Goal: Task Accomplishment & Management: Use online tool/utility

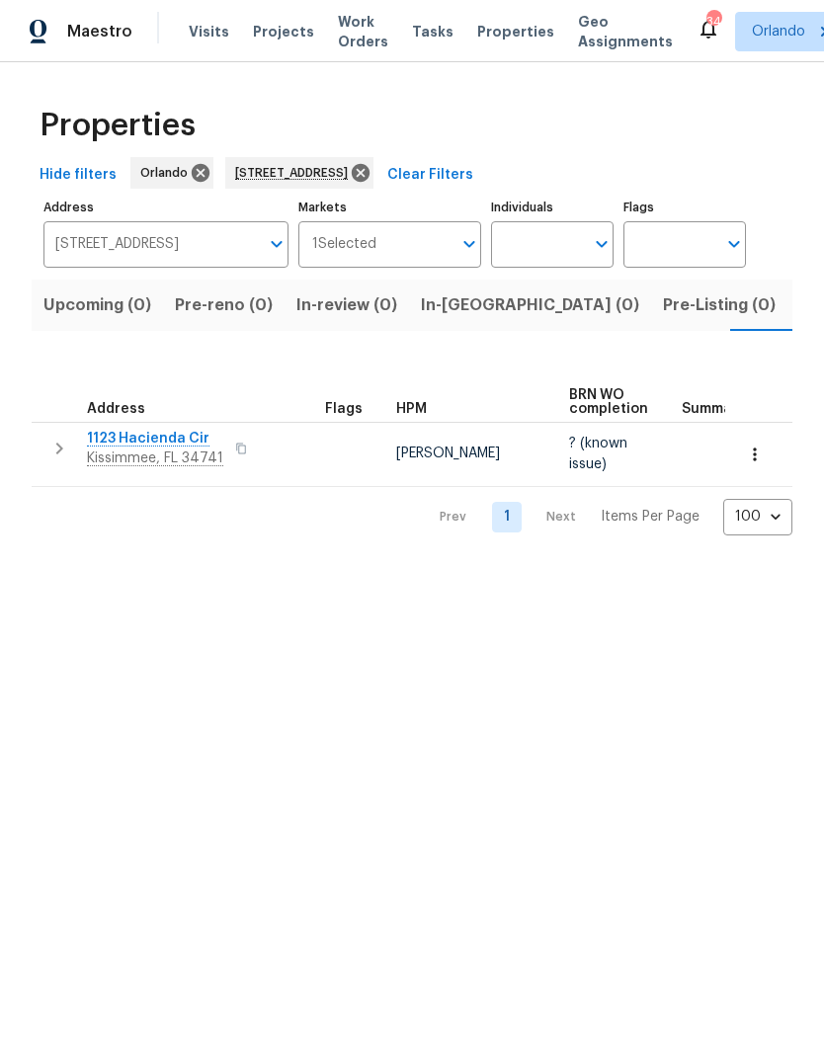
scroll to position [0, 32]
click at [736, 459] on button "button" at bounding box center [754, 454] width 43 height 43
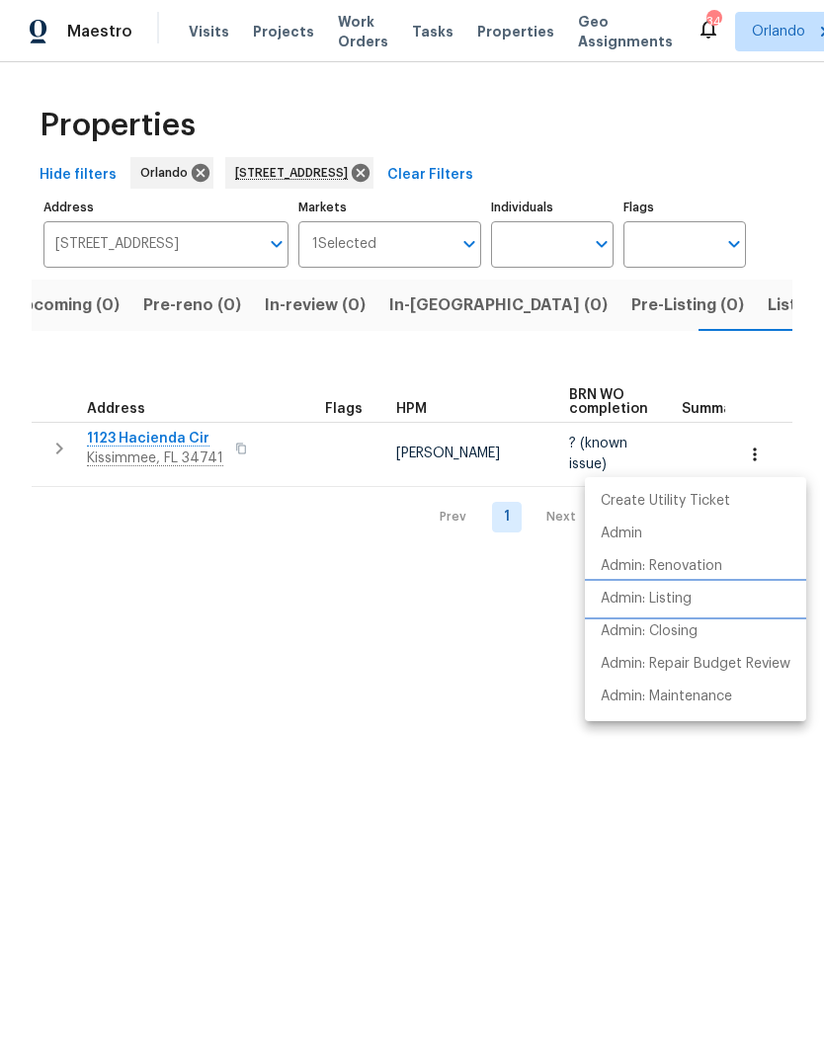
click at [703, 603] on li "Admin: Listing" at bounding box center [695, 599] width 221 height 33
click at [449, 179] on div at bounding box center [412, 528] width 824 height 1057
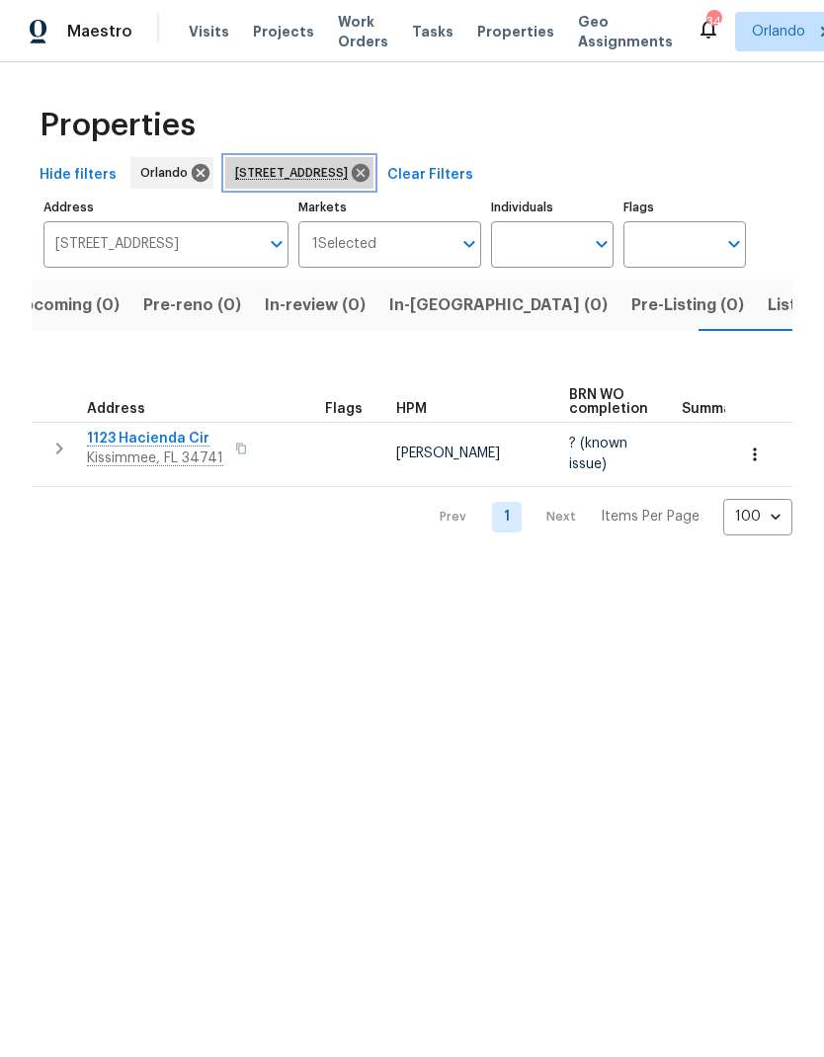
click at [371, 164] on icon at bounding box center [361, 173] width 22 height 22
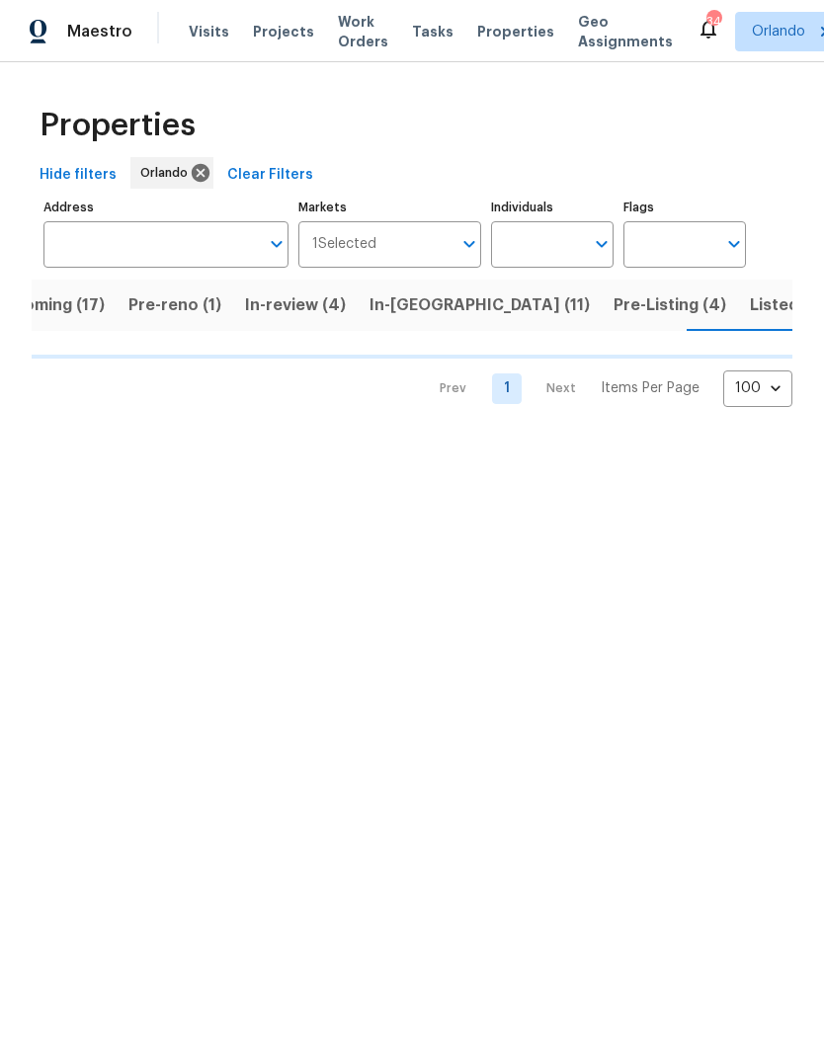
scroll to position [0, 52]
click at [737, 324] on button "Listed (85)" at bounding box center [791, 305] width 109 height 51
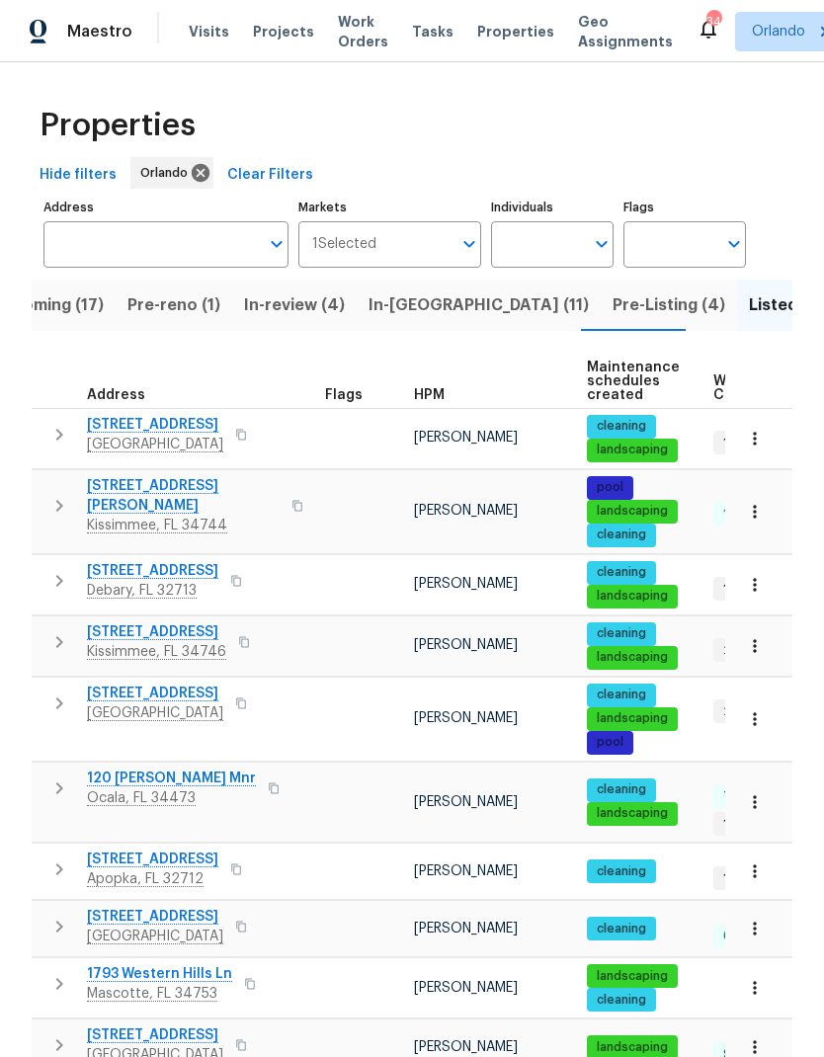
click at [430, 400] on span "HPM" at bounding box center [429, 395] width 31 height 14
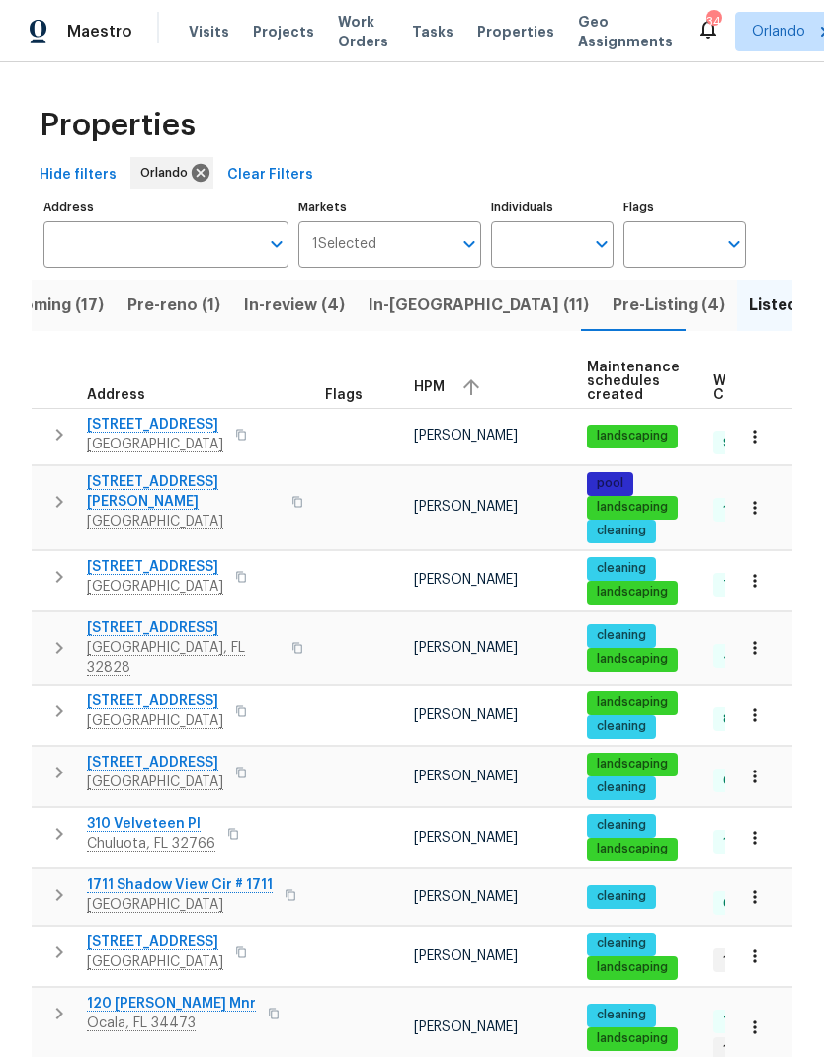
click at [444, 390] on span "HPM" at bounding box center [429, 387] width 31 height 14
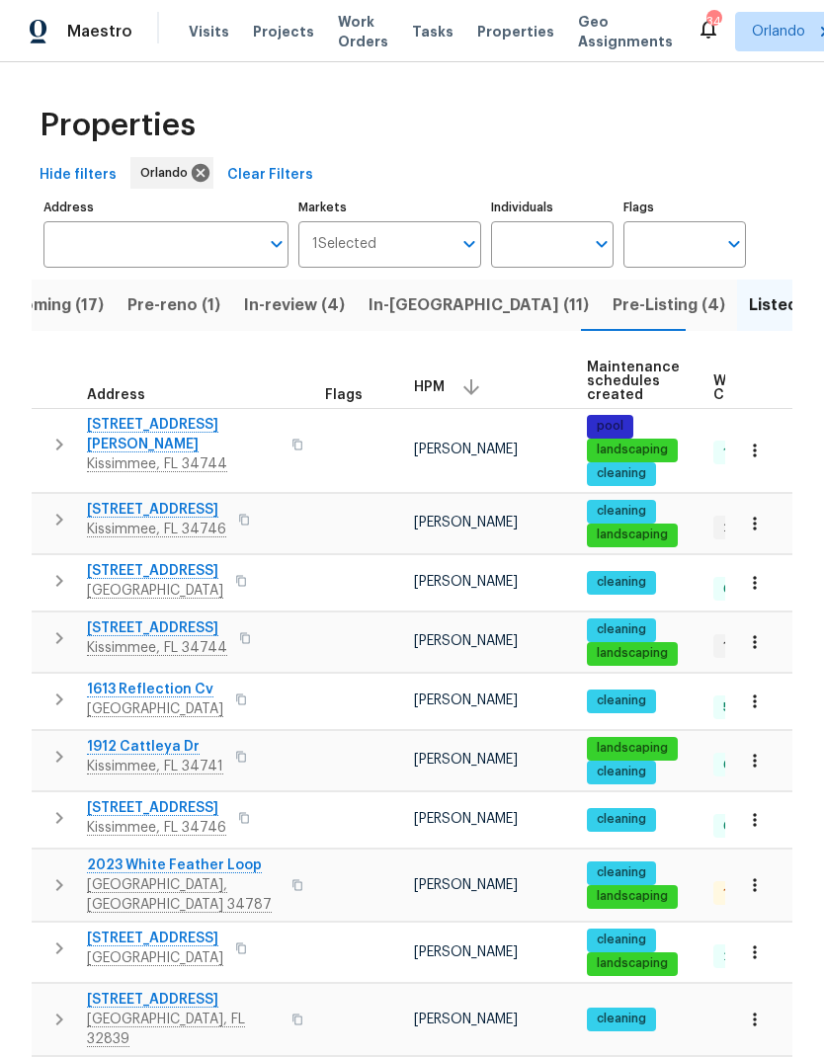
click at [763, 459] on icon "button" at bounding box center [755, 451] width 20 height 20
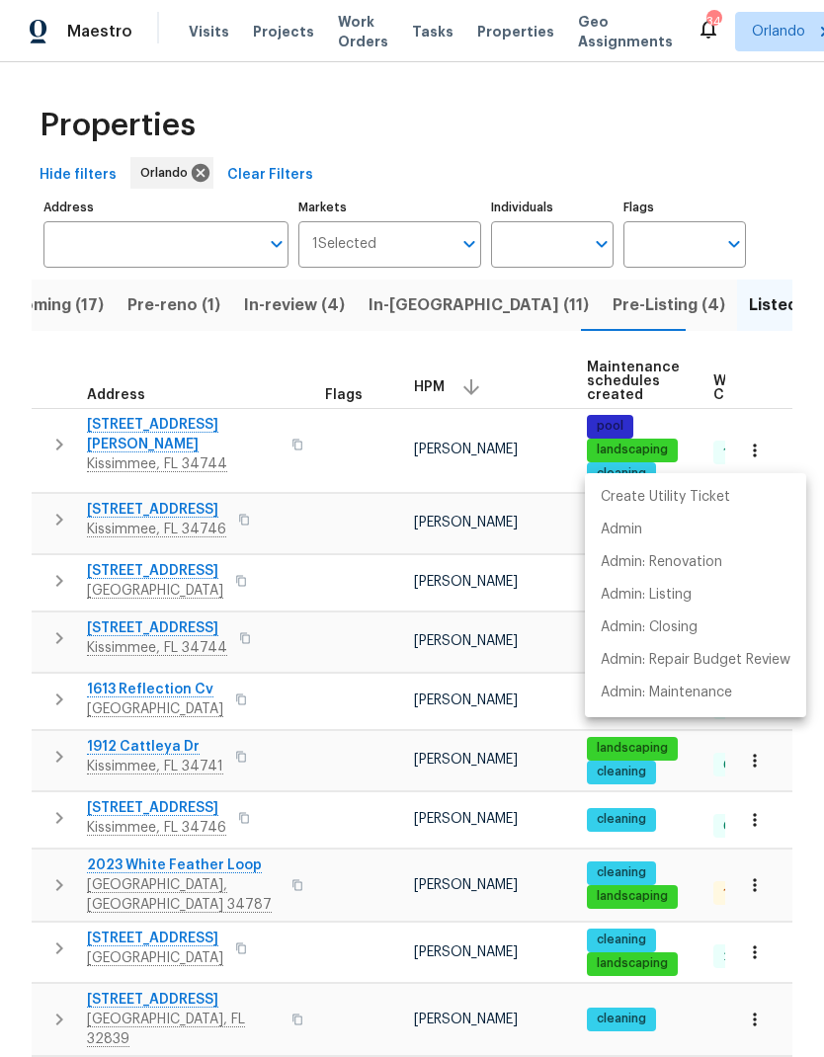
click at [710, 700] on p "Admin: Maintenance" at bounding box center [666, 693] width 131 height 21
click at [759, 137] on div at bounding box center [412, 528] width 824 height 1057
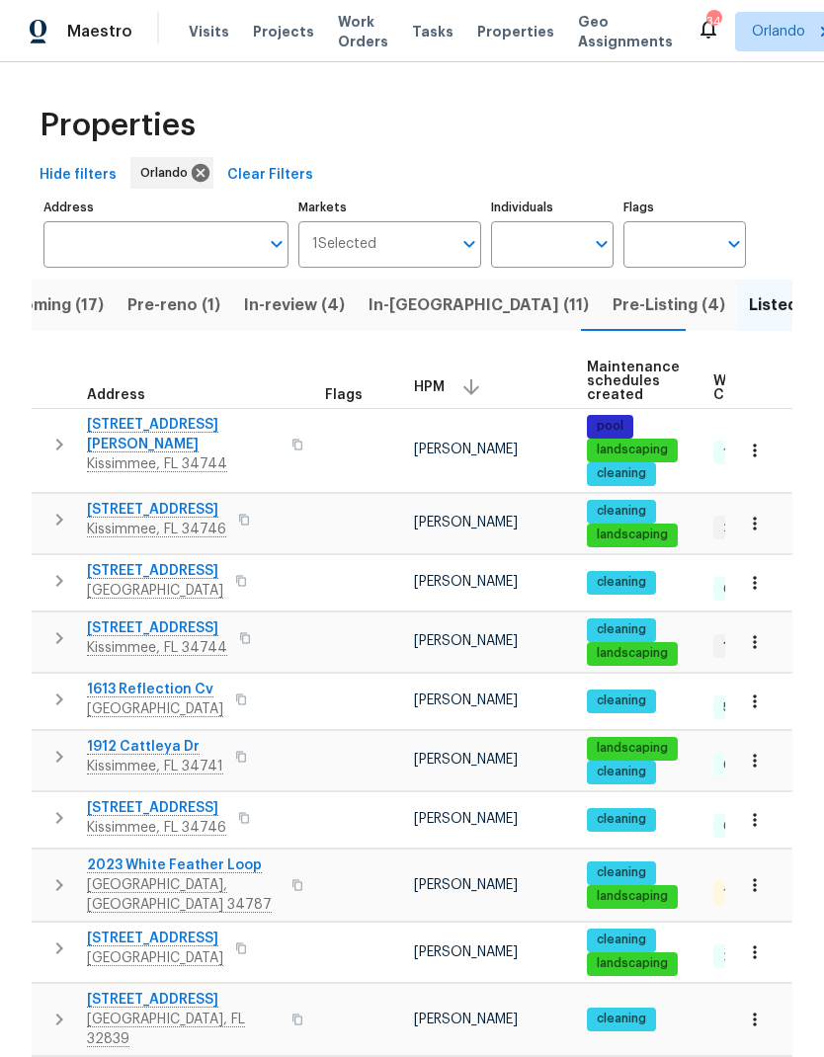
click at [766, 520] on button "button" at bounding box center [754, 523] width 43 height 43
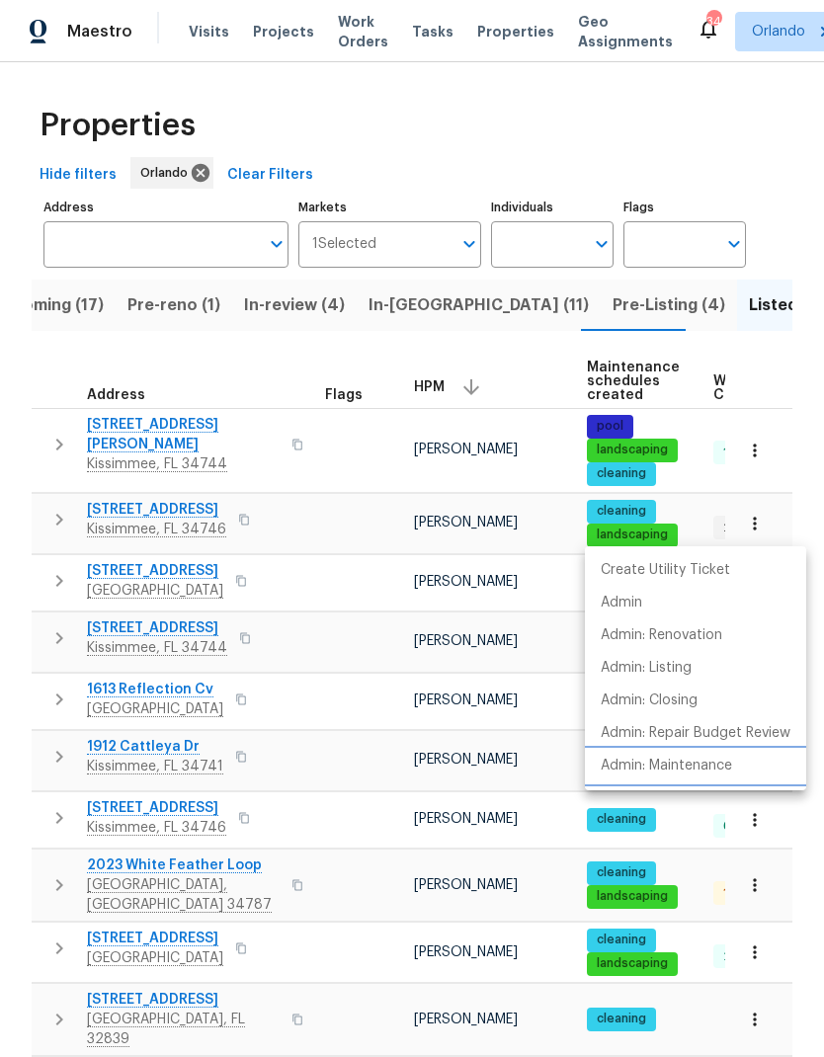
click at [716, 774] on p "Admin: Maintenance" at bounding box center [666, 766] width 131 height 21
click at [760, 132] on div at bounding box center [412, 528] width 824 height 1057
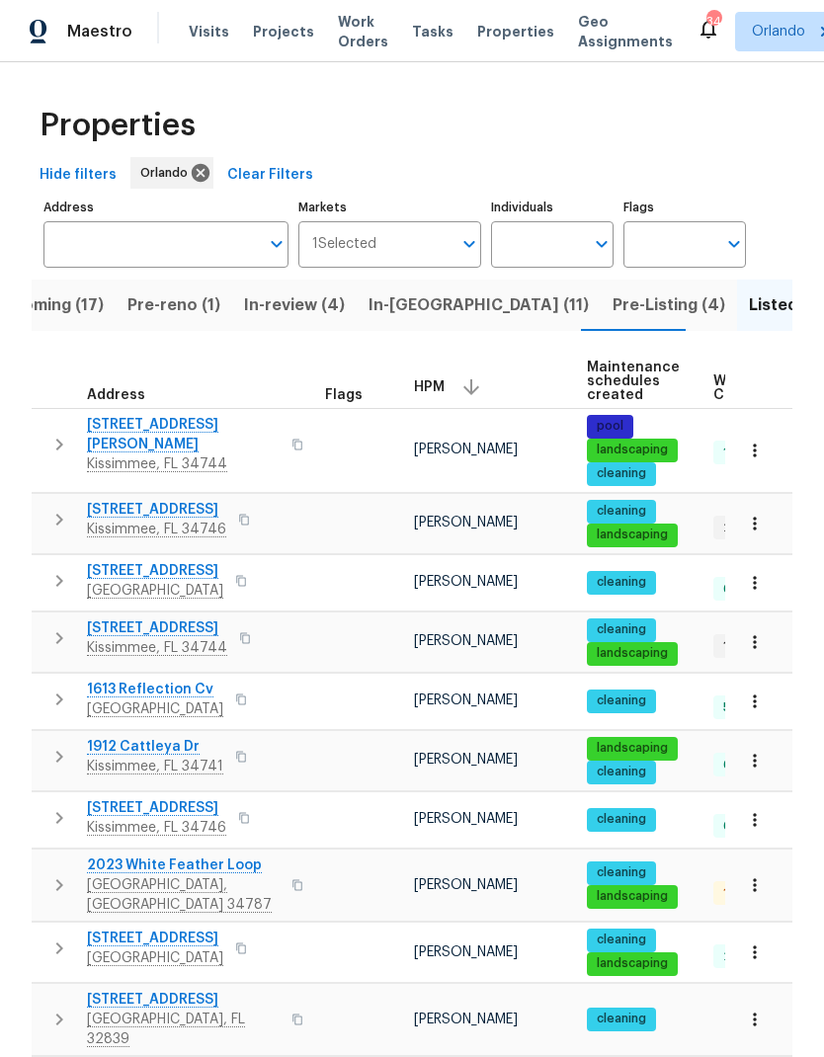
click at [772, 648] on button "button" at bounding box center [754, 641] width 43 height 43
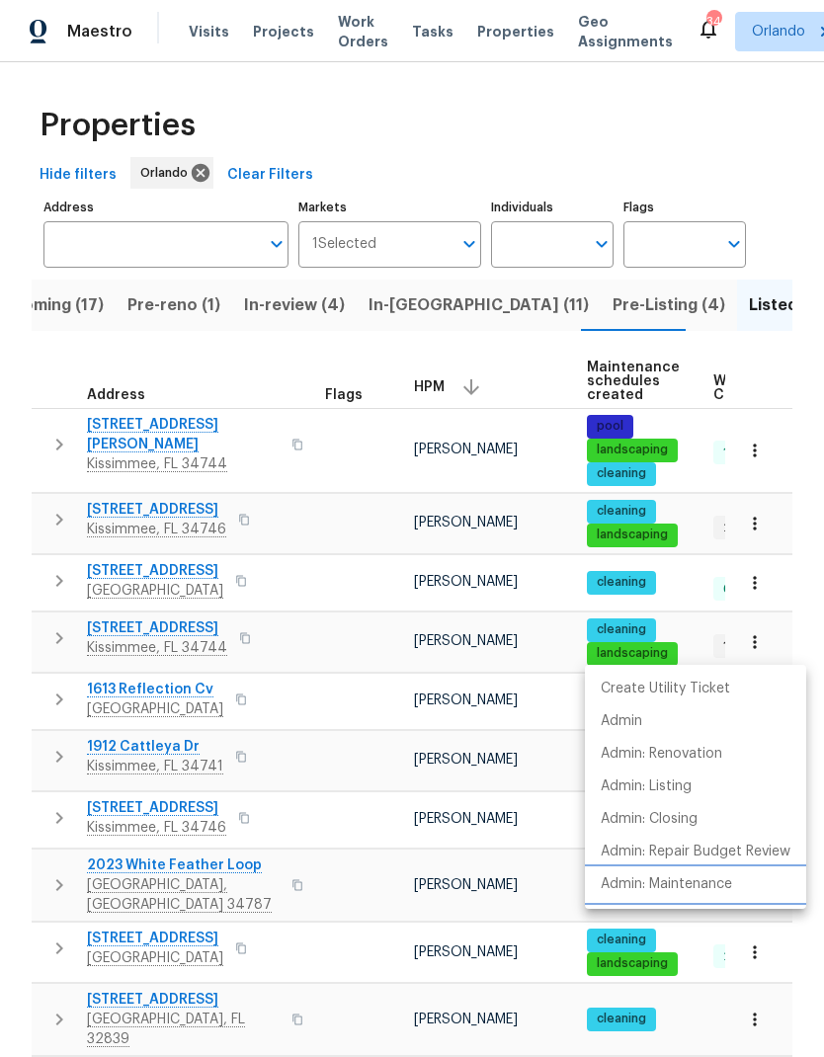
click at [712, 880] on p "Admin: Maintenance" at bounding box center [666, 884] width 131 height 21
click at [766, 155] on div at bounding box center [412, 528] width 824 height 1057
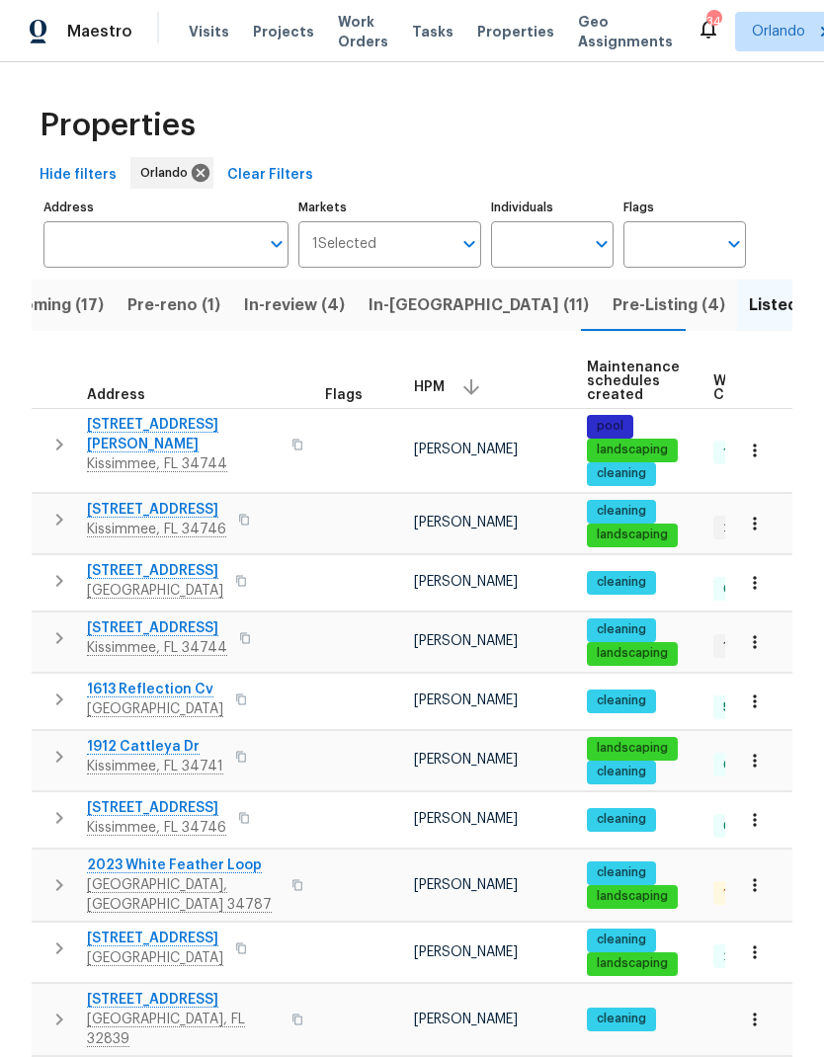
click at [763, 641] on icon "button" at bounding box center [755, 642] width 20 height 20
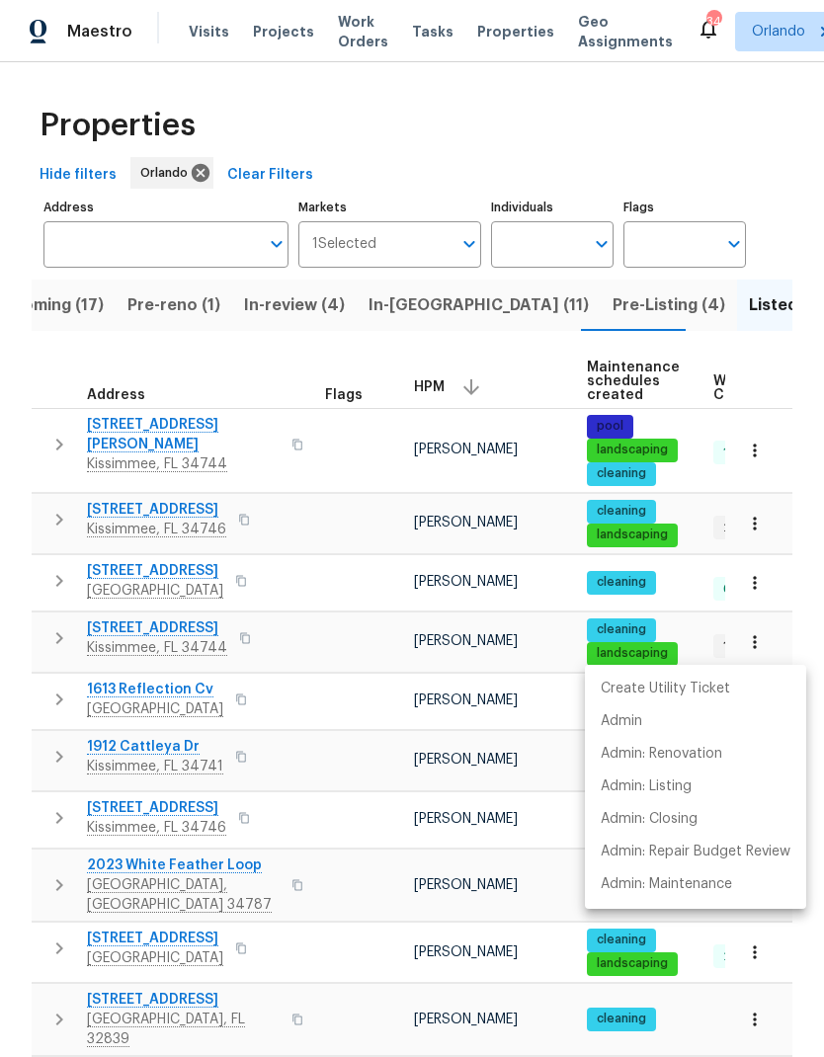
click at [202, 631] on div at bounding box center [412, 528] width 824 height 1057
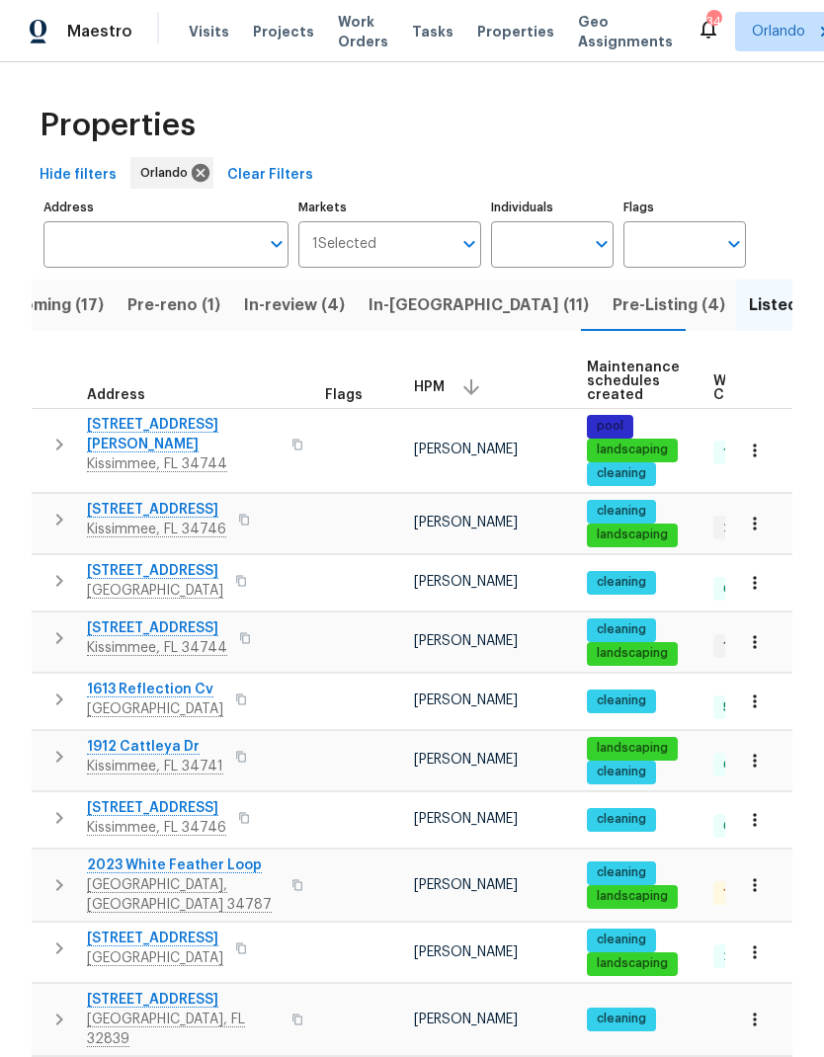
click at [154, 625] on span "3056 Sangria St" at bounding box center [157, 628] width 140 height 20
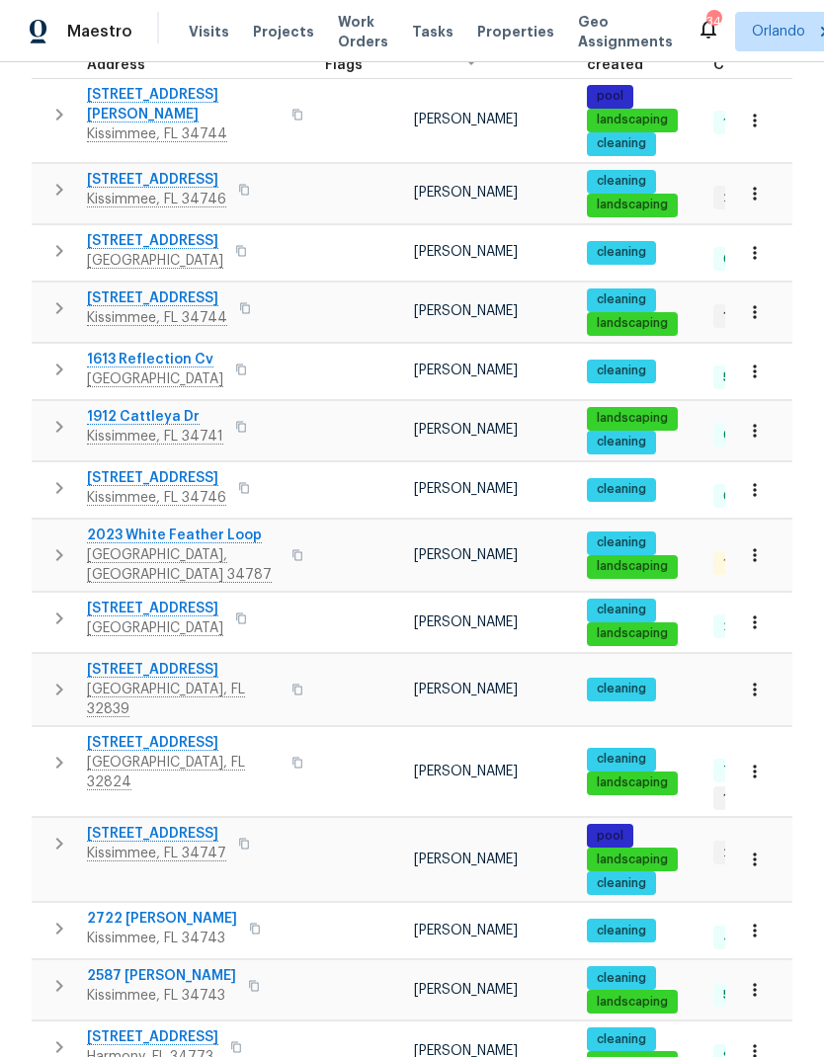
scroll to position [332, 0]
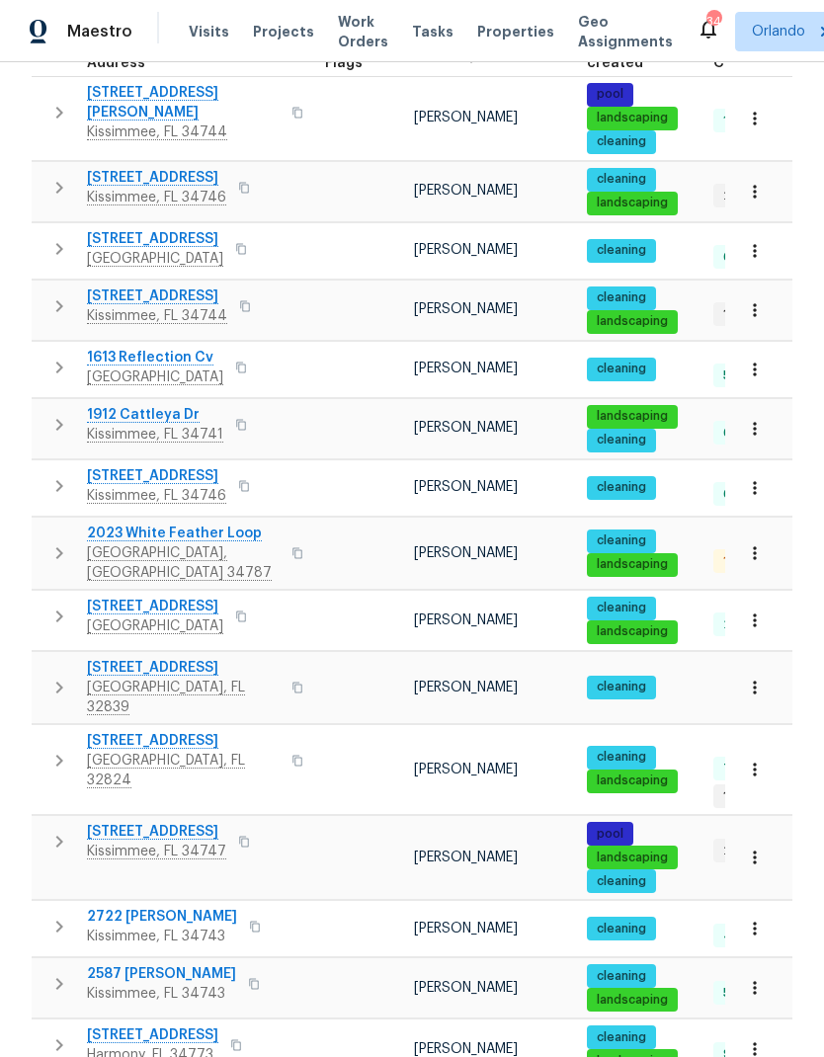
click at [757, 610] on icon "button" at bounding box center [755, 620] width 20 height 20
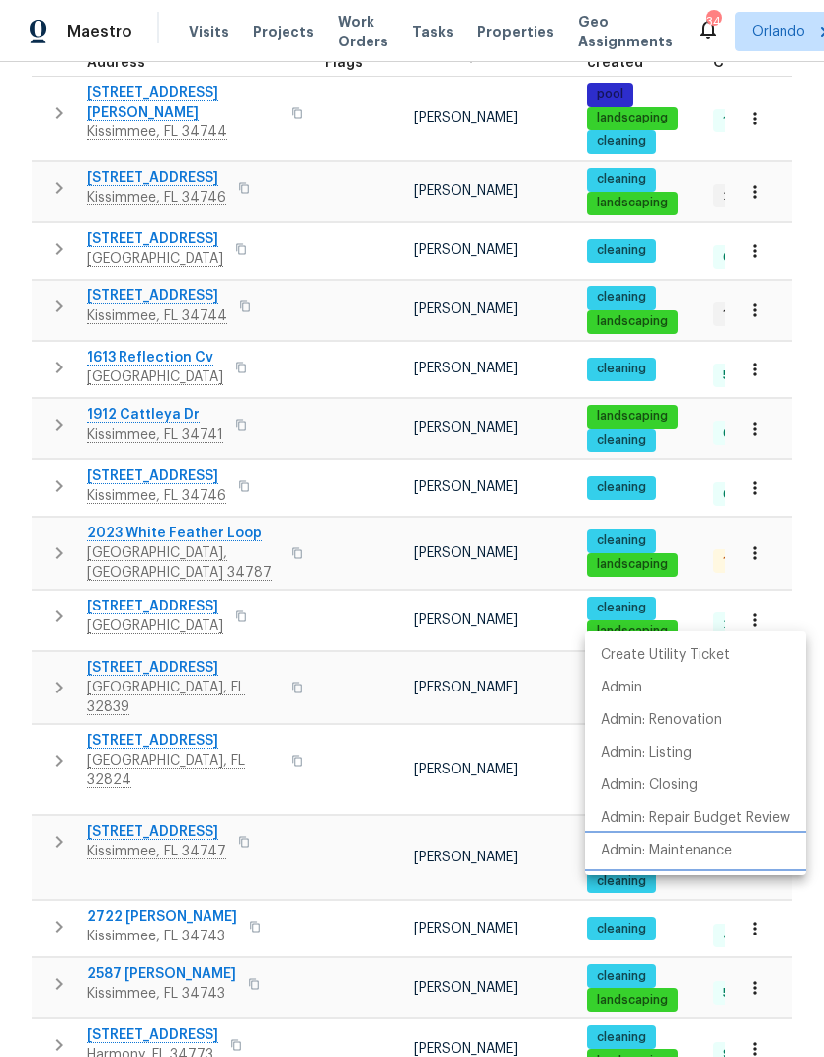
click at [701, 842] on p "Admin: Maintenance" at bounding box center [666, 851] width 131 height 21
click at [802, 583] on div at bounding box center [412, 528] width 824 height 1057
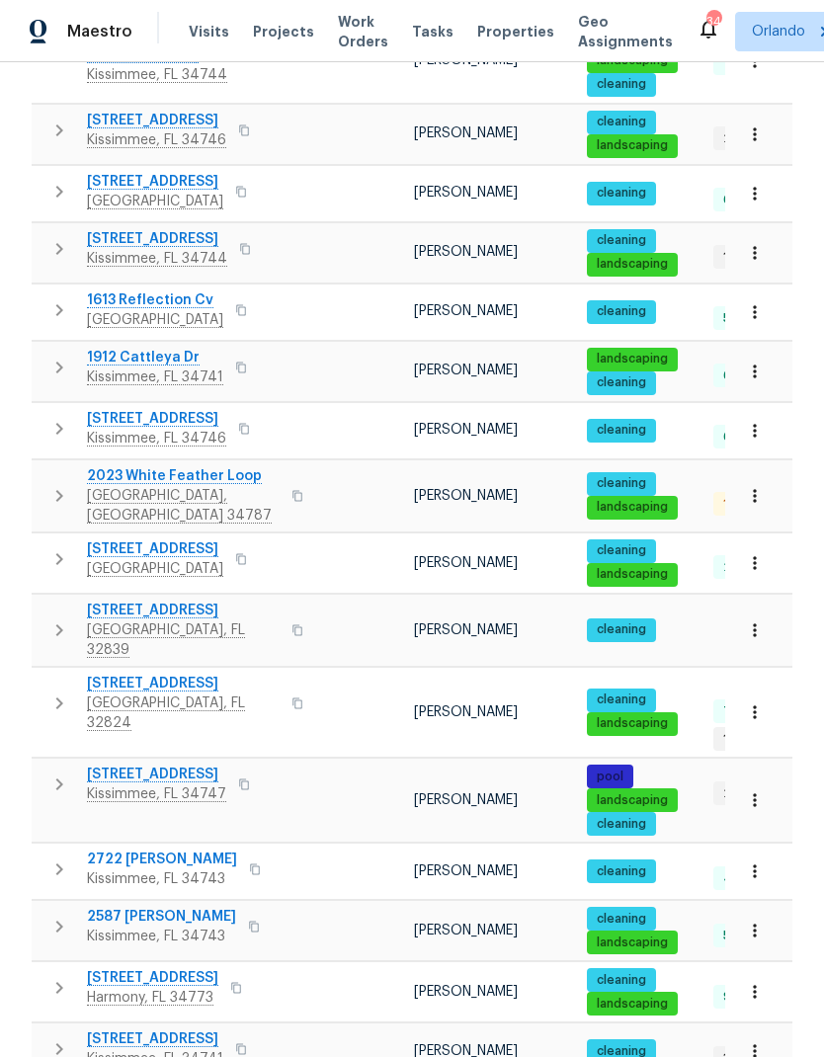
scroll to position [392, 0]
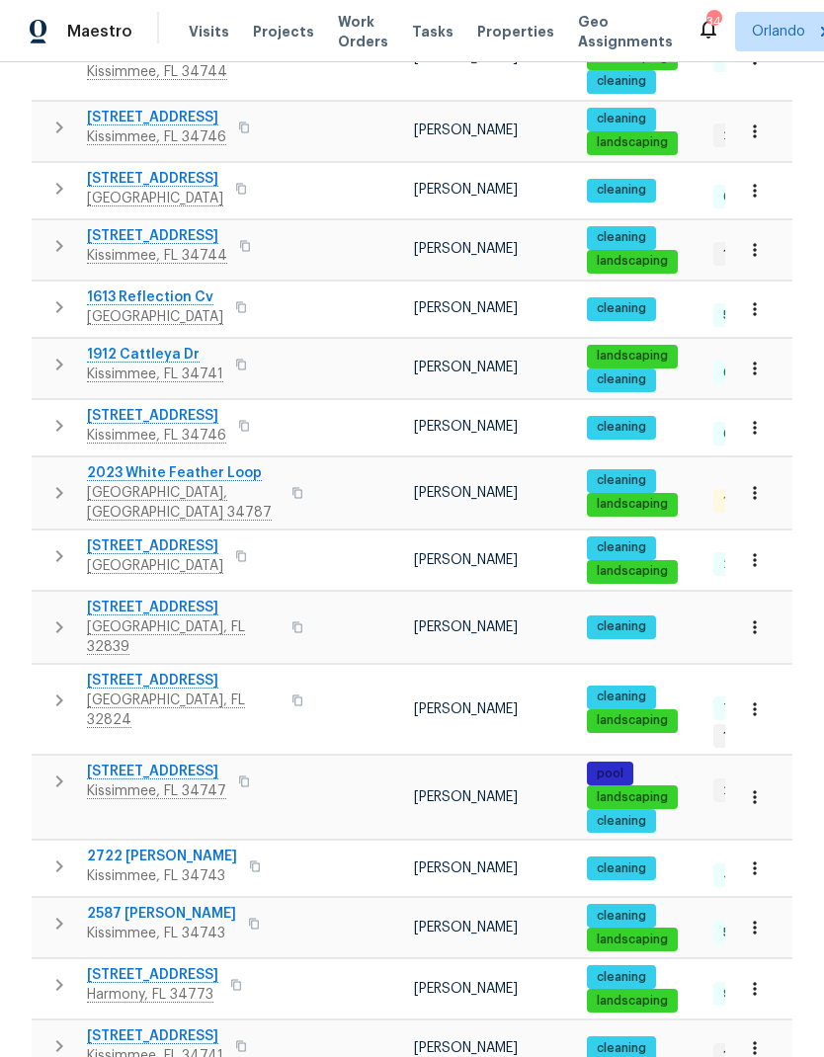
click at [766, 687] on button "button" at bounding box center [754, 708] width 43 height 43
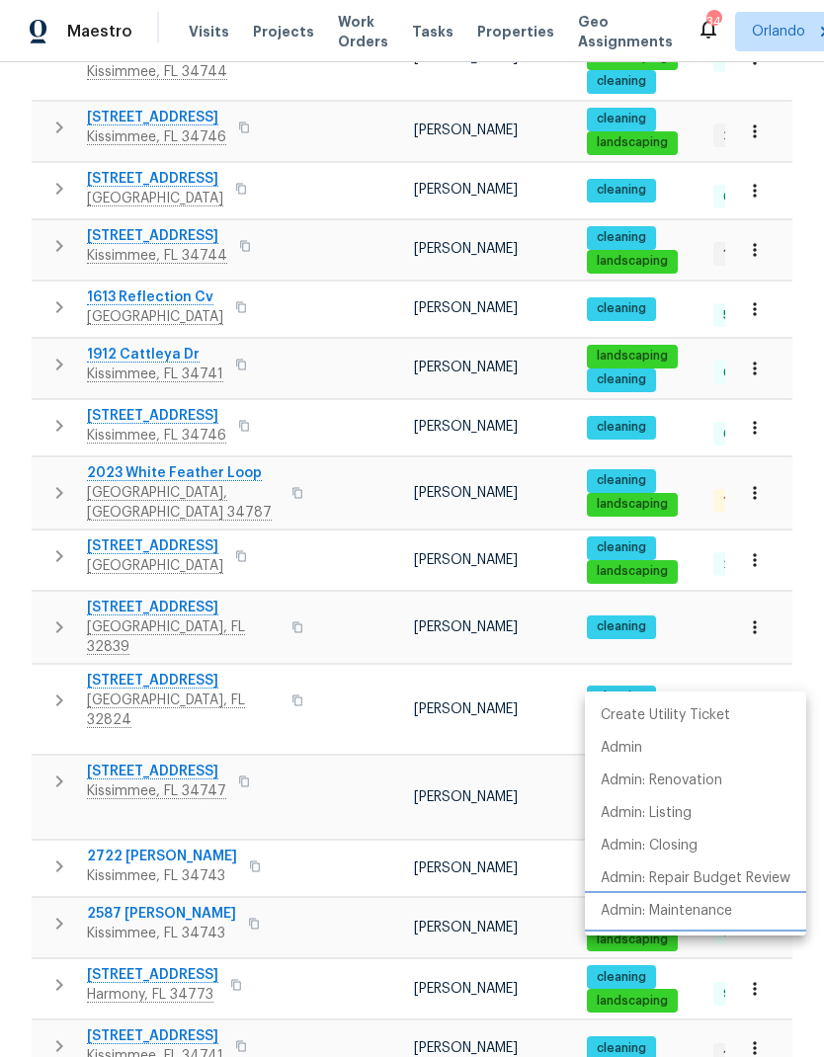
click at [693, 914] on p "Admin: Maintenance" at bounding box center [666, 911] width 131 height 21
click at [782, 640] on div at bounding box center [412, 528] width 824 height 1057
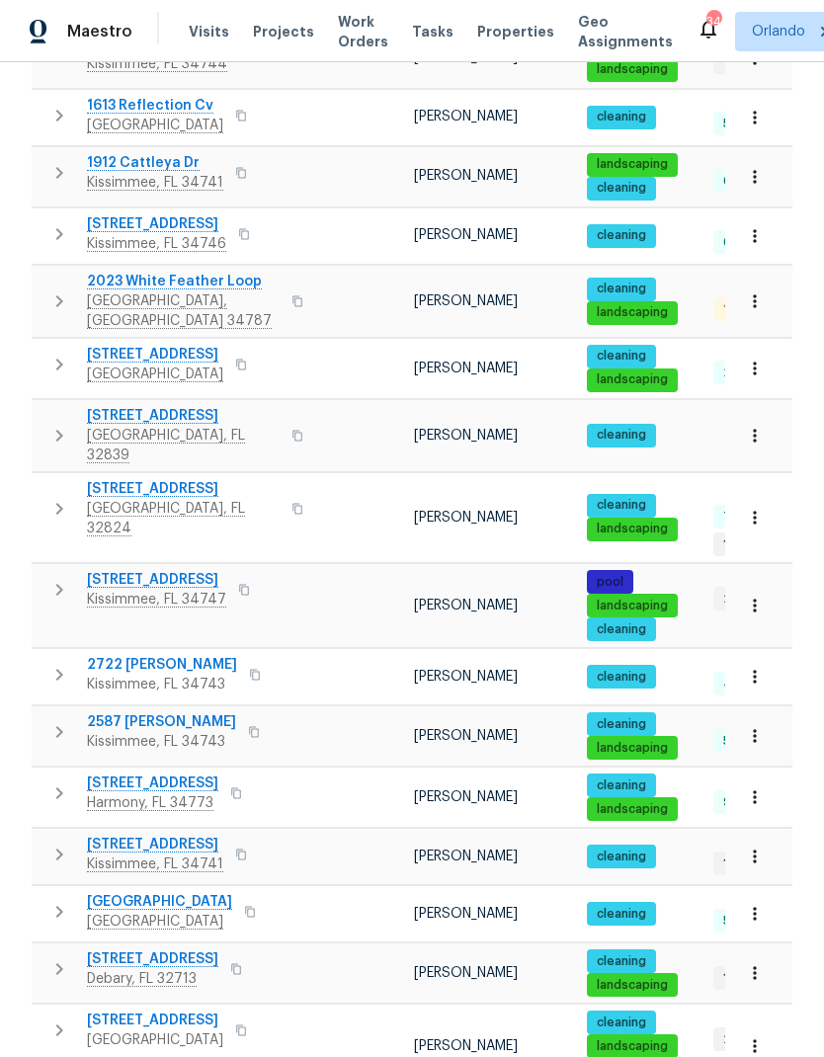
scroll to position [586, 0]
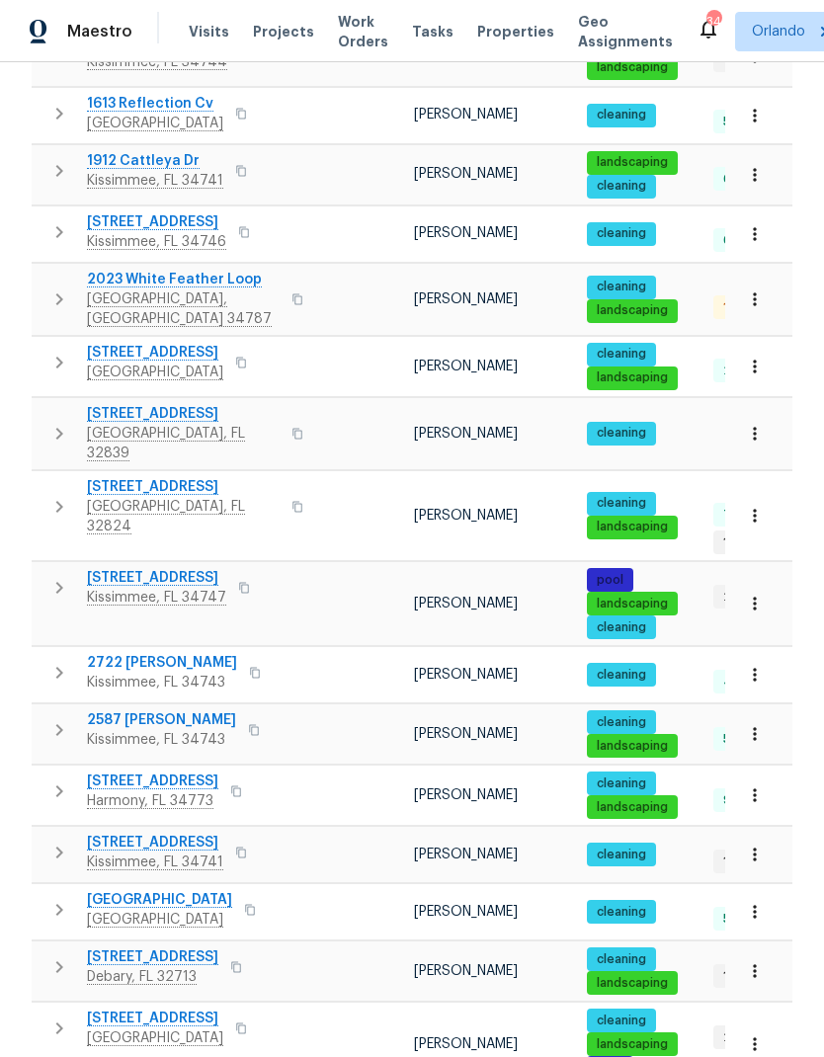
click at [147, 653] on span "2722 Dodds Ln" at bounding box center [162, 663] width 150 height 20
click at [757, 724] on icon "button" at bounding box center [755, 734] width 20 height 20
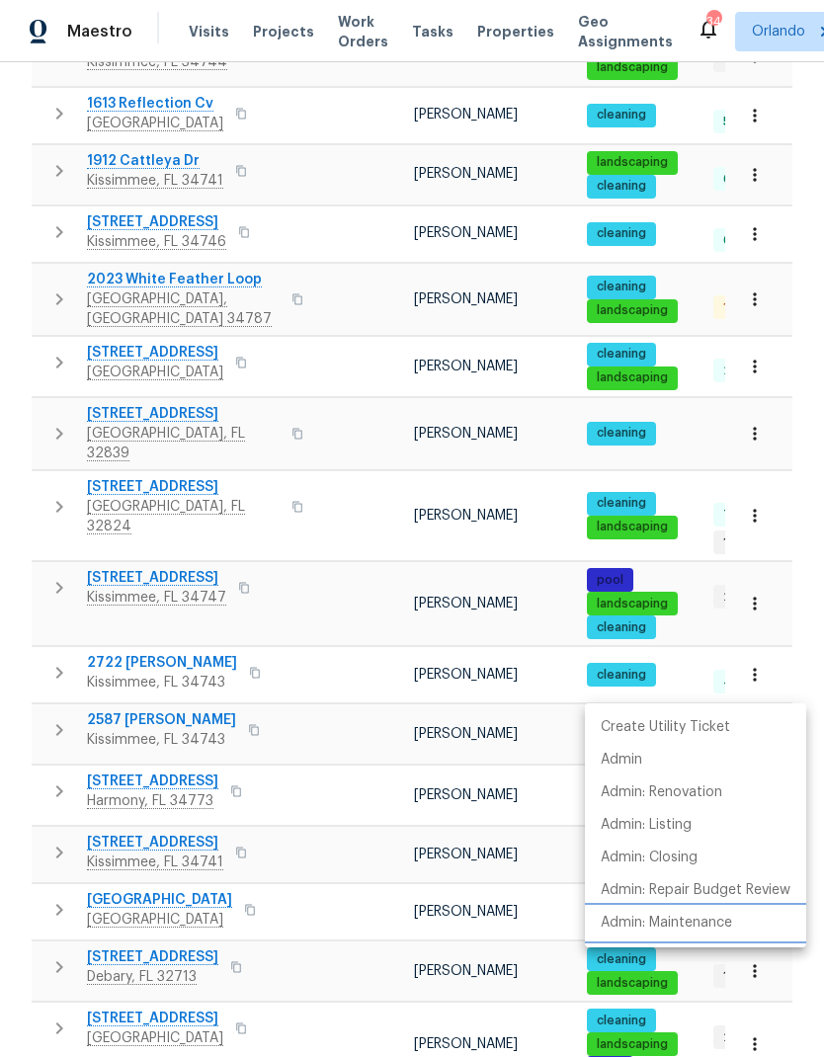
click at [708, 927] on p "Admin: Maintenance" at bounding box center [666, 923] width 131 height 21
click at [155, 675] on div at bounding box center [412, 528] width 824 height 1057
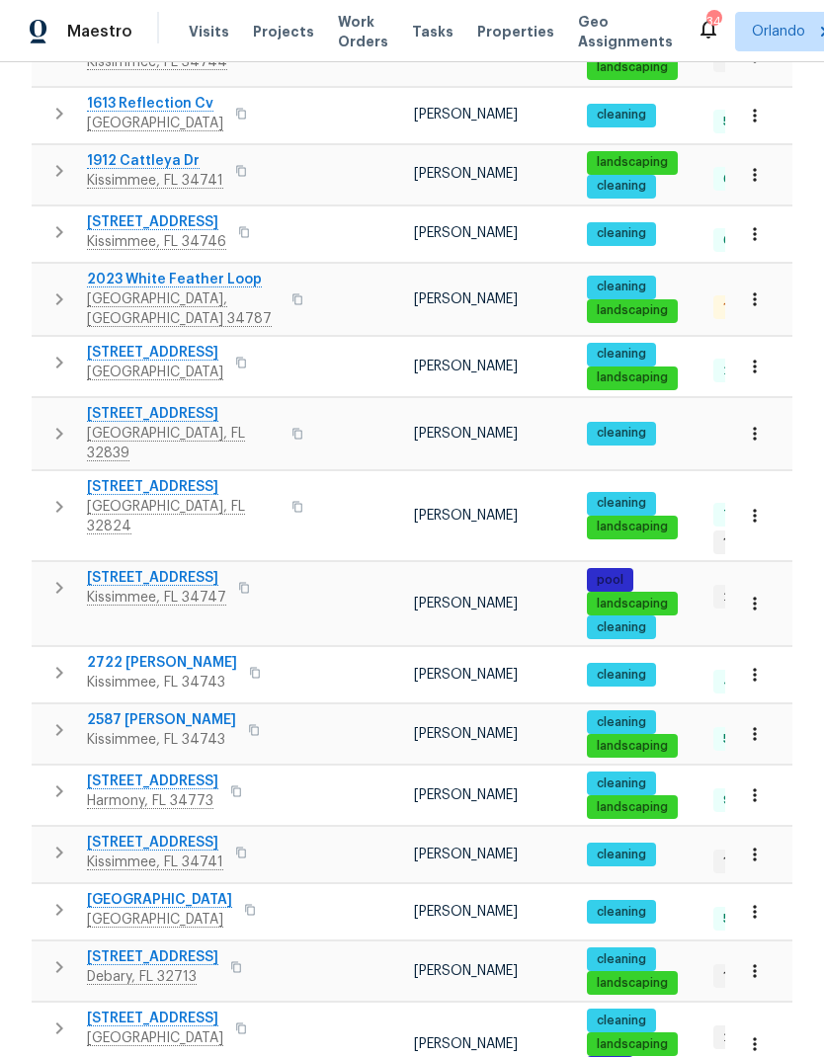
click at [145, 730] on span "Kissimmee, FL 34743" at bounding box center [161, 740] width 149 height 20
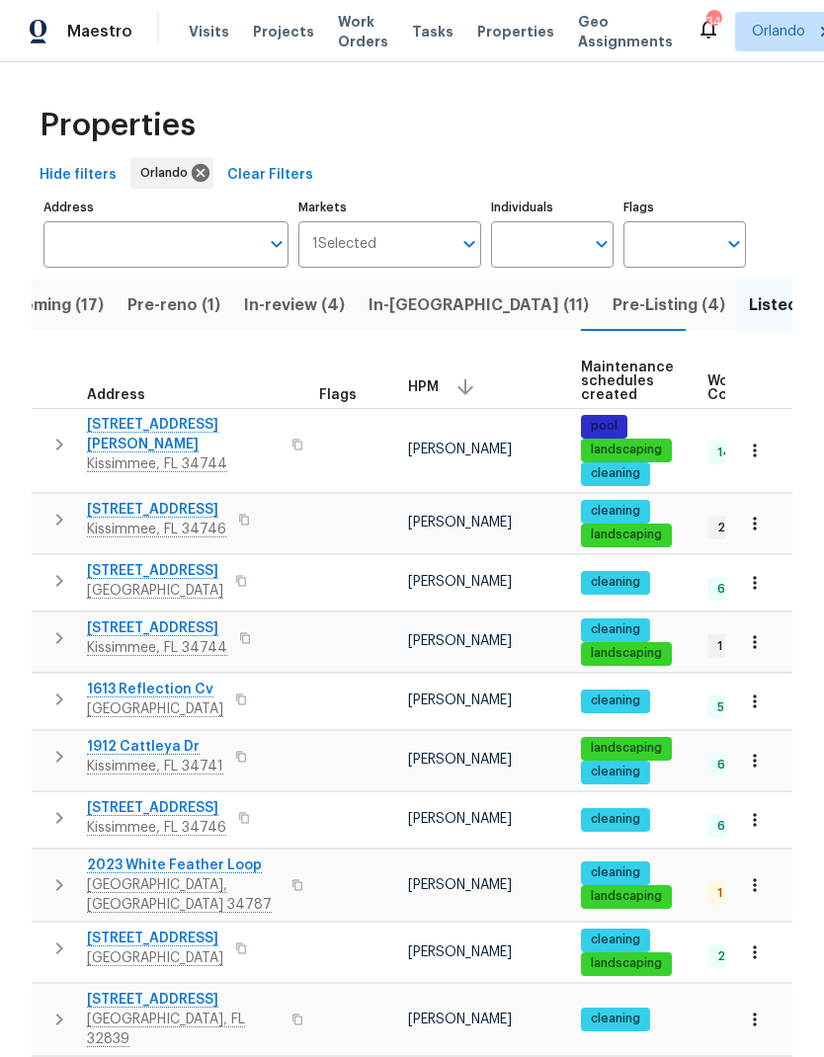
scroll to position [0, 0]
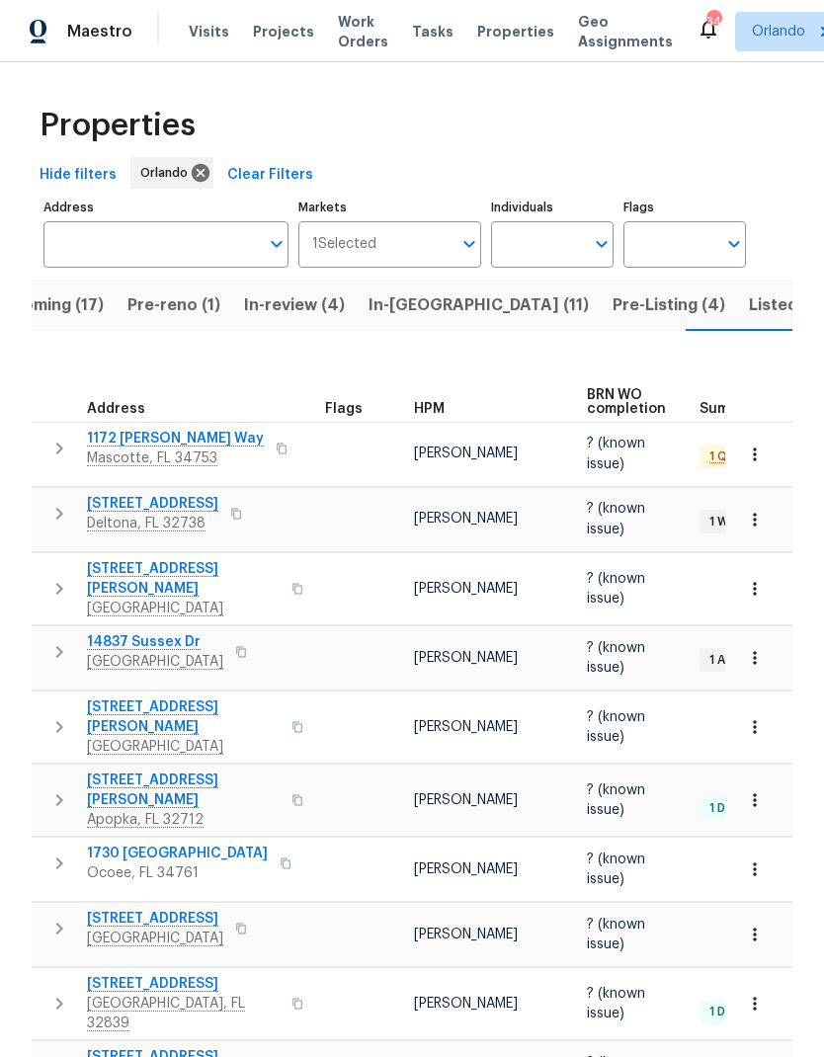
click at [437, 402] on span "HPM" at bounding box center [429, 409] width 31 height 14
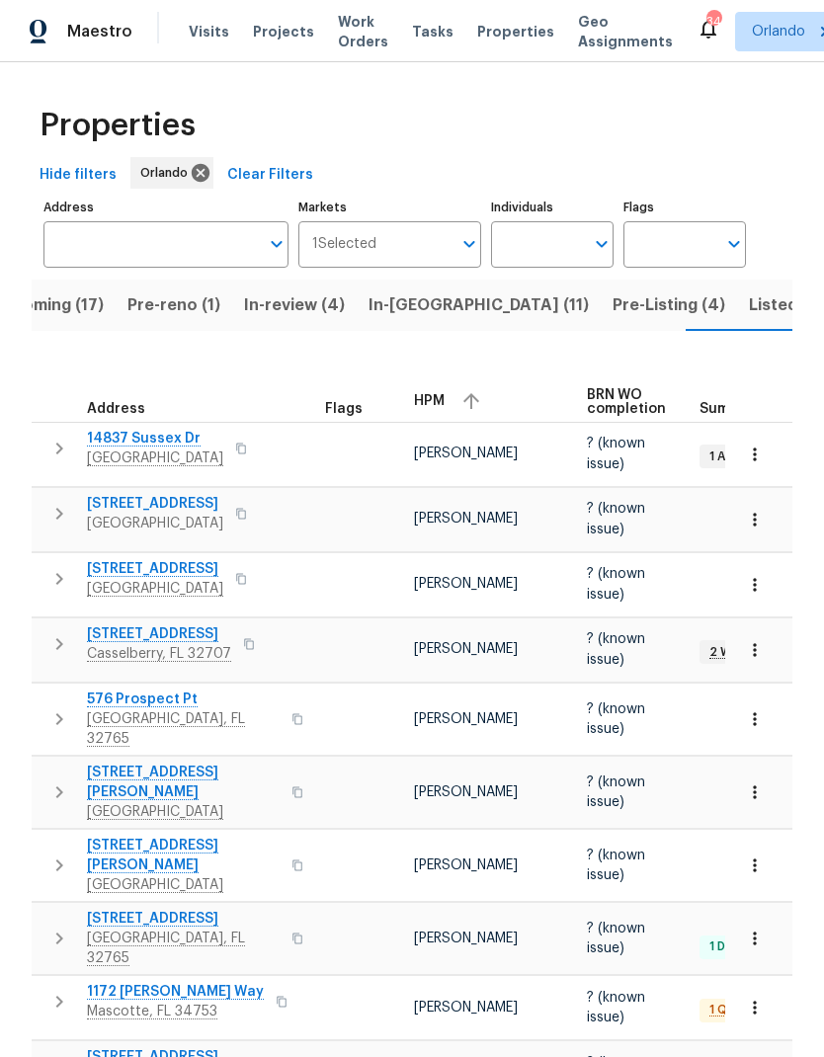
click at [459, 398] on icon "button" at bounding box center [471, 401] width 24 height 24
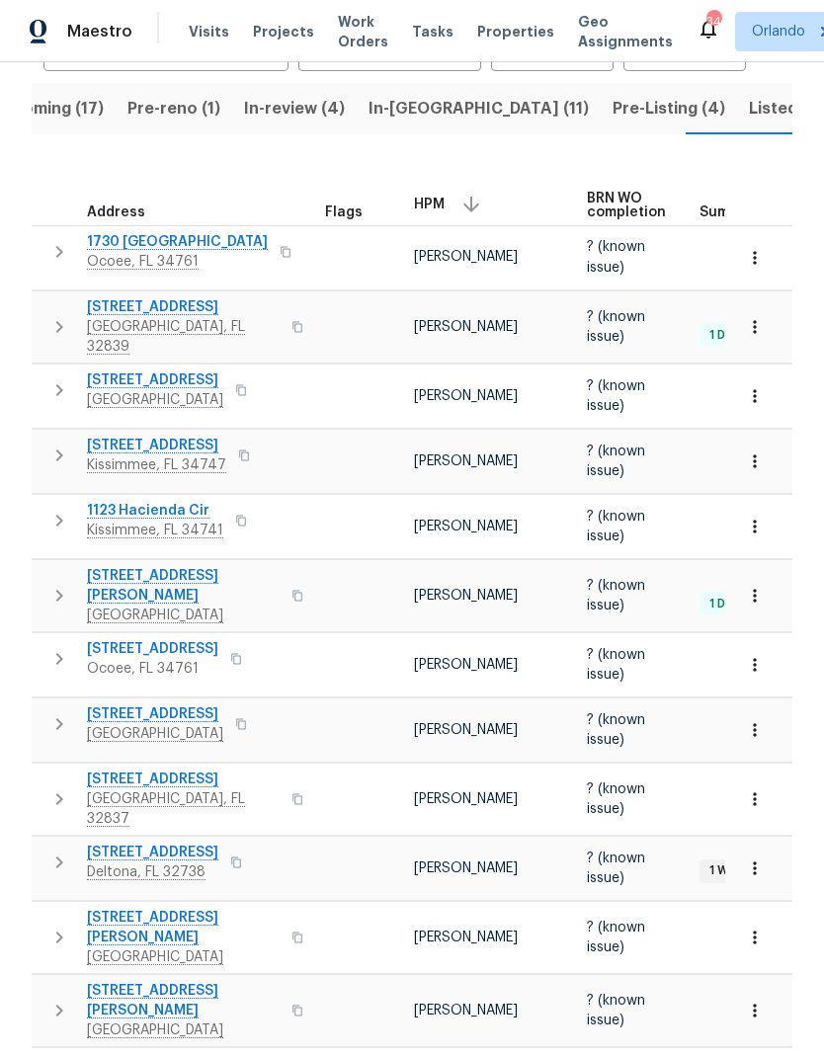
scroll to position [199, 0]
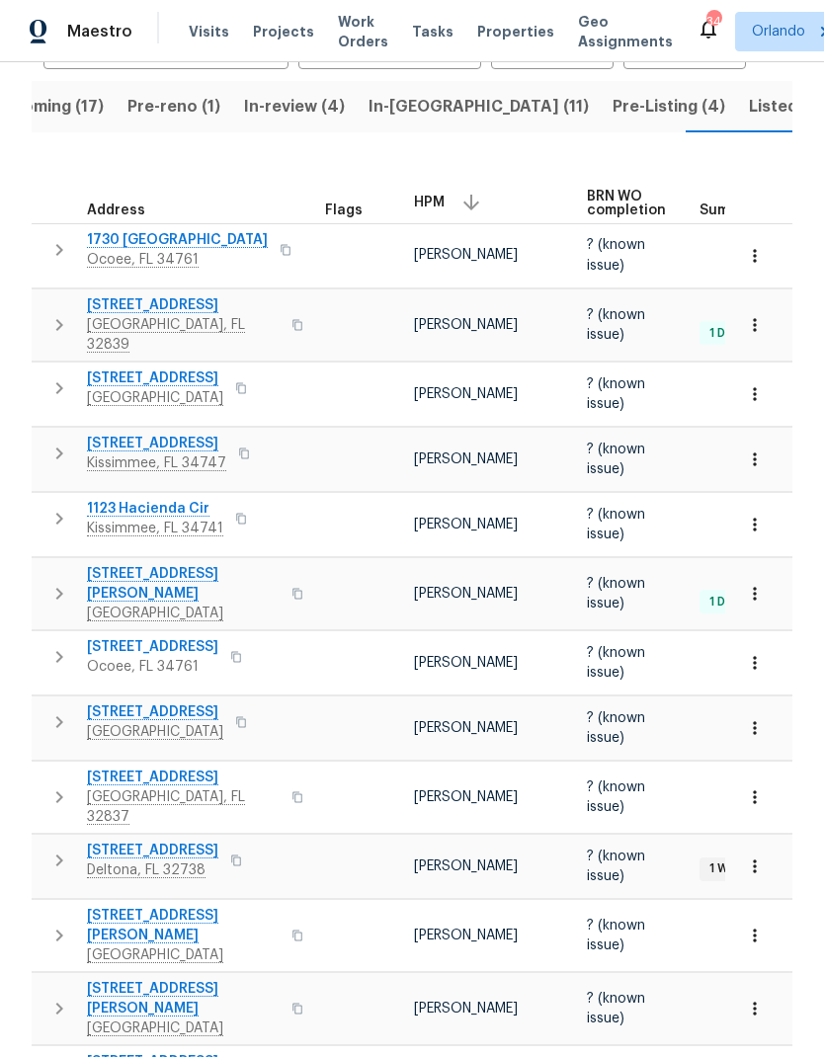
click at [749, 116] on span "Listed (85)" at bounding box center [791, 107] width 85 height 28
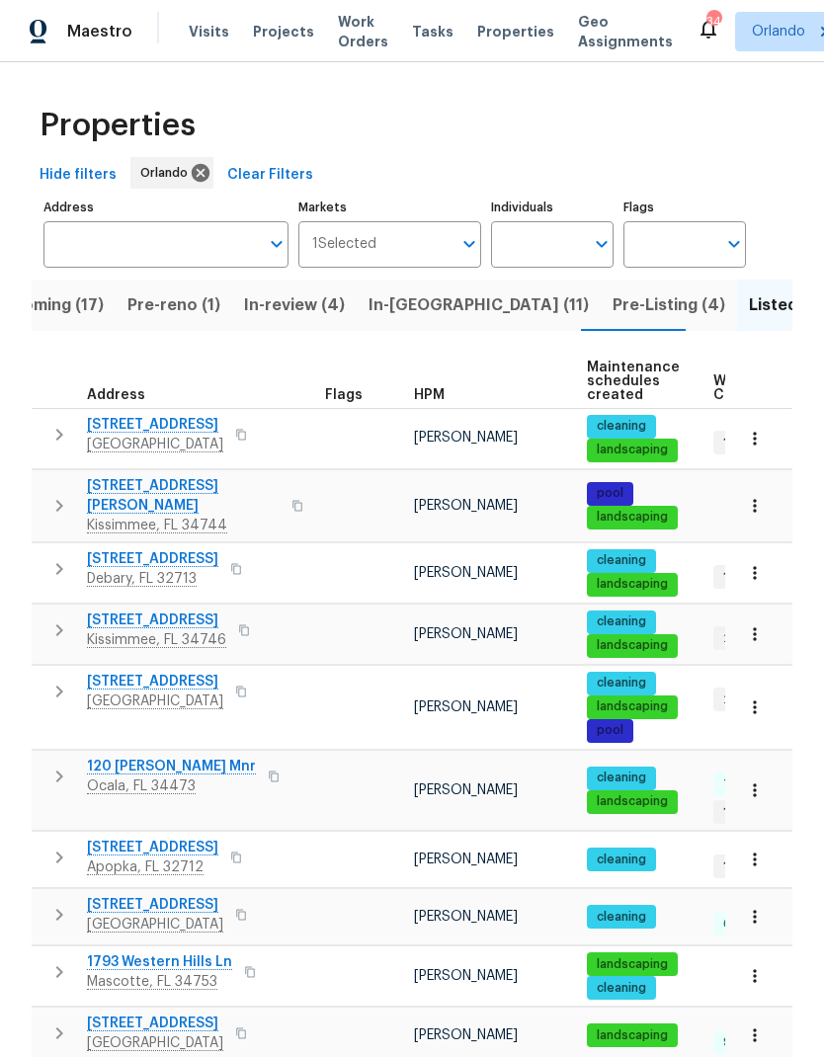
click at [433, 398] on span "HPM" at bounding box center [429, 395] width 31 height 14
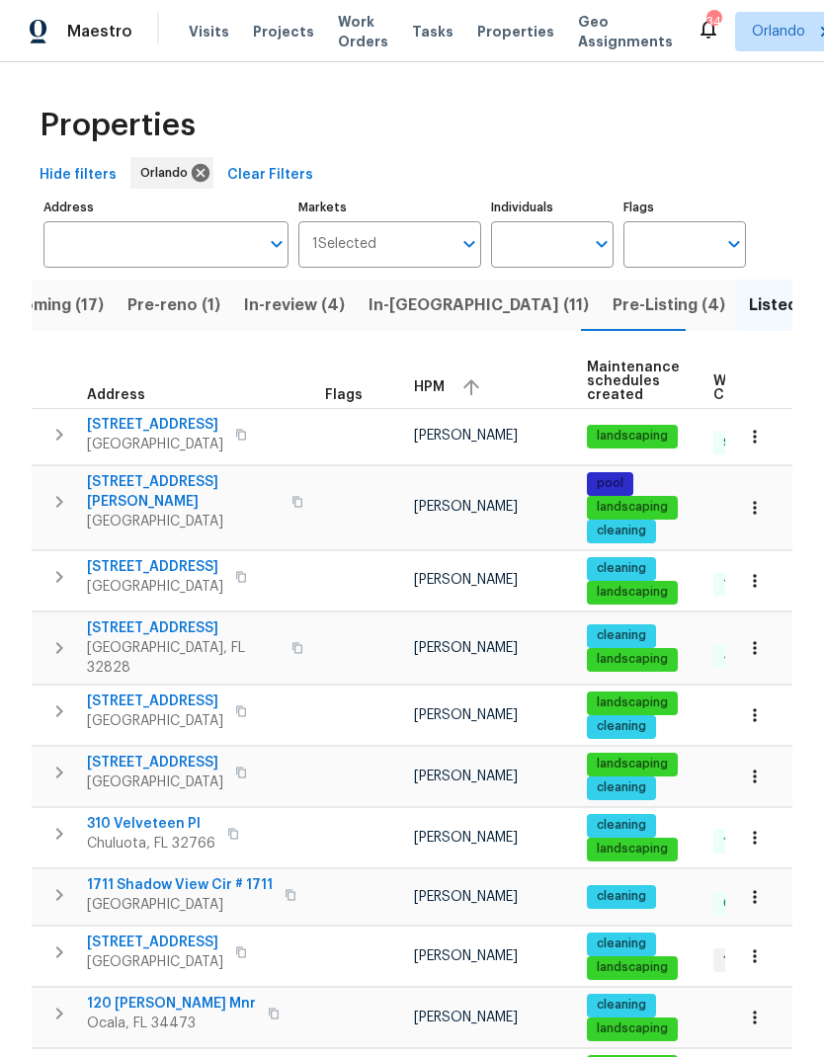
click at [471, 398] on icon "button" at bounding box center [471, 387] width 24 height 24
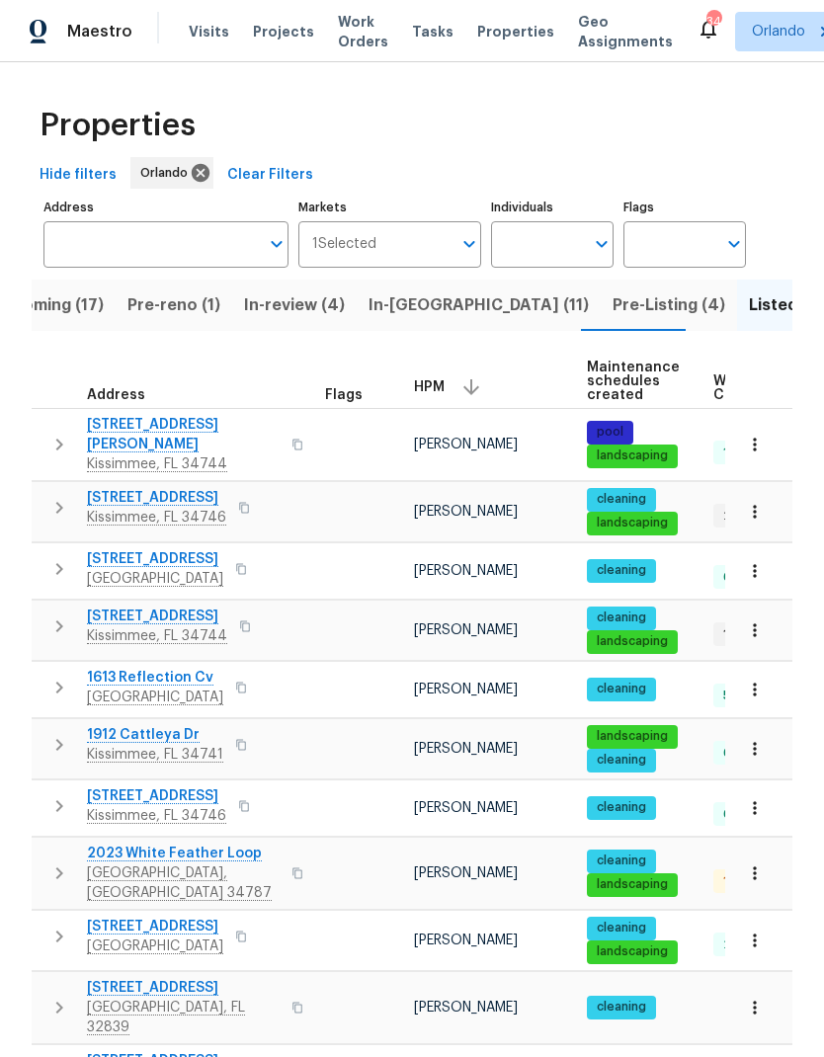
click at [423, 298] on span "In-reno (11)" at bounding box center [478, 305] width 220 height 28
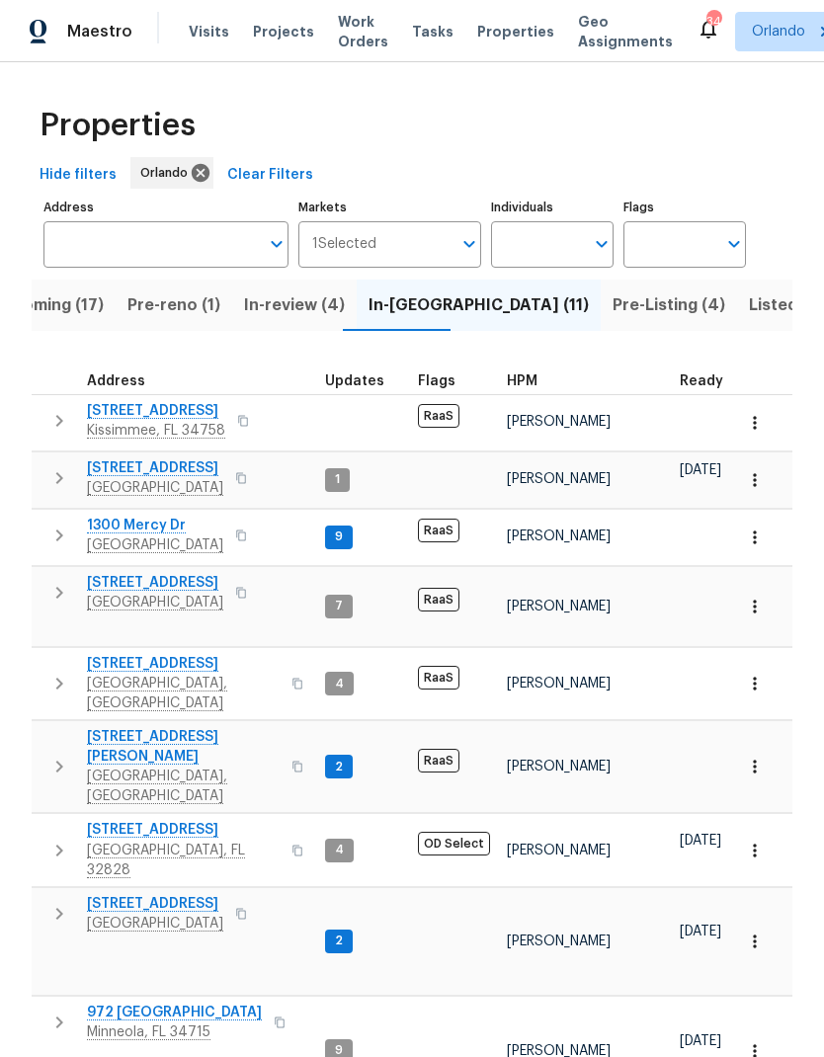
click at [208, 265] on input "Address" at bounding box center [150, 244] width 215 height 46
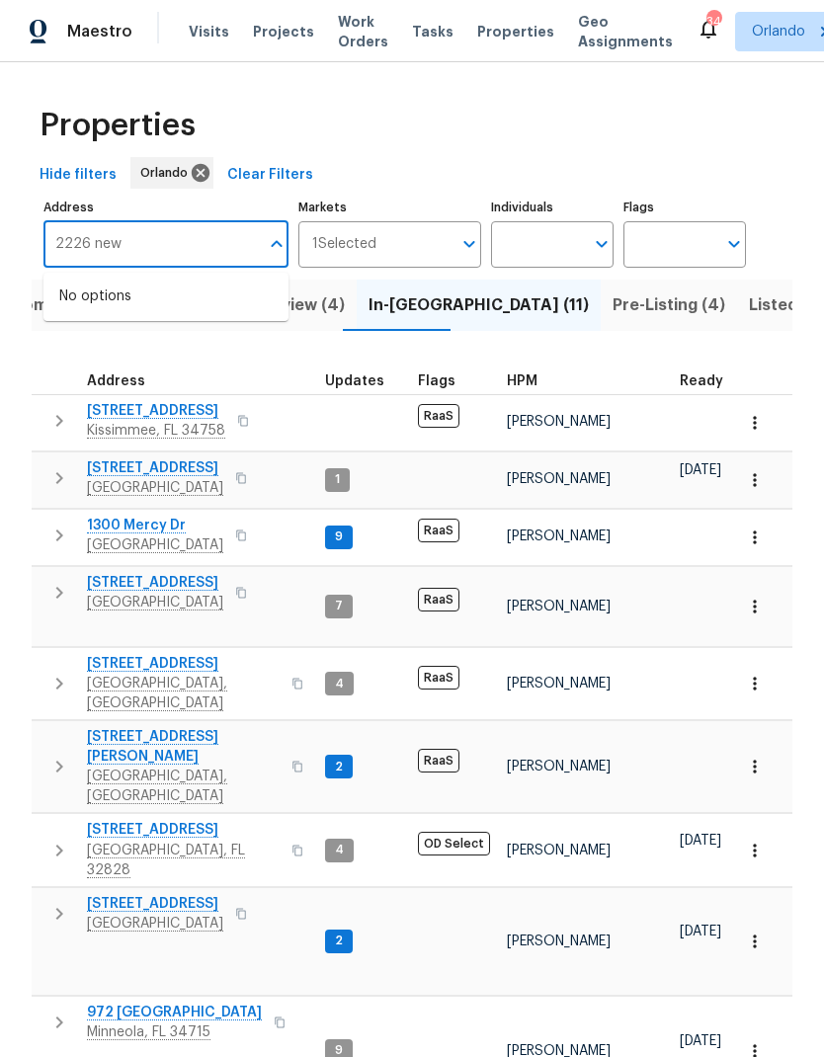
type input "2226 newt"
click at [251, 292] on li "2226 Newt St Orlando FL 32837" at bounding box center [165, 298] width 245 height 34
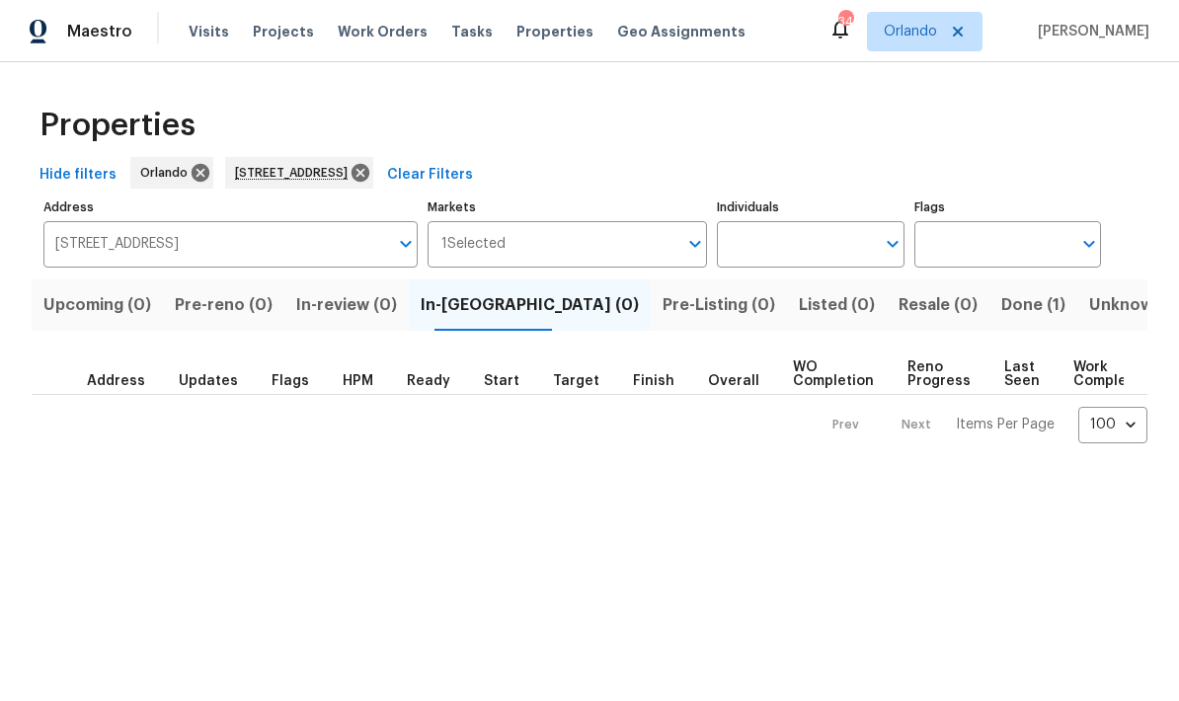
click at [823, 318] on span "Done (1)" at bounding box center [1034, 305] width 64 height 28
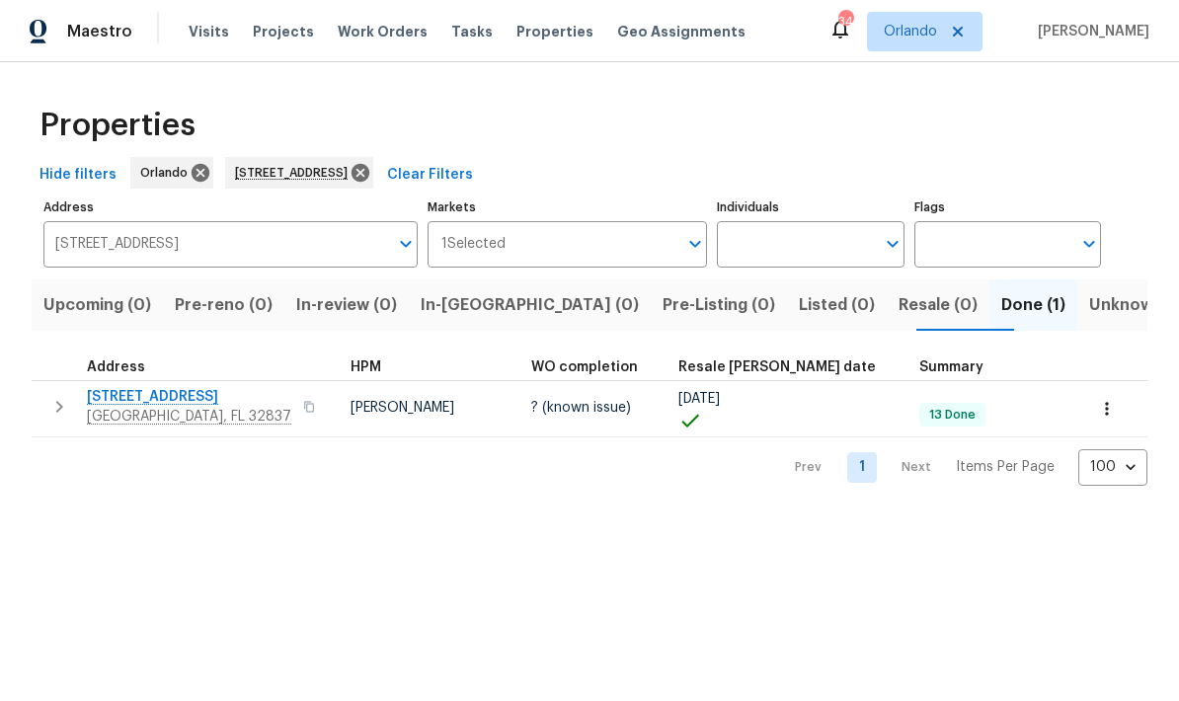
click at [160, 403] on span "2226 Newt St" at bounding box center [189, 397] width 204 height 20
click at [823, 403] on icon "button" at bounding box center [1107, 409] width 20 height 20
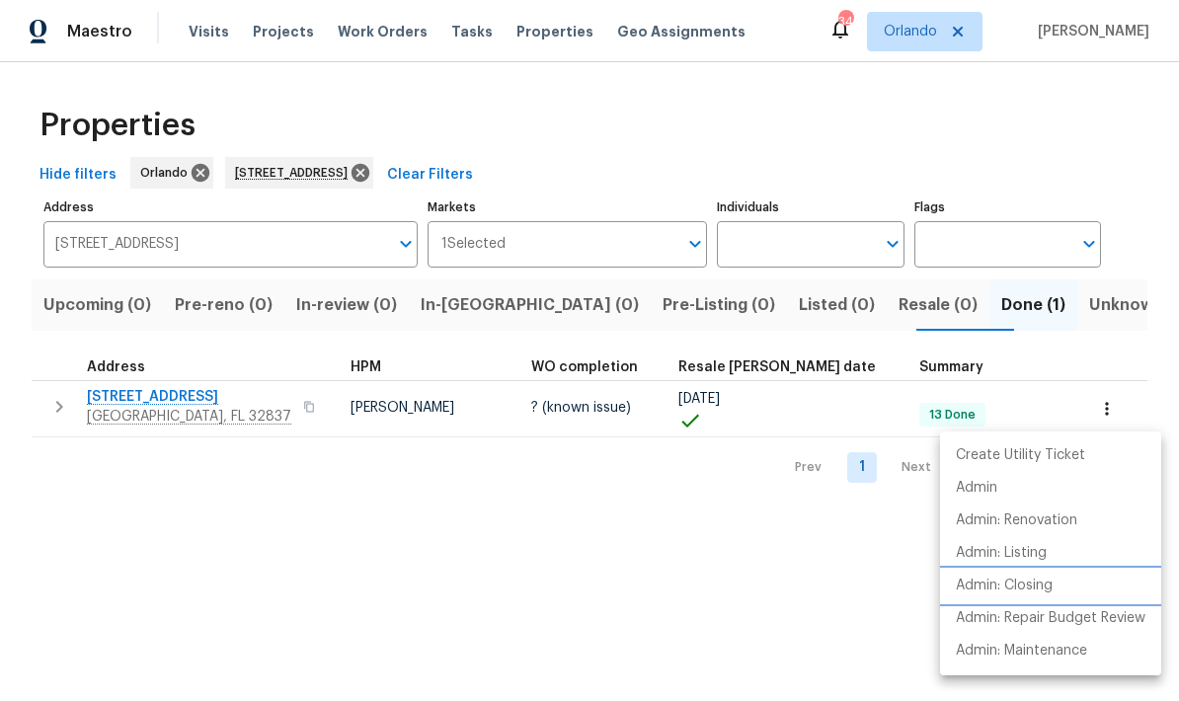
click at [823, 590] on p "Admin: Closing" at bounding box center [1004, 586] width 97 height 21
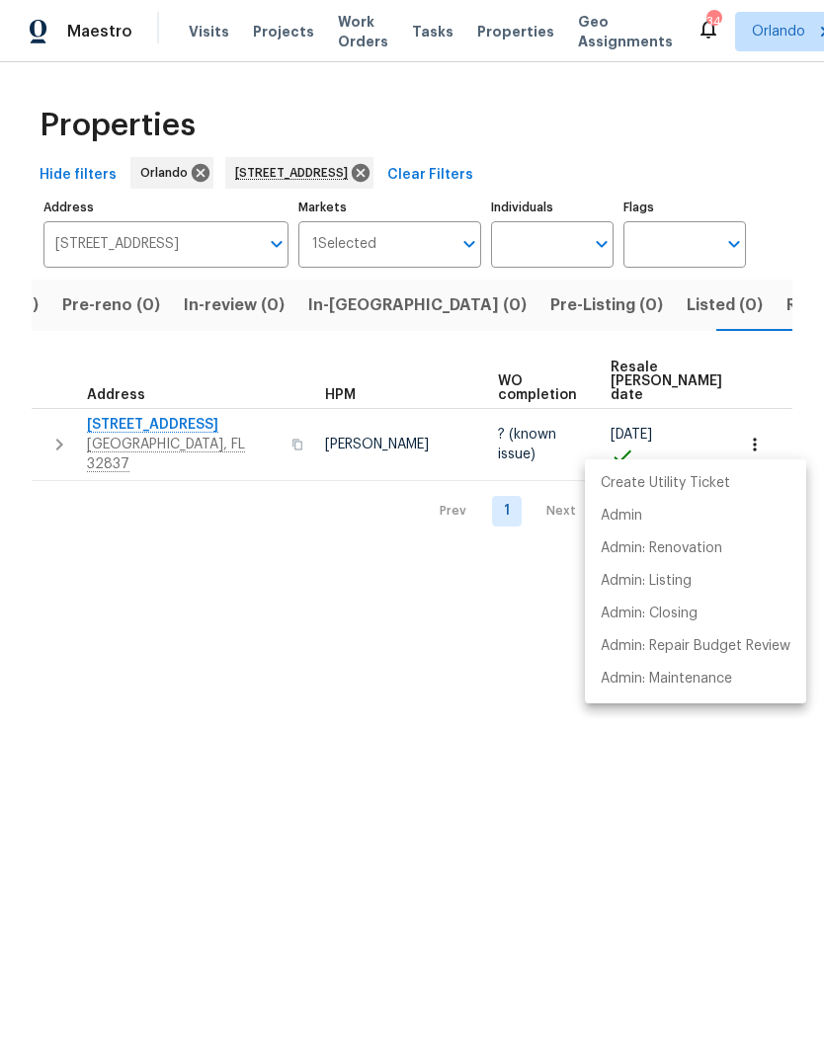
scroll to position [0, 121]
click at [771, 165] on div at bounding box center [412, 528] width 824 height 1057
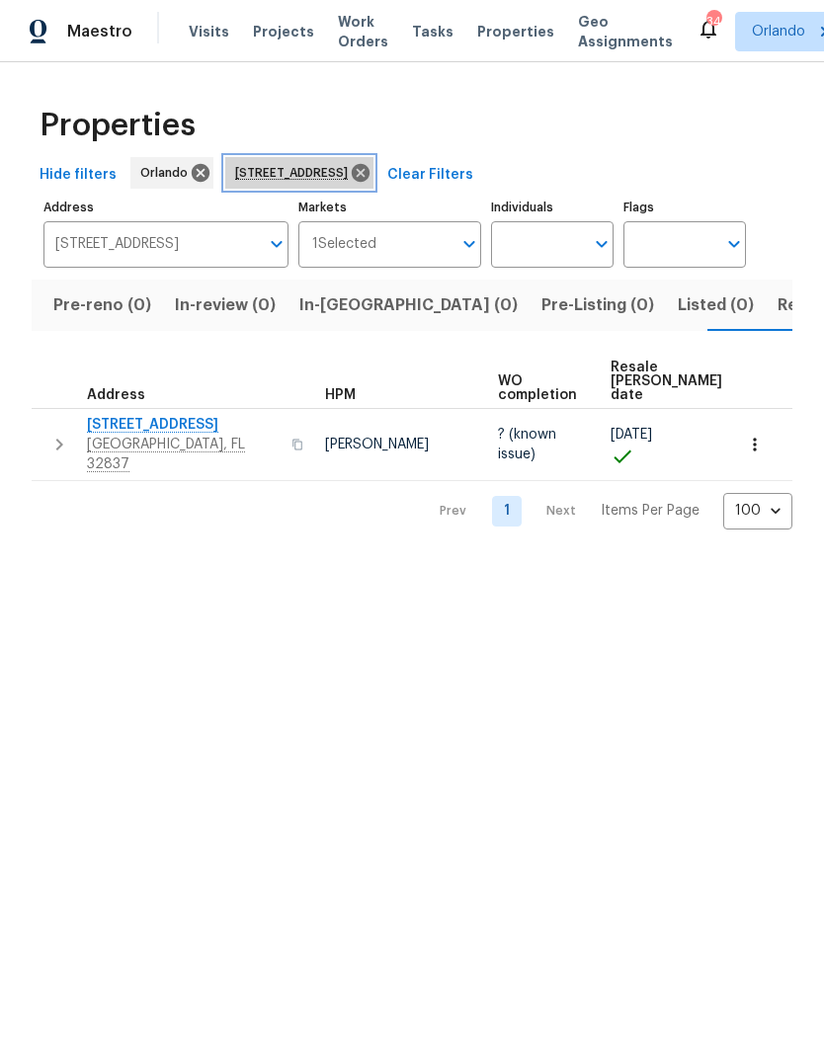
click at [373, 162] on div "2226 Newt St Orlando FL 32837" at bounding box center [299, 173] width 148 height 32
click at [371, 183] on icon at bounding box center [361, 173] width 22 height 22
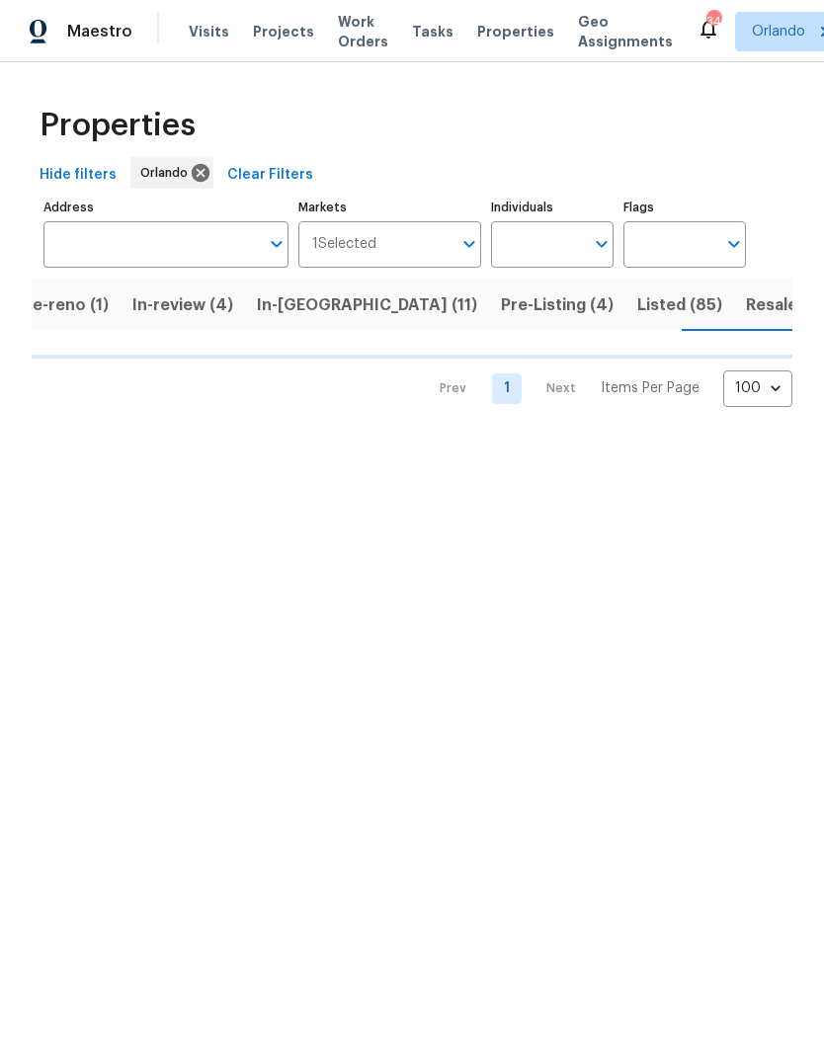
scroll to position [0, 167]
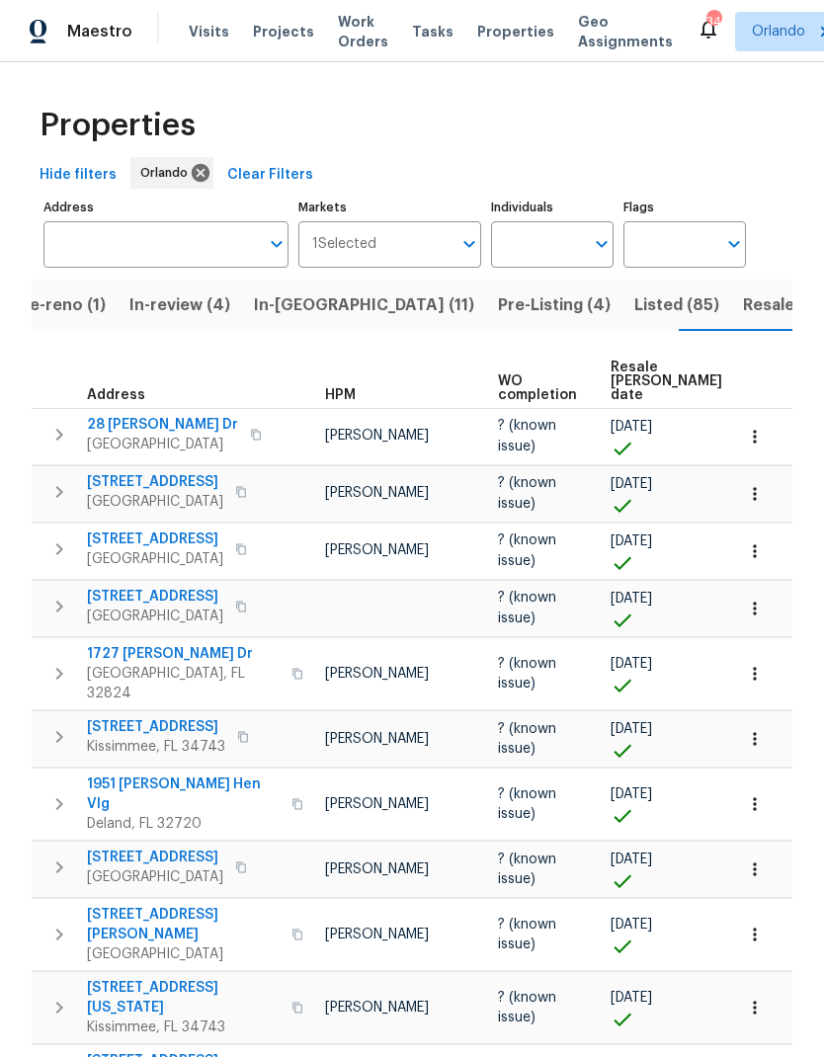
click at [731, 331] on button "Resale (52)" at bounding box center [786, 305] width 111 height 51
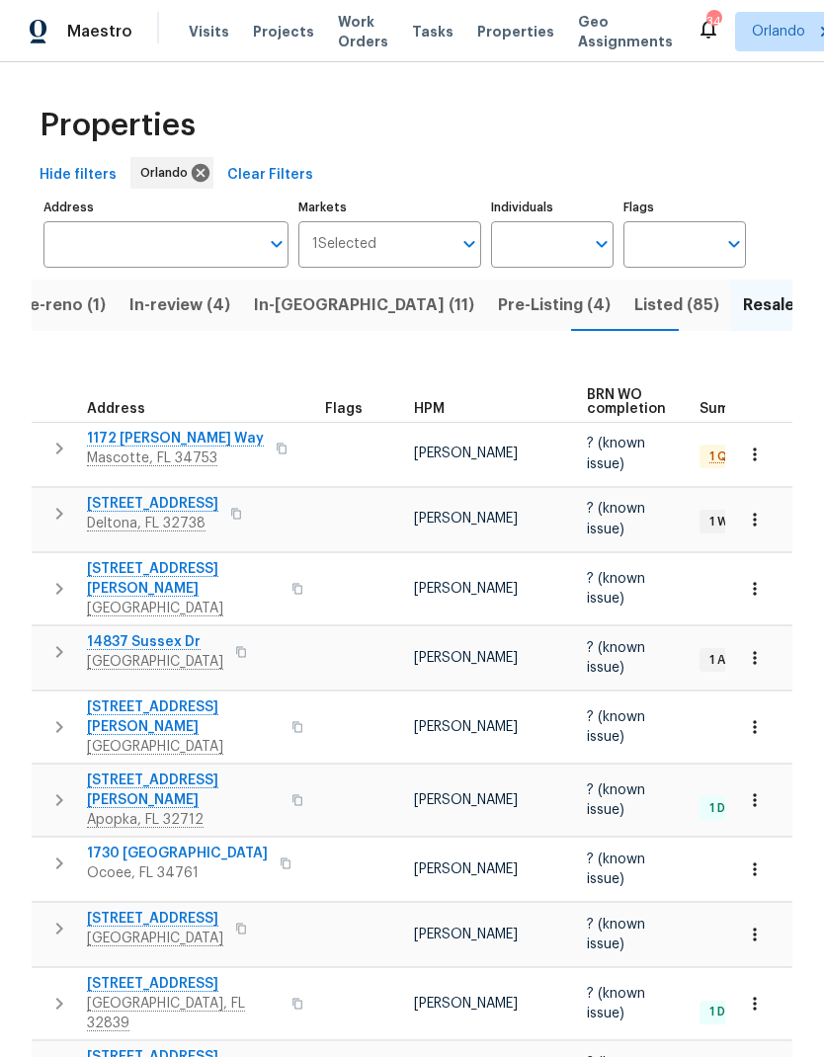
click at [437, 402] on span "HPM" at bounding box center [429, 409] width 31 height 14
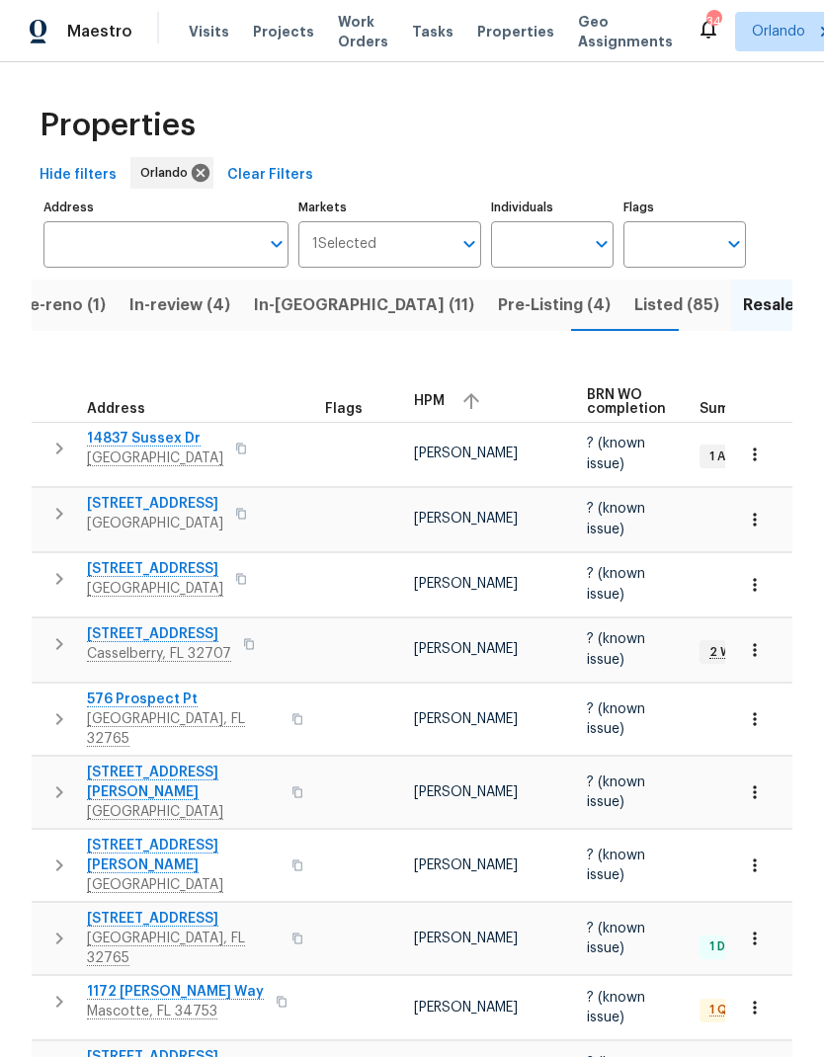
click at [446, 397] on div "HPM" at bounding box center [492, 401] width 157 height 30
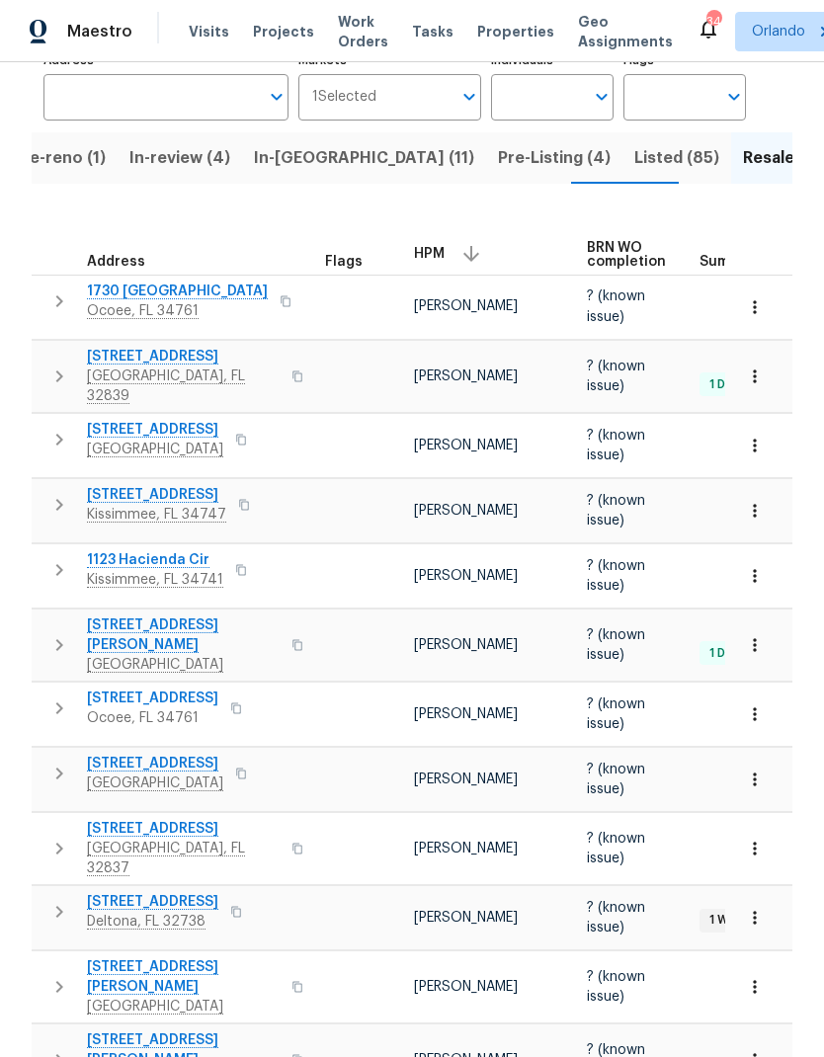
click at [151, 819] on span "5231 Alavista Dr" at bounding box center [183, 829] width 193 height 20
click at [634, 145] on span "Listed (85)" at bounding box center [676, 158] width 85 height 28
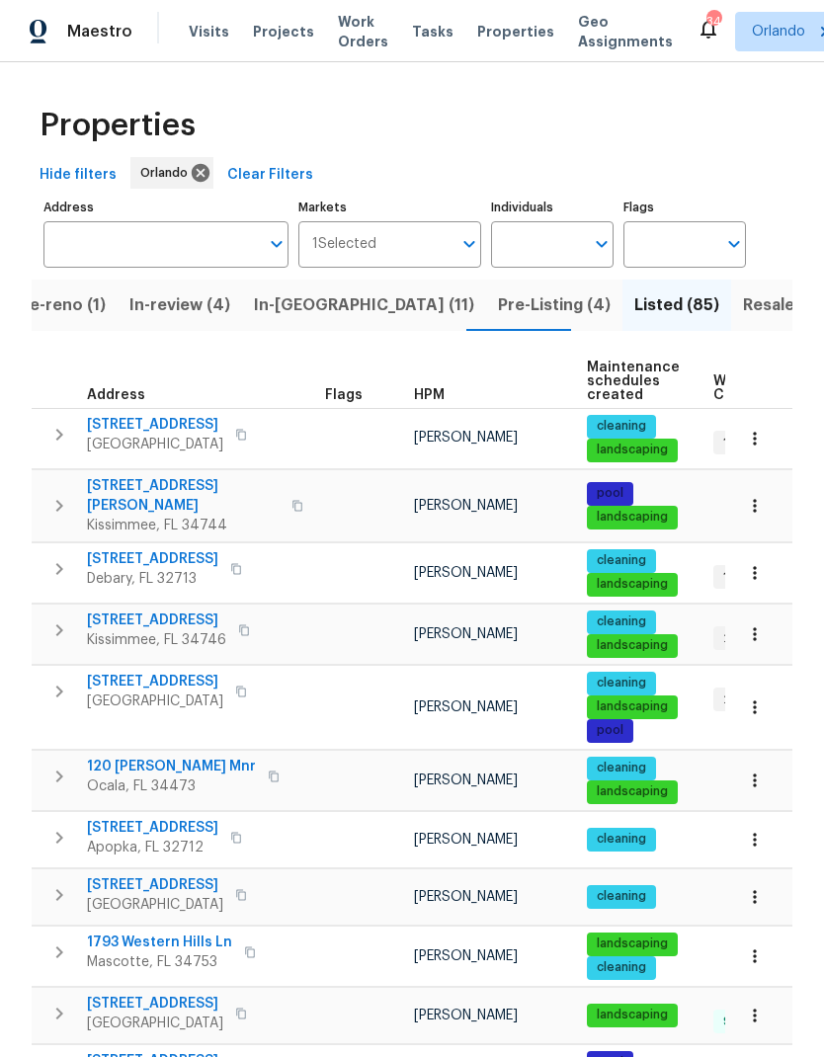
click at [423, 402] on span "HPM" at bounding box center [429, 395] width 31 height 14
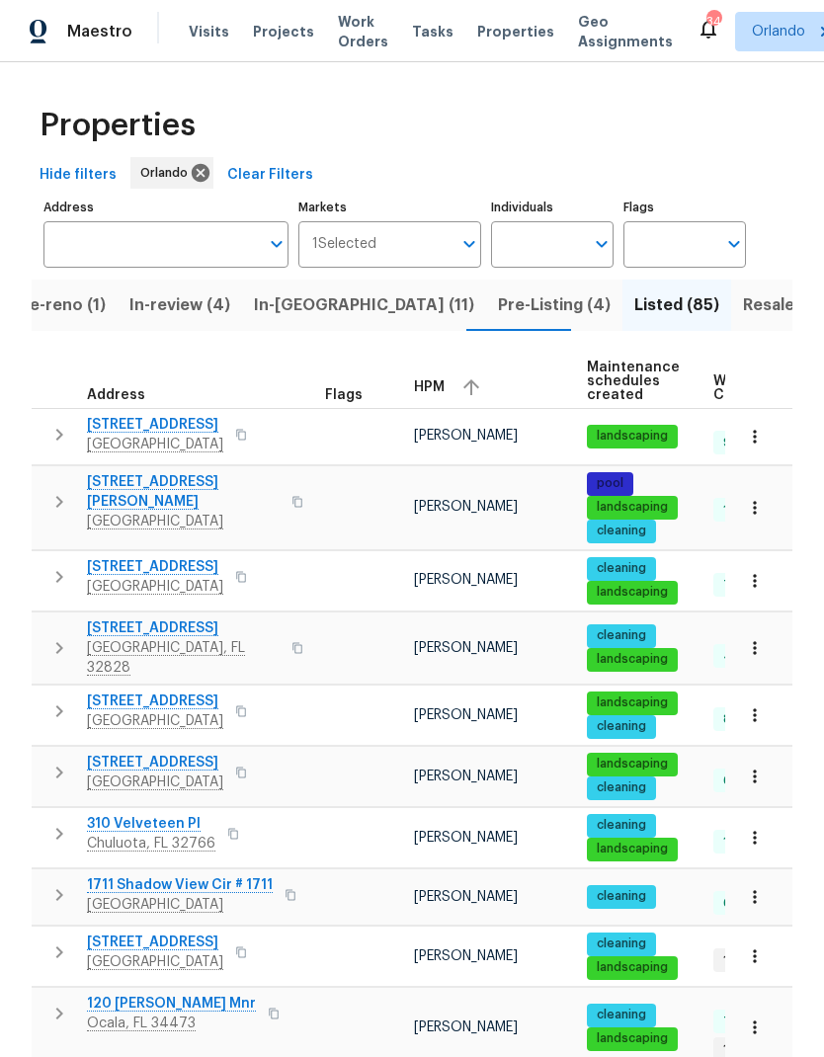
click at [467, 401] on button "button" at bounding box center [471, 387] width 30 height 30
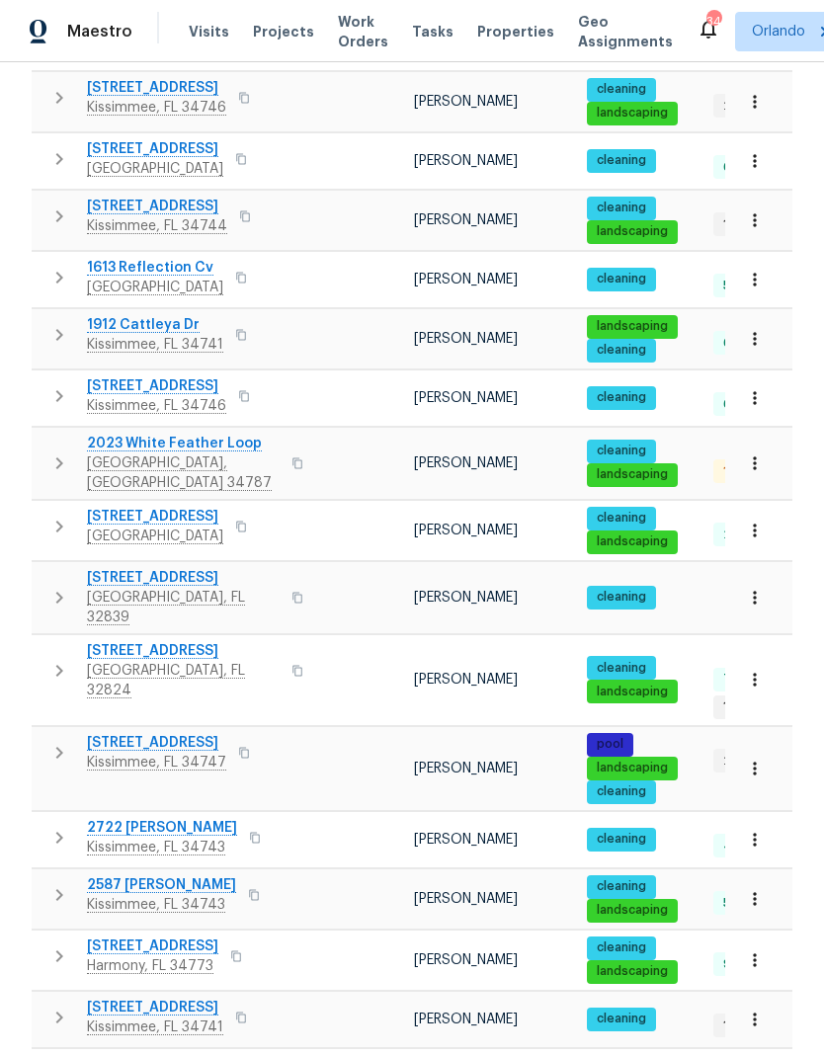
scroll to position [413, 0]
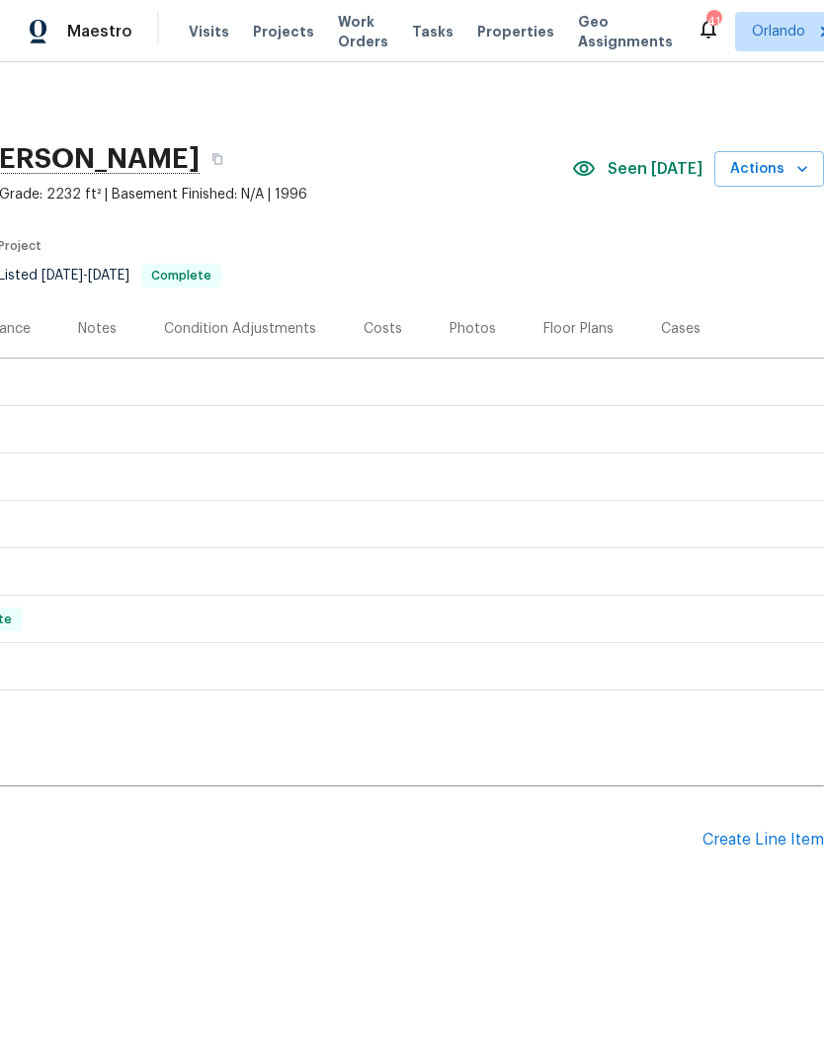
scroll to position [0, 292]
click at [801, 179] on span "Actions" at bounding box center [769, 169] width 78 height 25
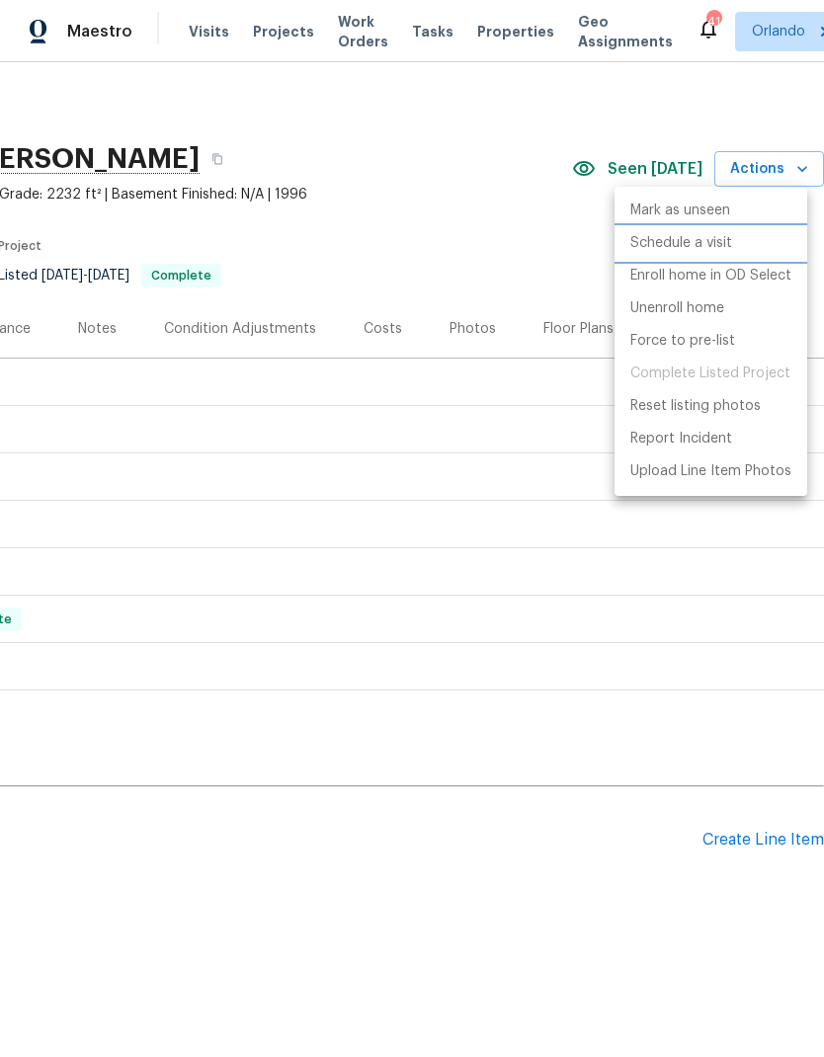
click at [726, 242] on p "Schedule a visit" at bounding box center [681, 243] width 102 height 21
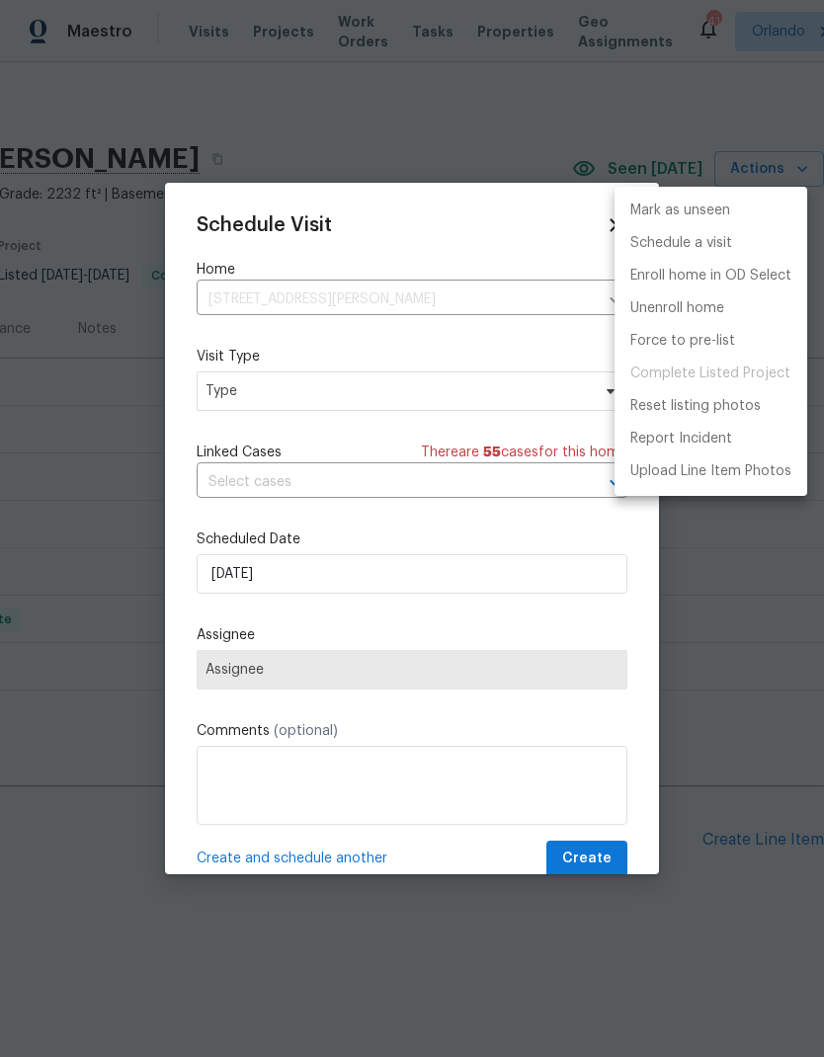
click at [482, 402] on div at bounding box center [412, 528] width 824 height 1057
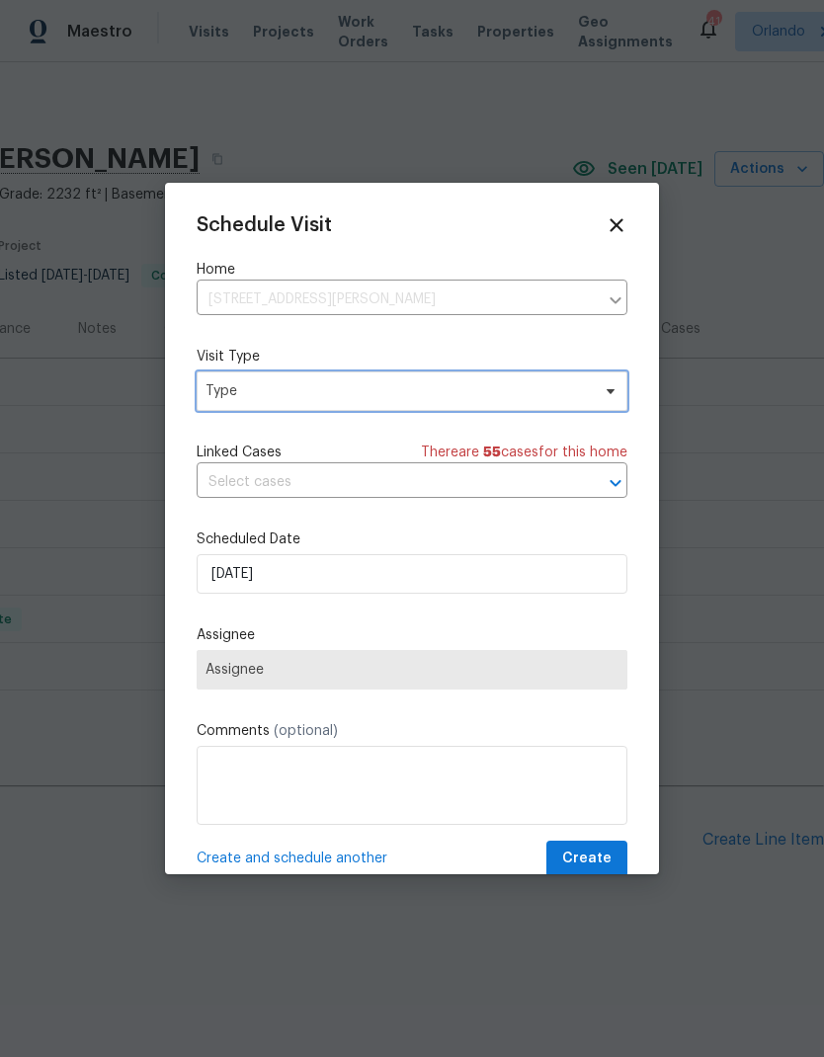
click at [600, 397] on span at bounding box center [608, 391] width 22 height 16
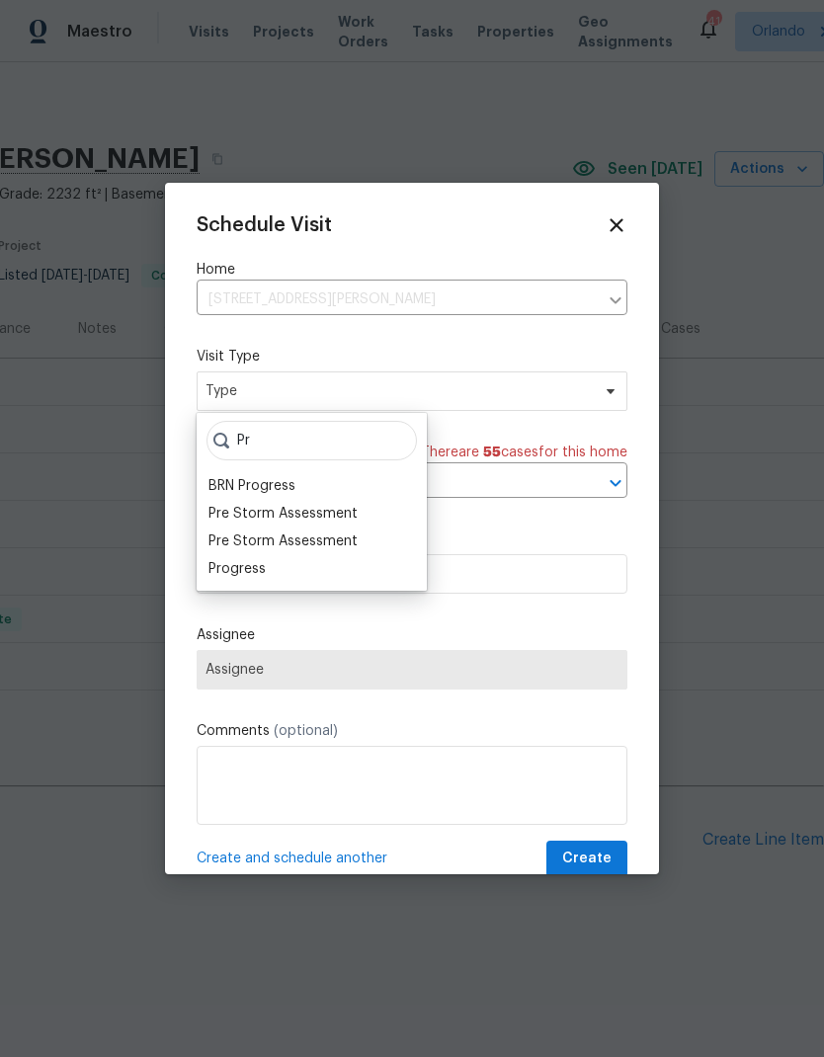
type input "Pr"
click at [319, 565] on div "Progress" at bounding box center [311, 569] width 218 height 28
click at [307, 570] on div "Progress" at bounding box center [311, 569] width 218 height 28
click at [253, 573] on div "Progress" at bounding box center [236, 569] width 57 height 20
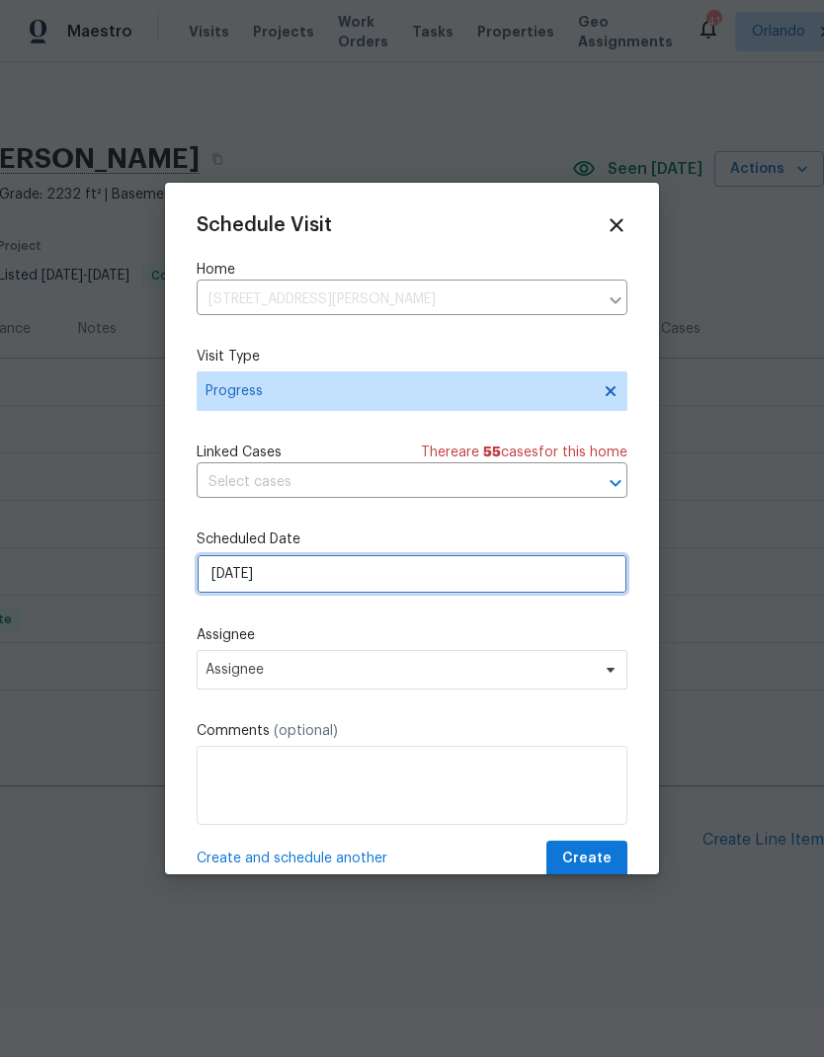
click at [560, 590] on input "[DATE]" at bounding box center [412, 574] width 431 height 40
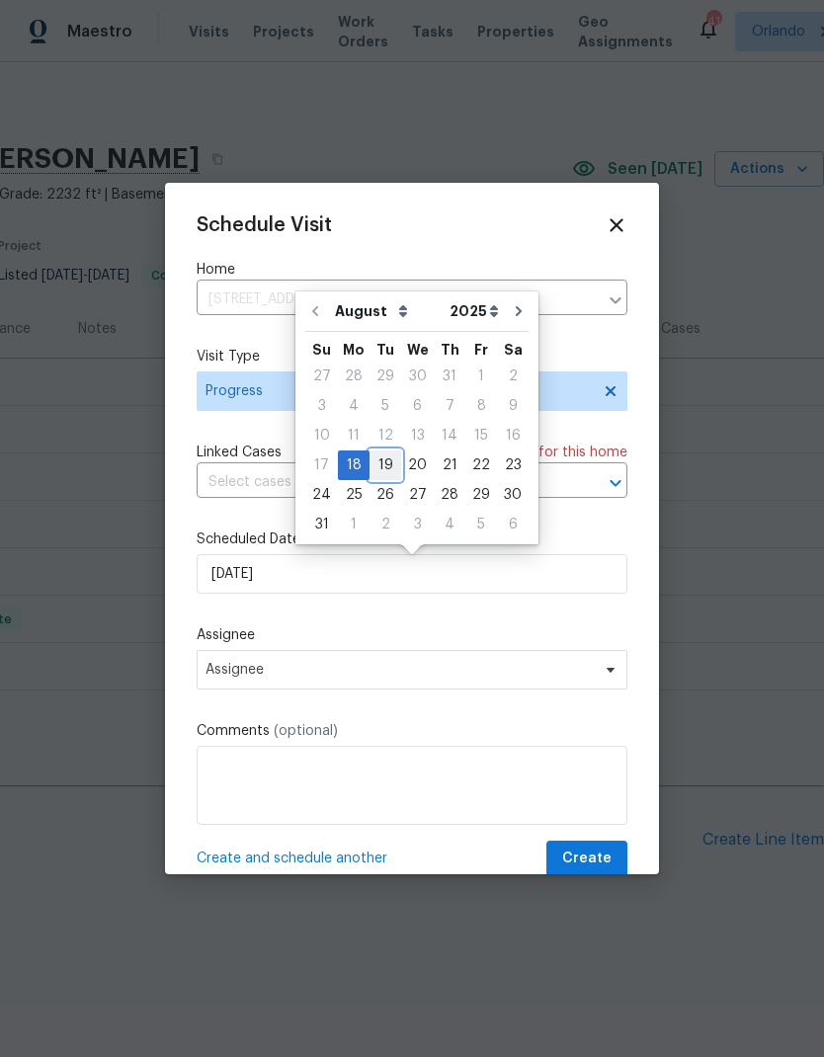
click at [374, 464] on div "19" at bounding box center [385, 465] width 32 height 28
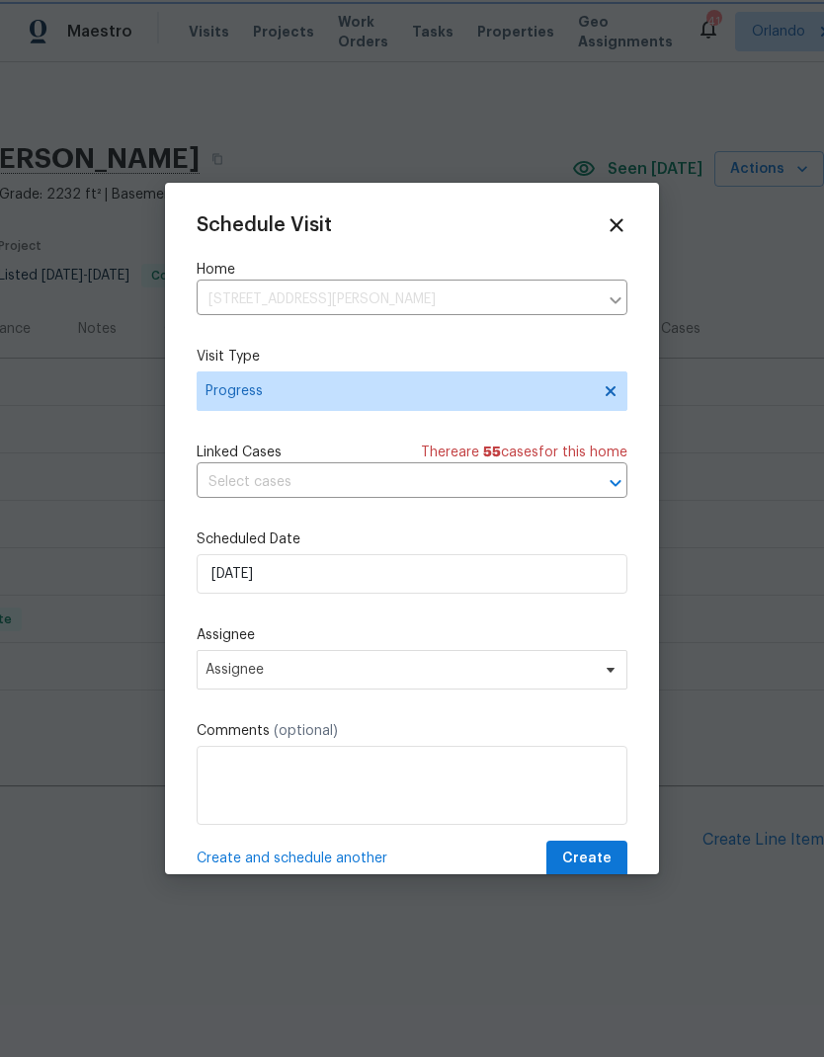
type input "8/19/2025"
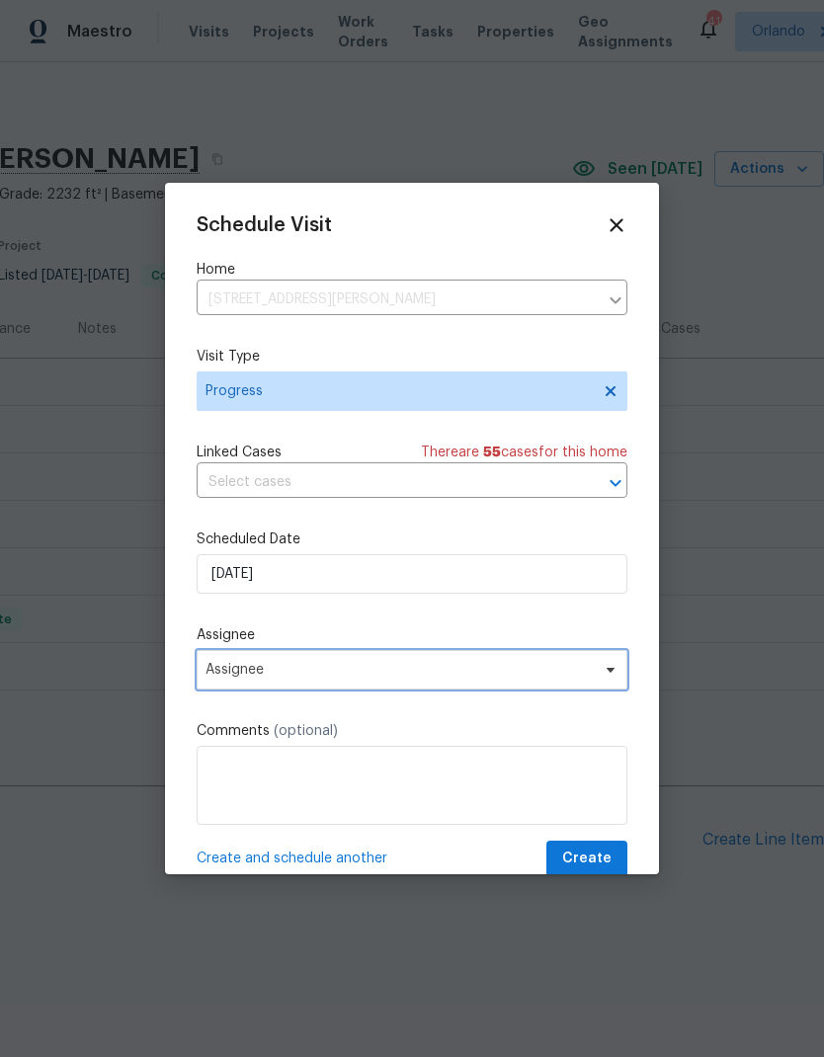
click at [558, 689] on span "Assignee" at bounding box center [412, 670] width 431 height 40
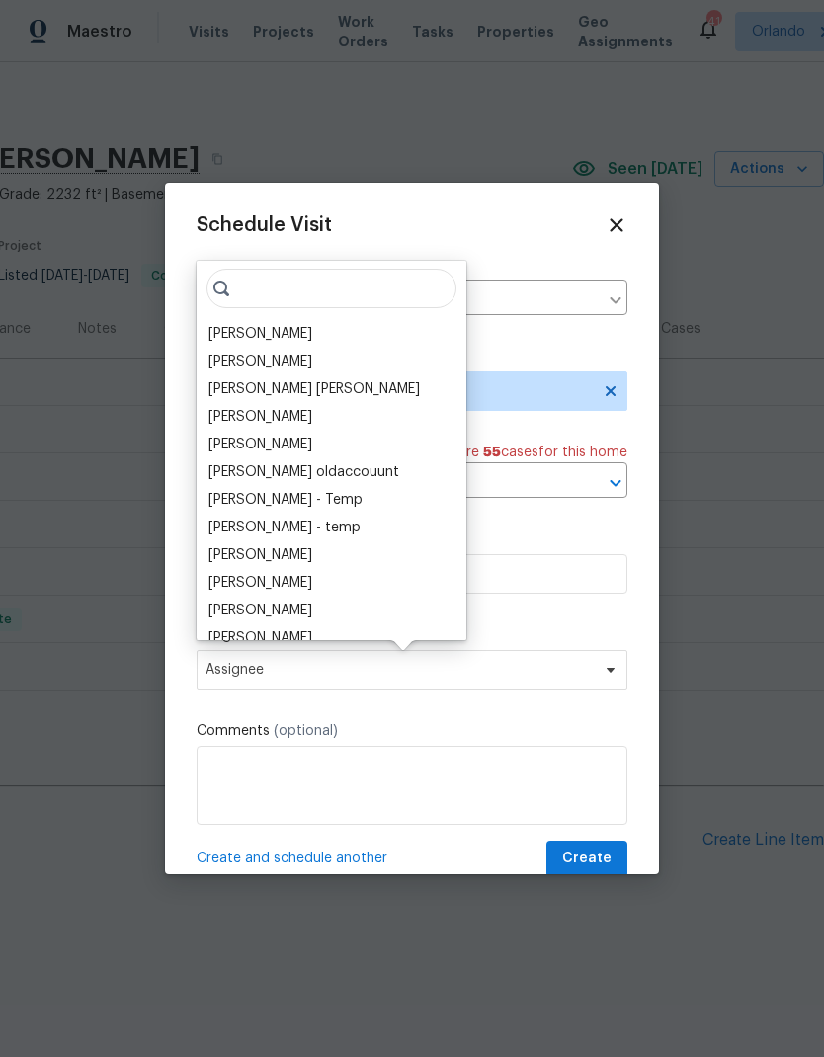
click at [297, 323] on div "[PERSON_NAME]" at bounding box center [331, 334] width 258 height 28
click at [278, 333] on div "[PERSON_NAME]" at bounding box center [260, 334] width 104 height 20
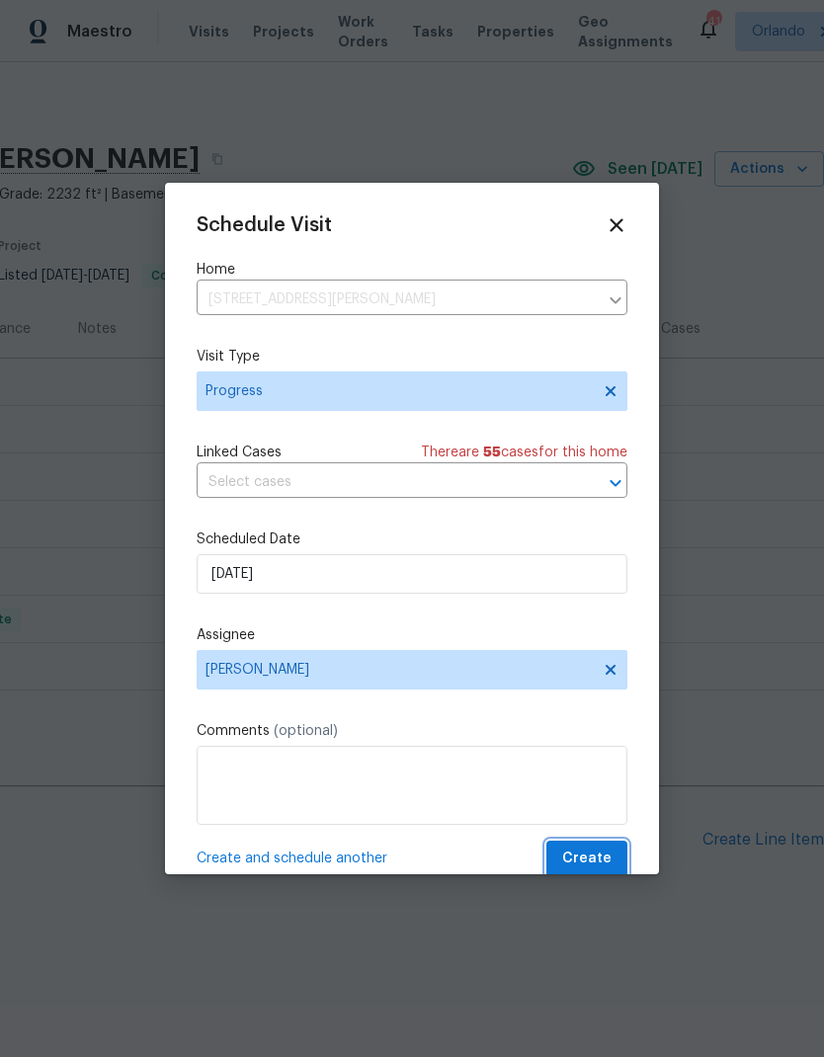
click at [592, 853] on span "Create" at bounding box center [586, 858] width 49 height 25
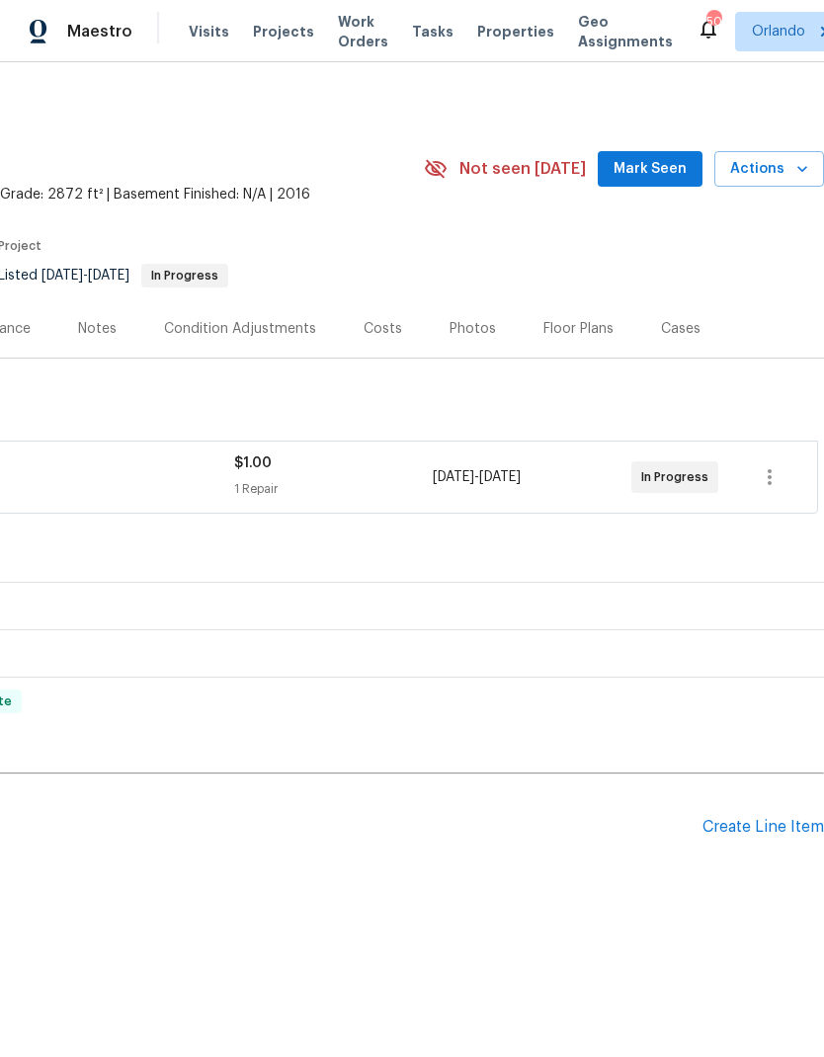
scroll to position [0, 292]
click at [653, 172] on span "Mark Seen" at bounding box center [649, 169] width 73 height 25
click at [799, 179] on span "Actions" at bounding box center [769, 169] width 78 height 25
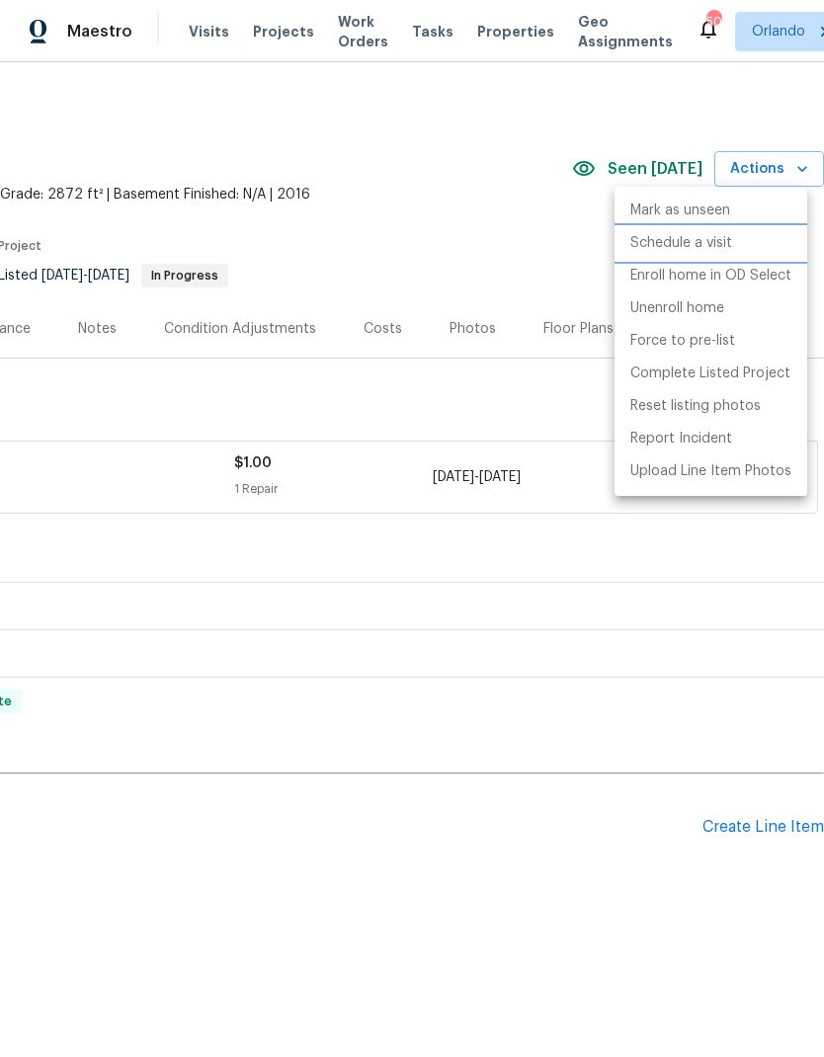
click at [715, 239] on p "Schedule a visit" at bounding box center [681, 243] width 102 height 21
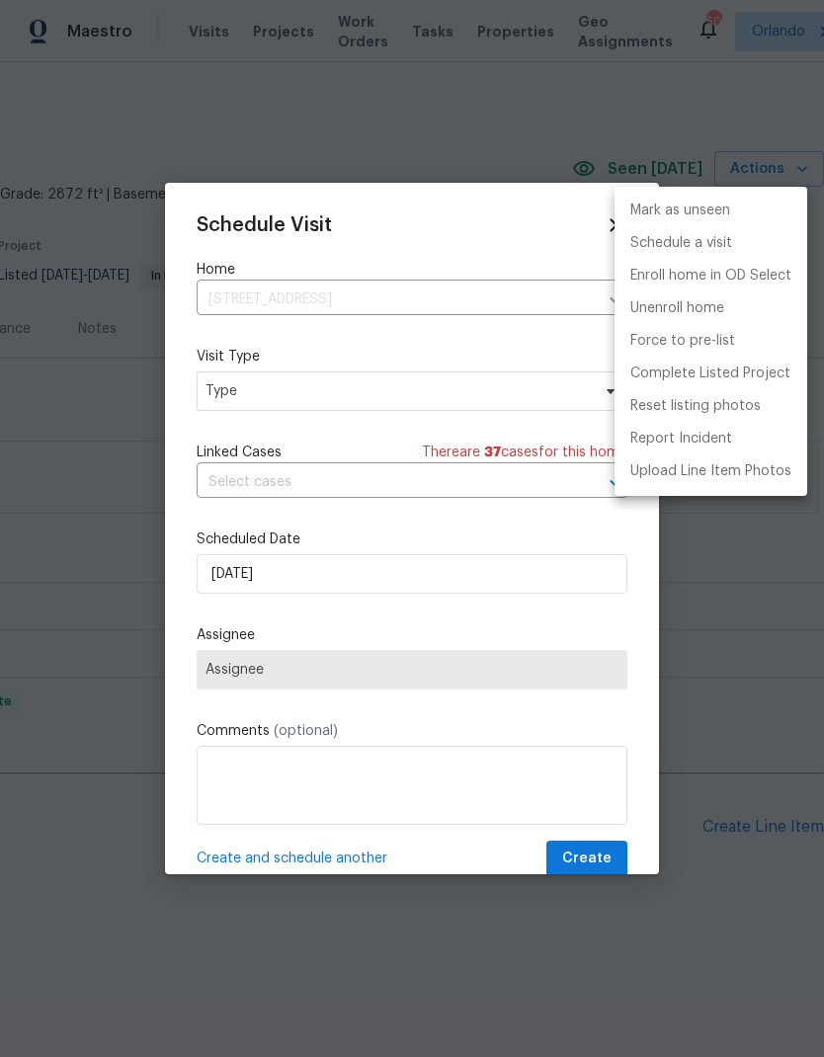
click at [492, 385] on div at bounding box center [412, 528] width 824 height 1057
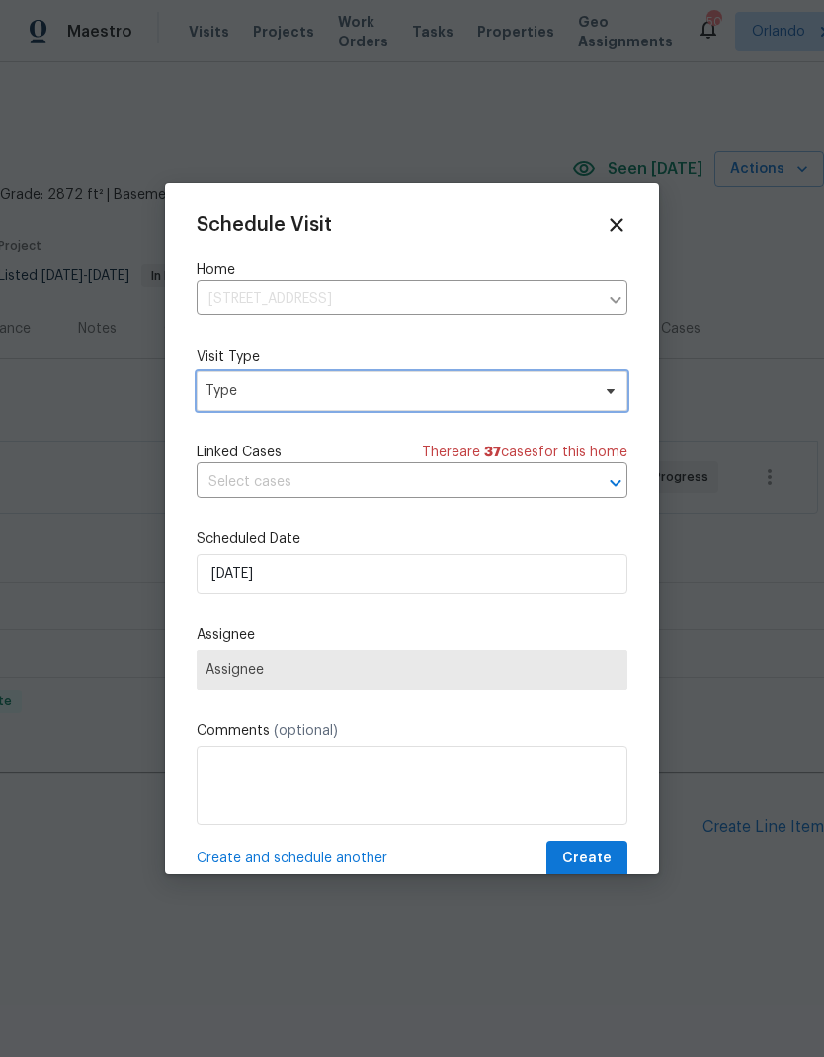
click at [570, 395] on span "Type" at bounding box center [397, 391] width 384 height 20
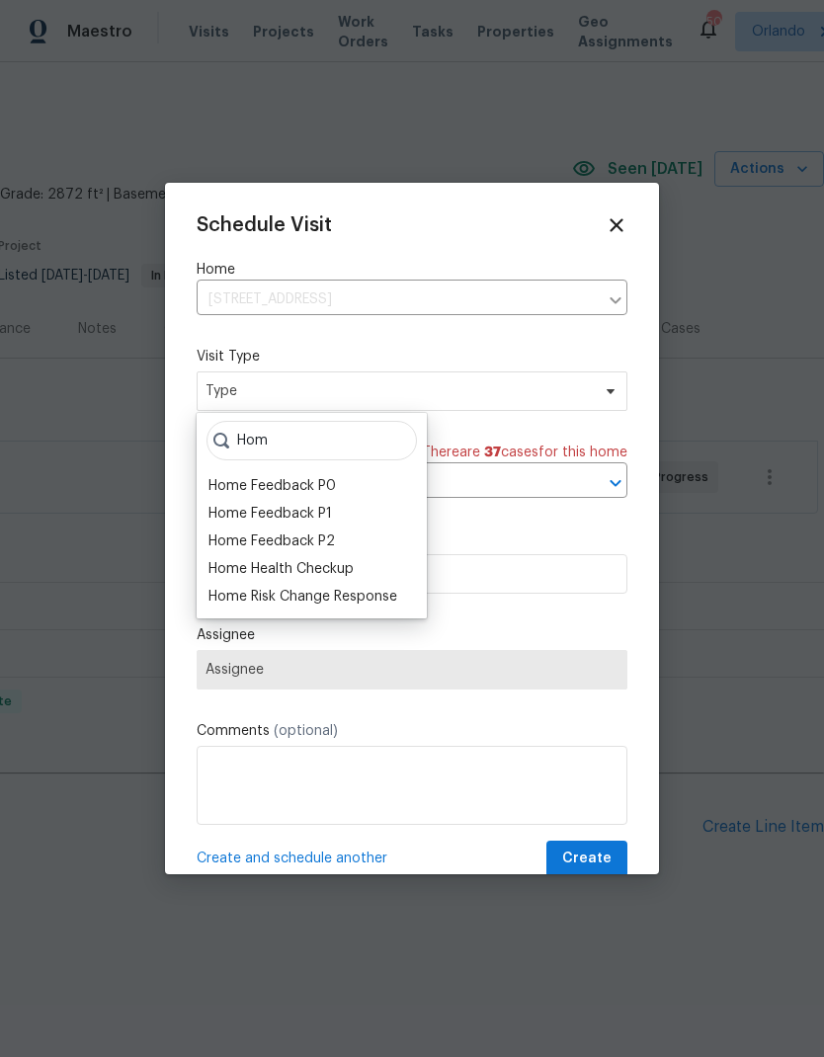
type input "Hom"
click at [337, 568] on div "Home Health Checkup" at bounding box center [280, 569] width 145 height 20
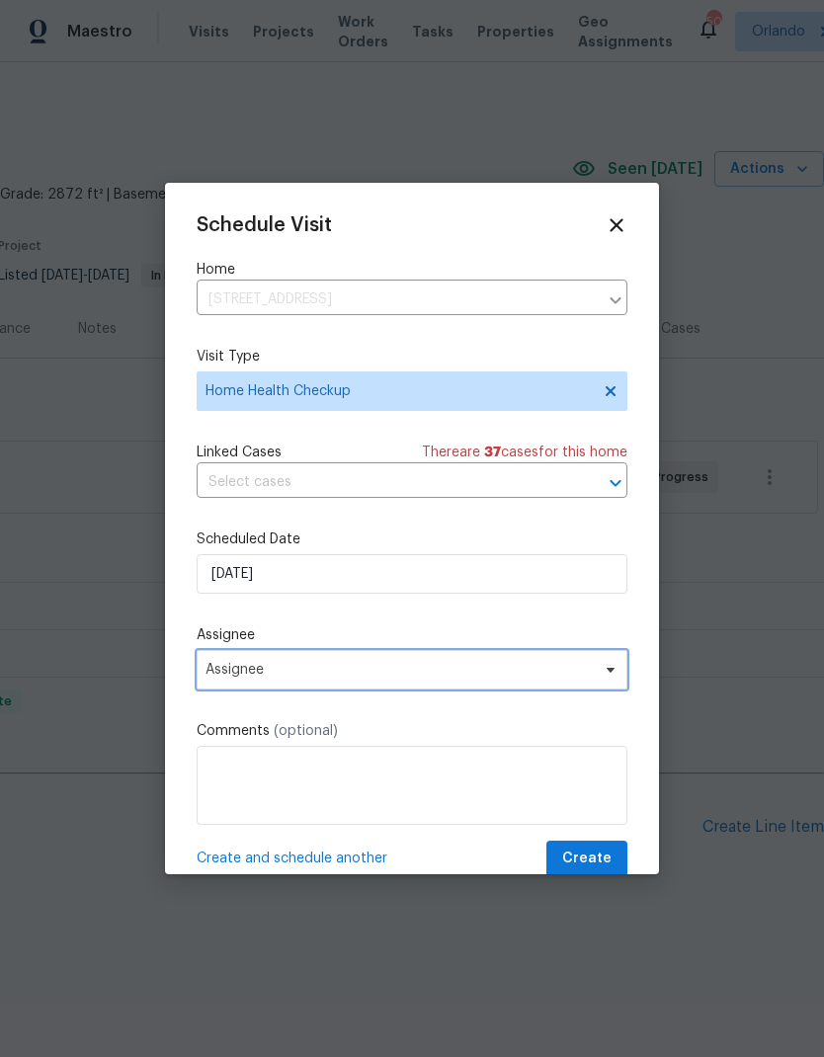
click at [558, 662] on span "Assignee" at bounding box center [412, 670] width 431 height 40
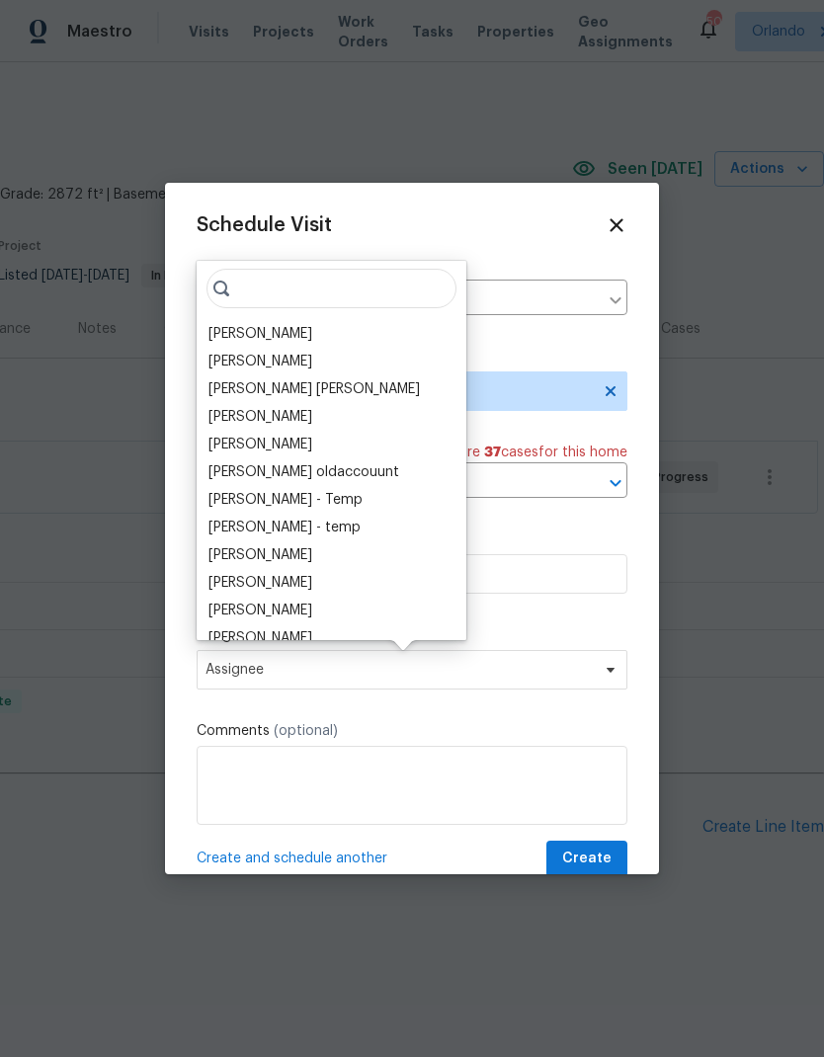
click at [297, 335] on div "[PERSON_NAME]" at bounding box center [260, 334] width 104 height 20
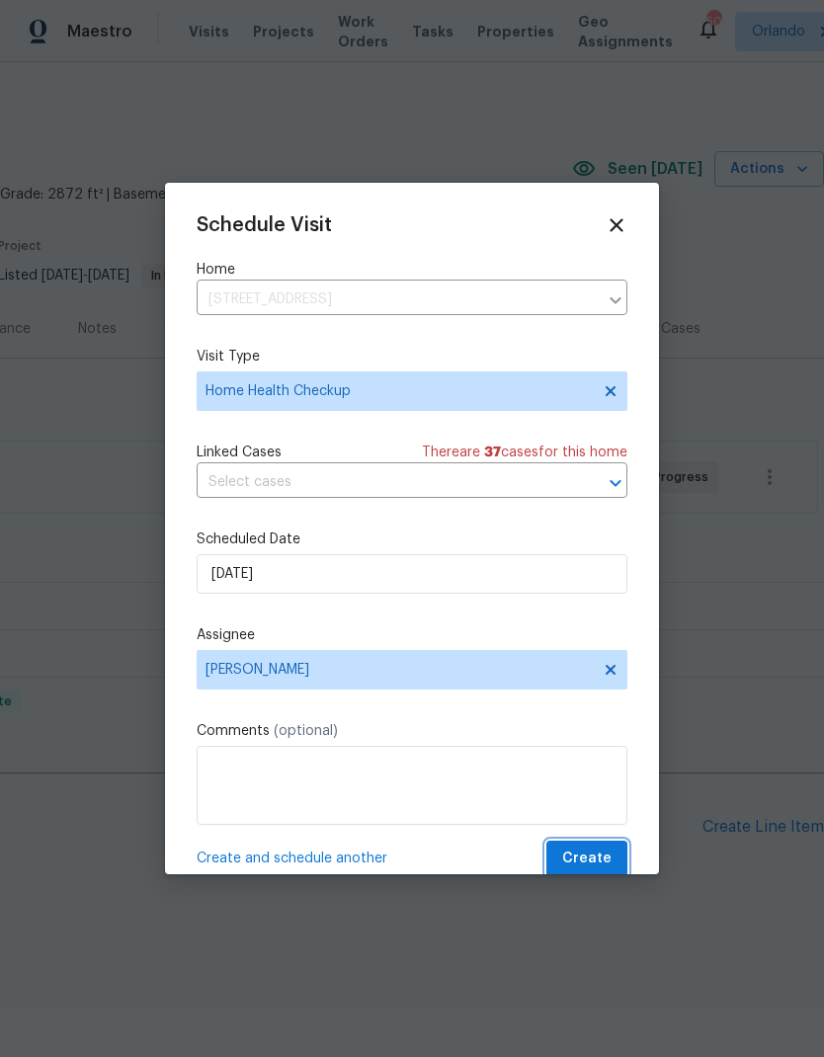
click at [602, 846] on button "Create" at bounding box center [586, 859] width 81 height 37
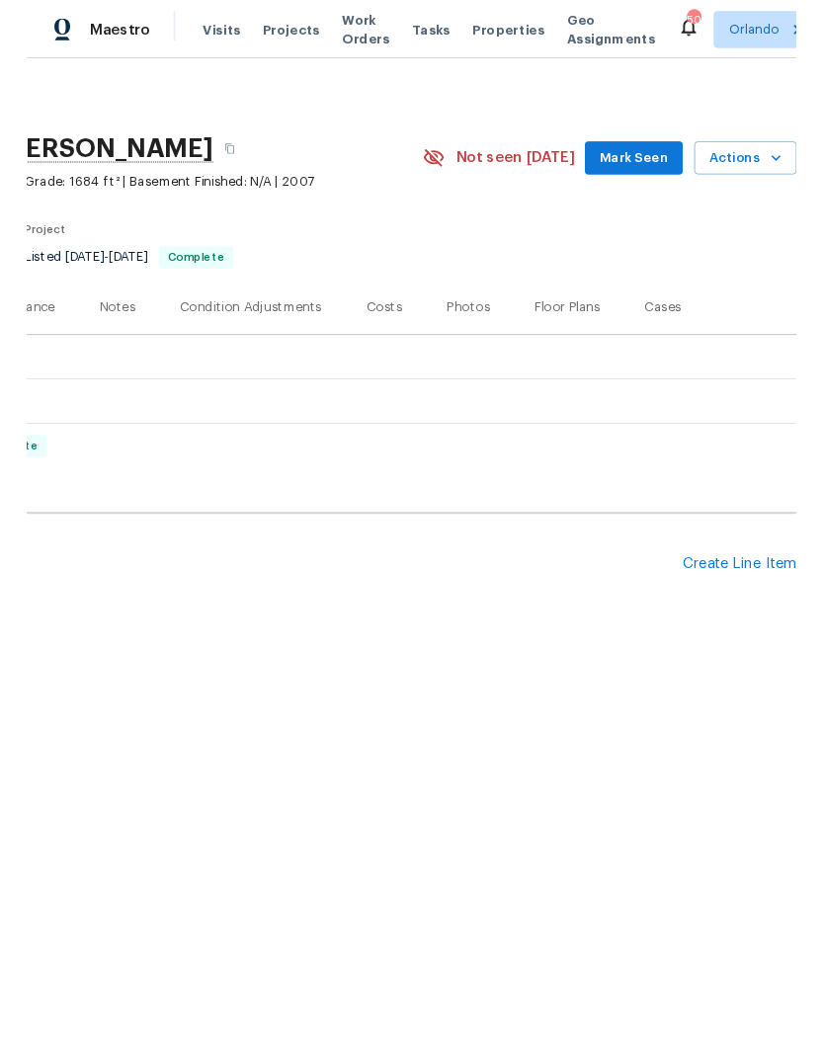
scroll to position [0, 292]
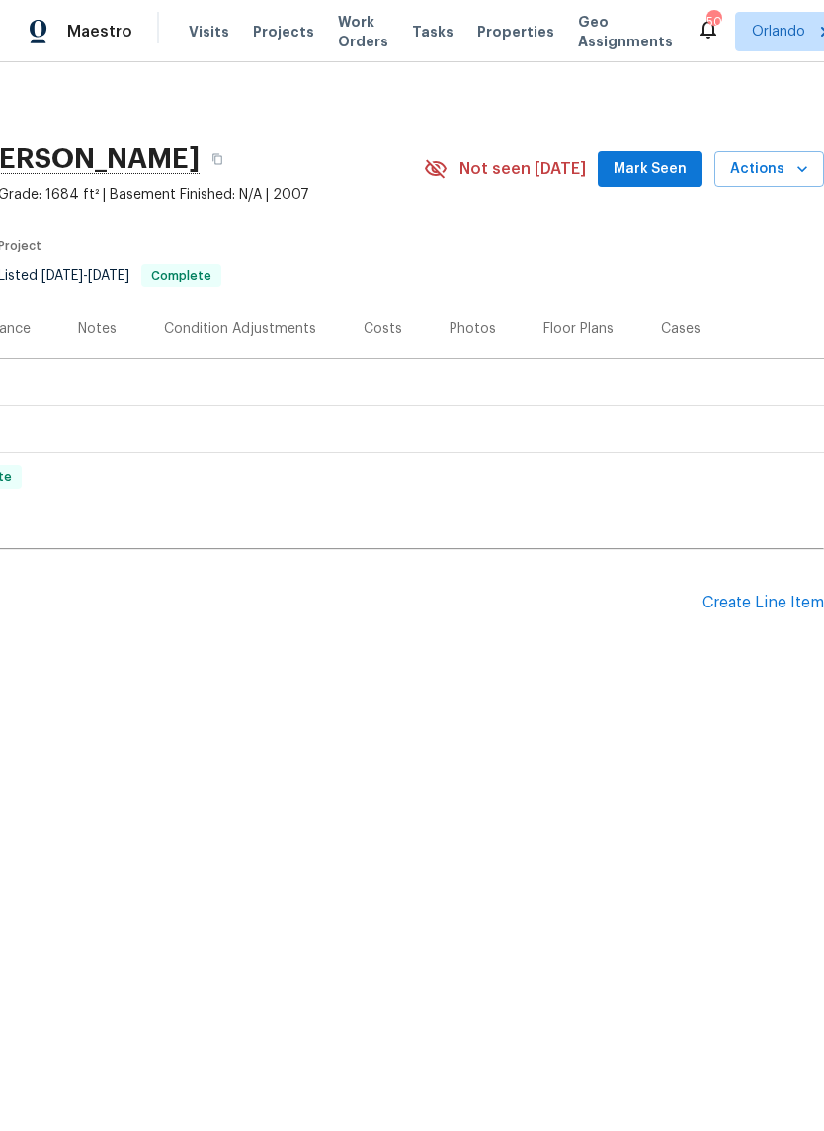
click at [794, 172] on icon "button" at bounding box center [802, 169] width 20 height 20
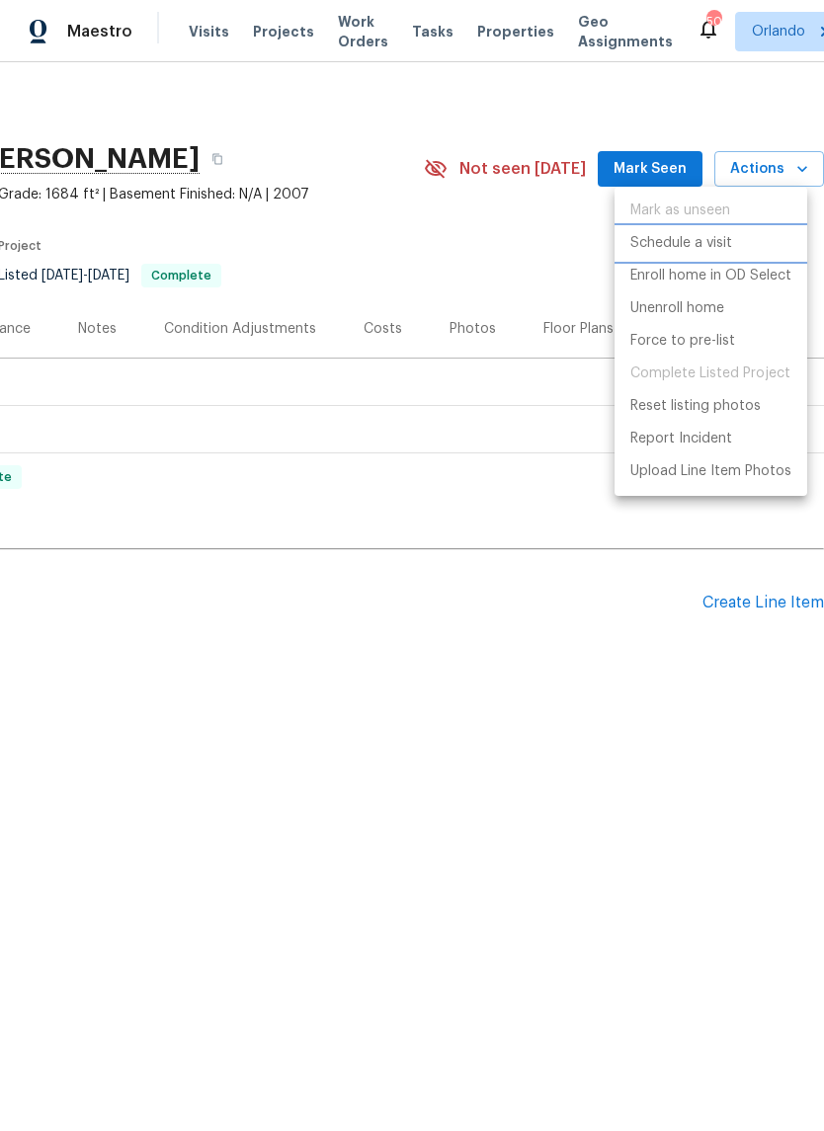
click at [713, 247] on p "Schedule a visit" at bounding box center [681, 243] width 102 height 21
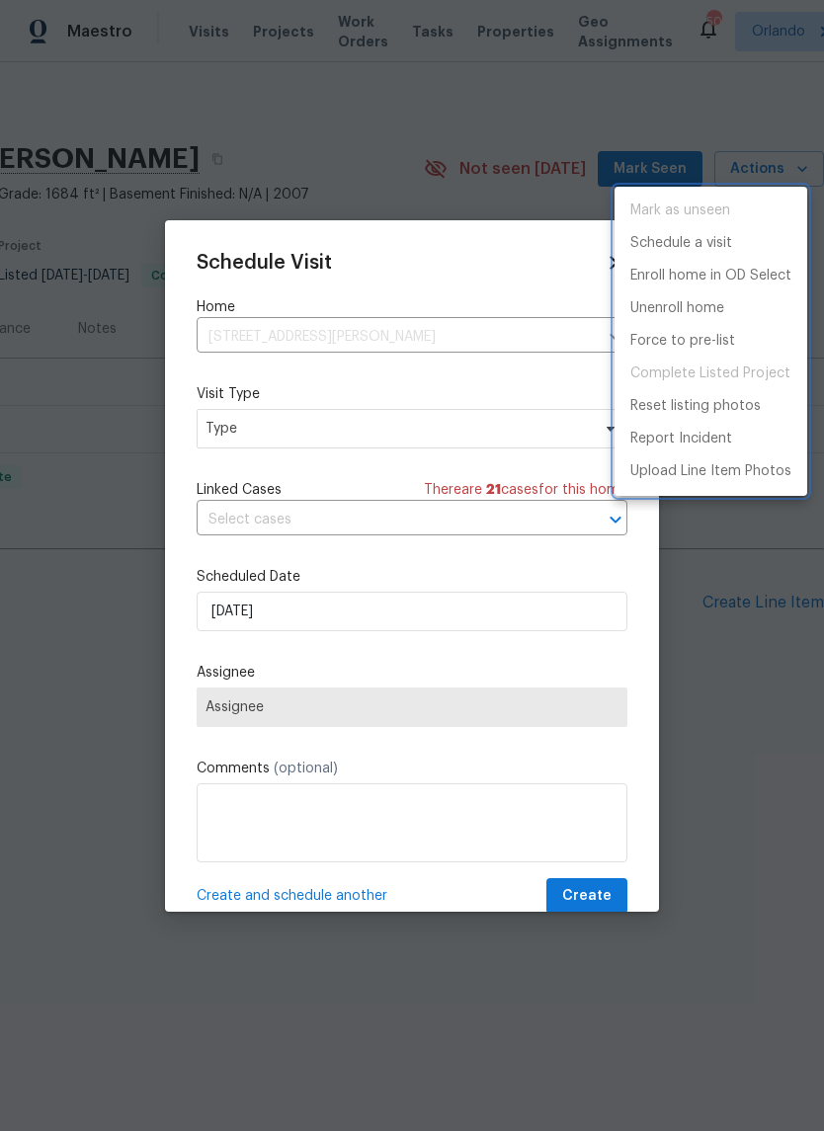
click at [439, 433] on div at bounding box center [412, 565] width 824 height 1131
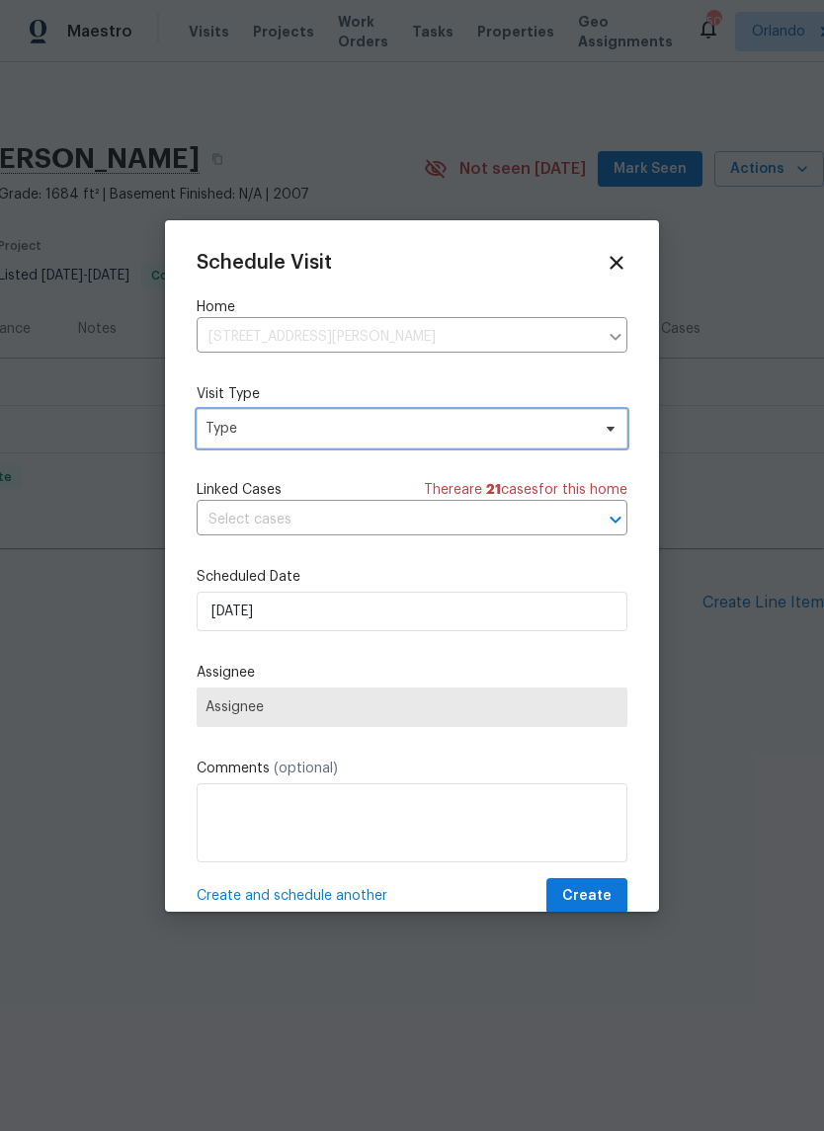
click at [567, 443] on span "Type" at bounding box center [412, 429] width 431 height 40
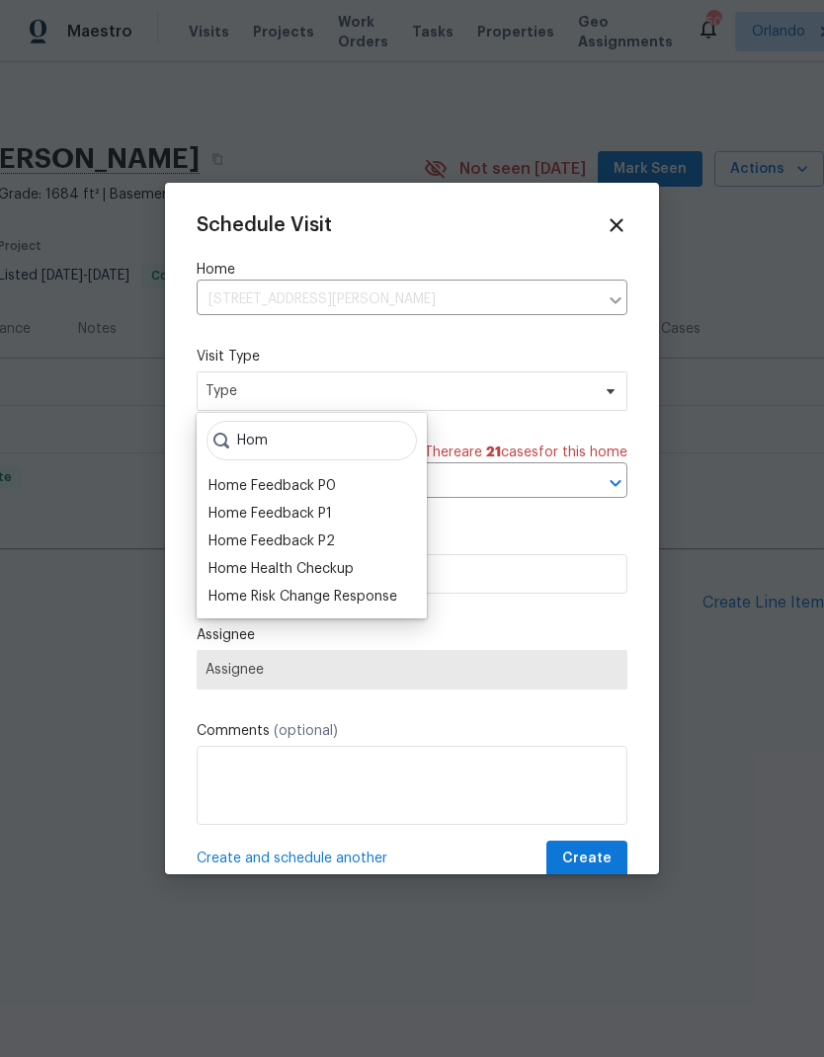
type input "Hom"
click at [323, 576] on div "Home Health Checkup" at bounding box center [280, 569] width 145 height 20
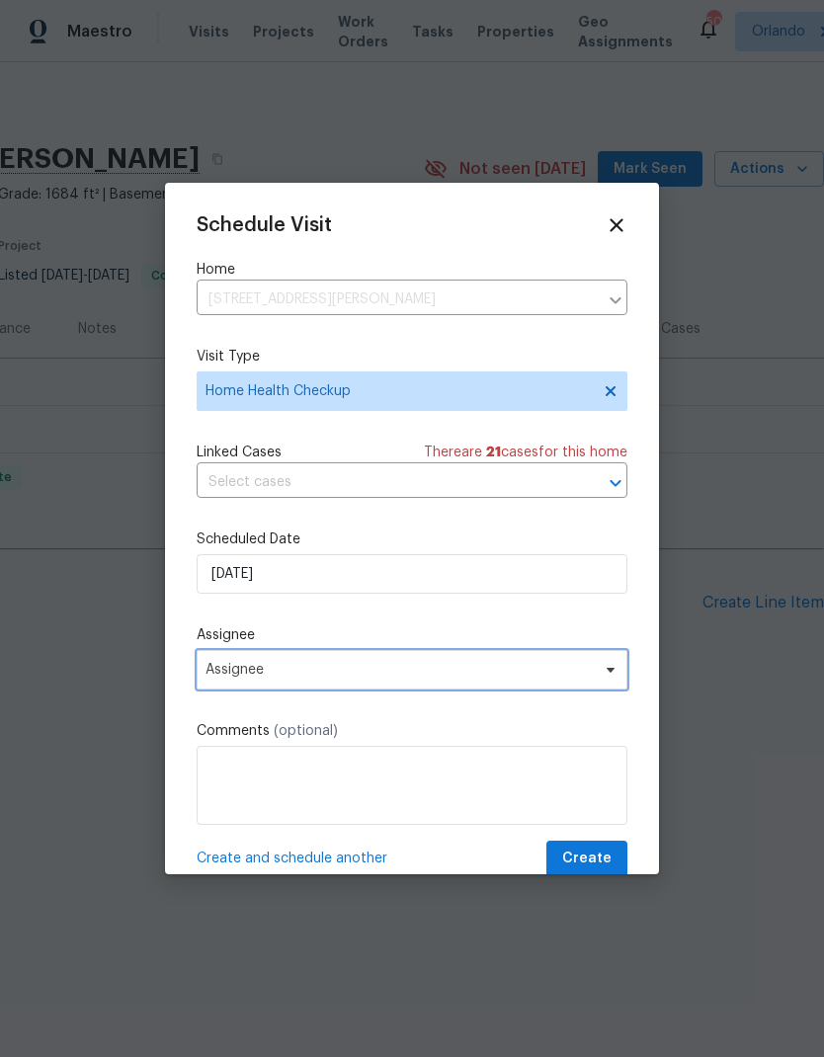
click at [546, 676] on span "Assignee" at bounding box center [398, 670] width 387 height 16
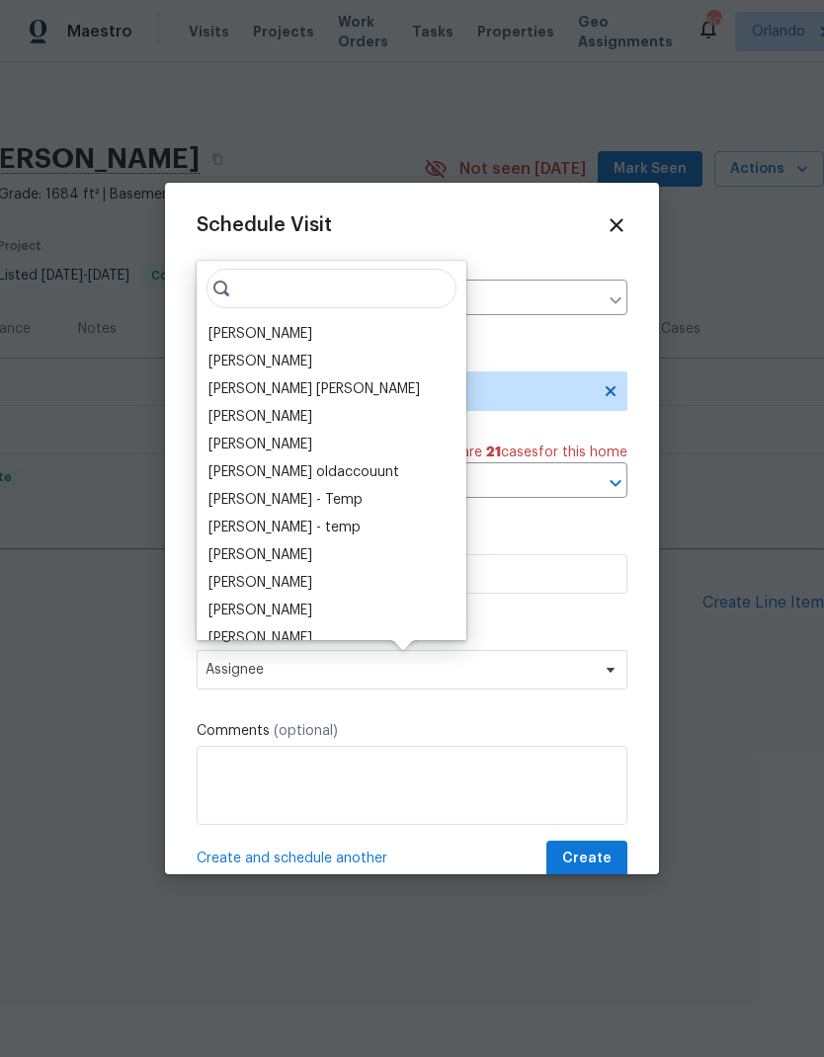
click at [280, 326] on div "[PERSON_NAME]" at bounding box center [260, 334] width 104 height 20
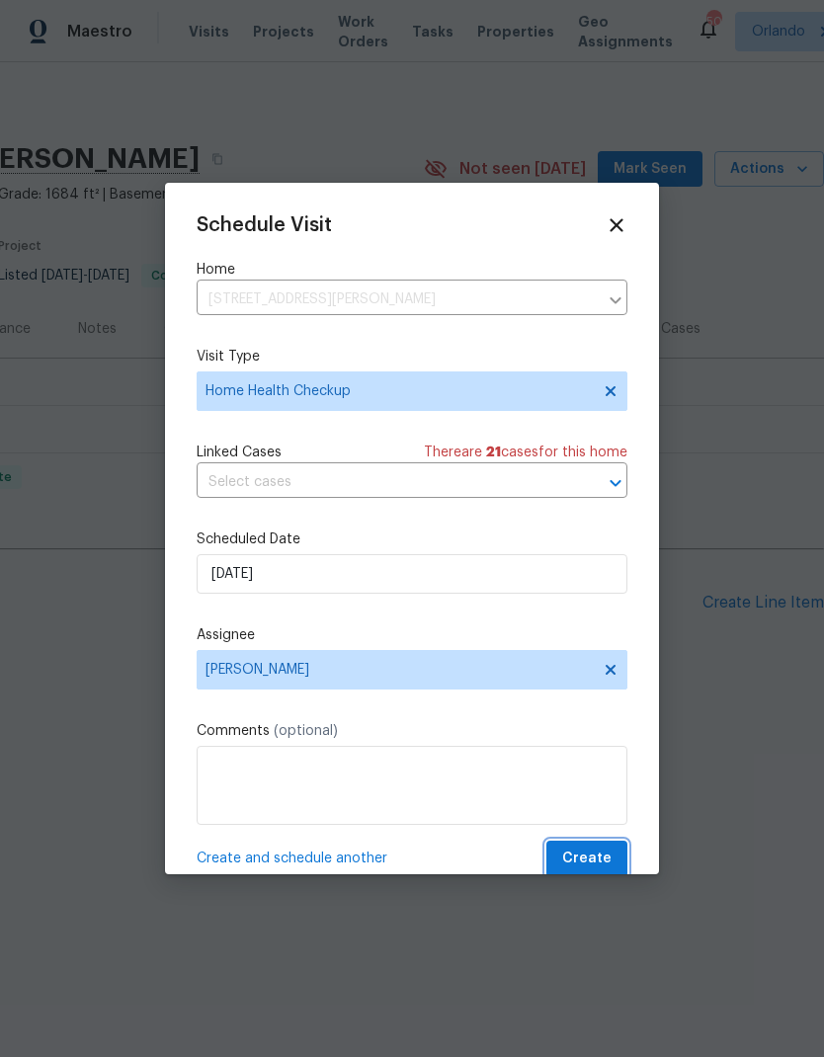
click at [599, 846] on button "Create" at bounding box center [586, 859] width 81 height 37
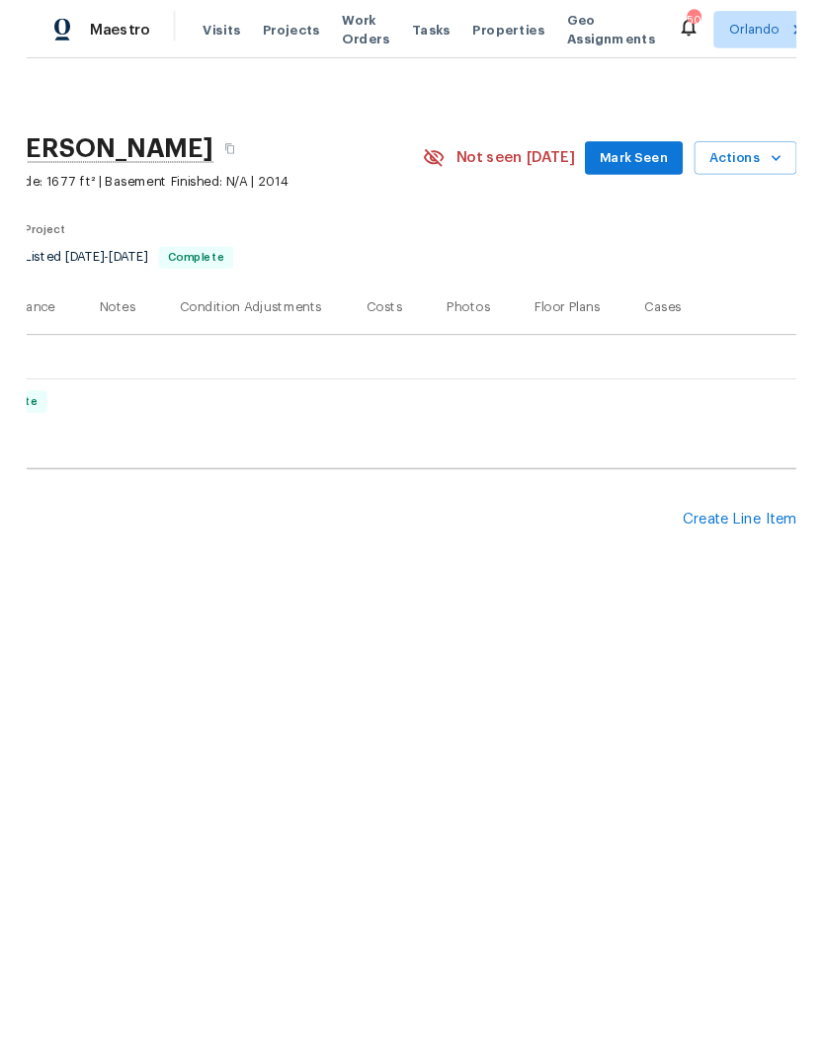
scroll to position [0, 292]
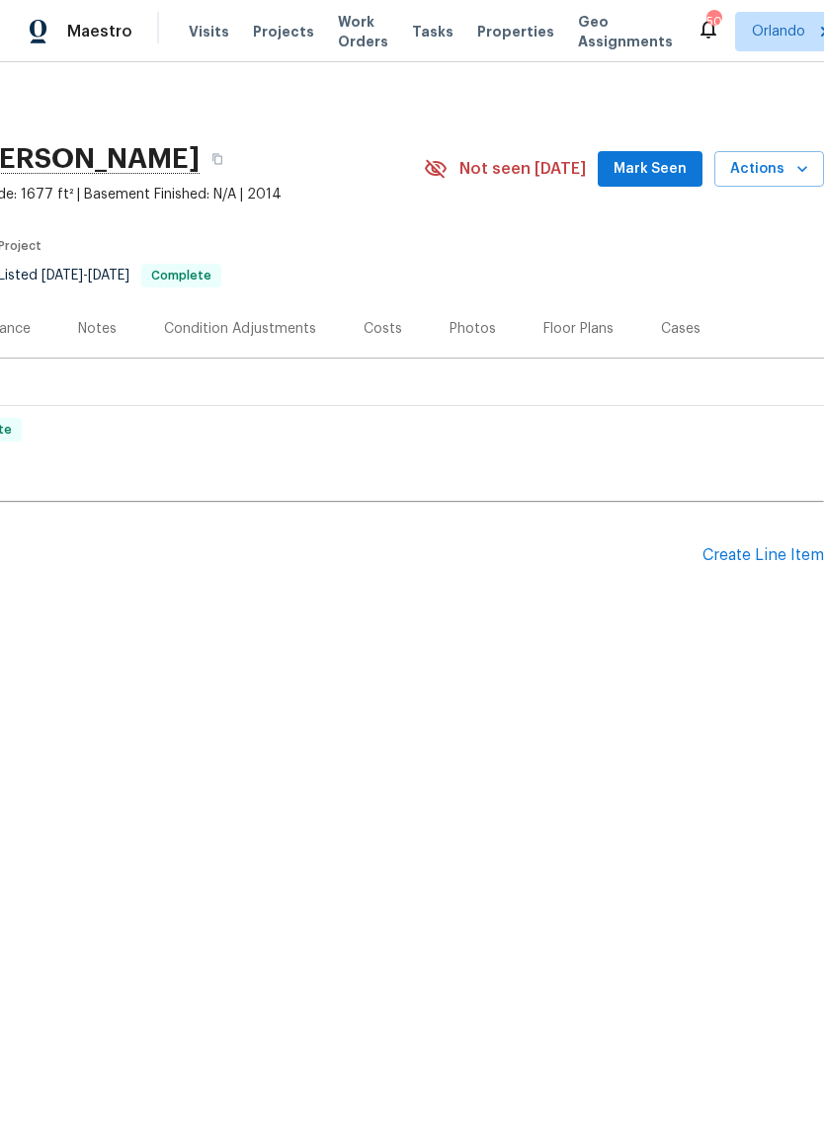
click at [788, 165] on span "Actions" at bounding box center [769, 169] width 78 height 25
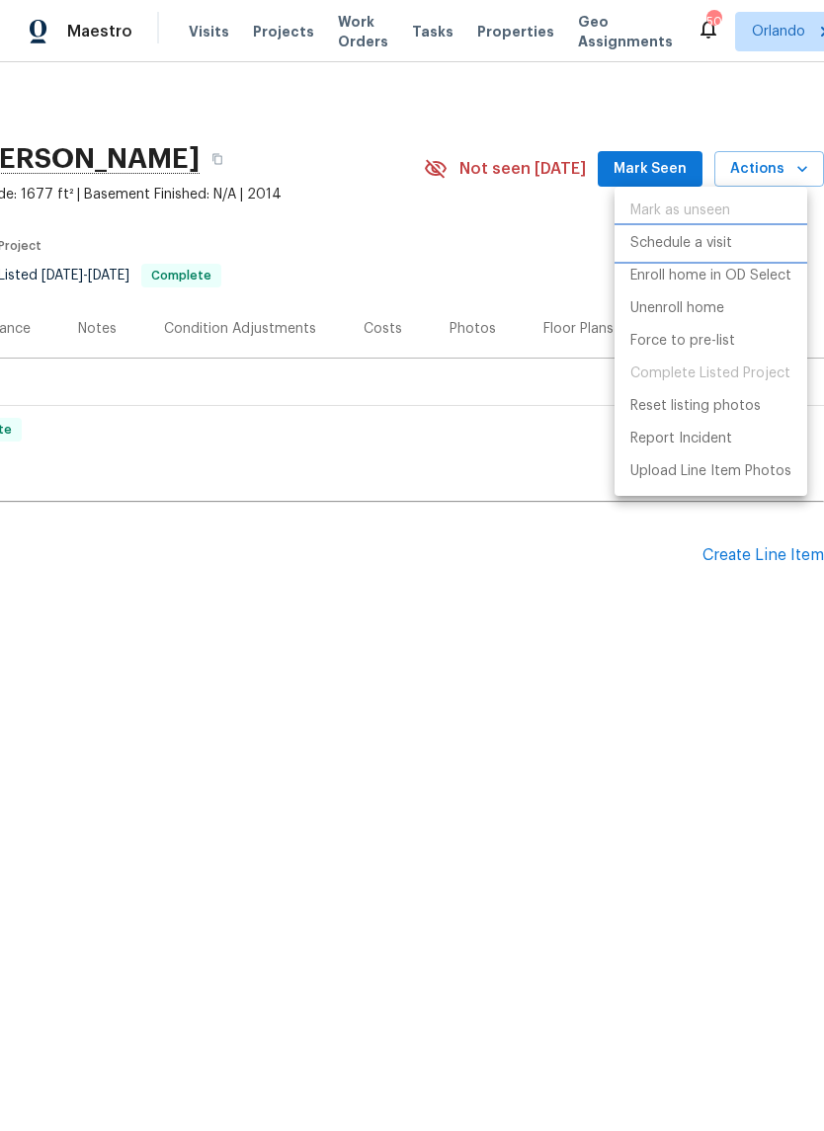
click at [721, 248] on p "Schedule a visit" at bounding box center [681, 243] width 102 height 21
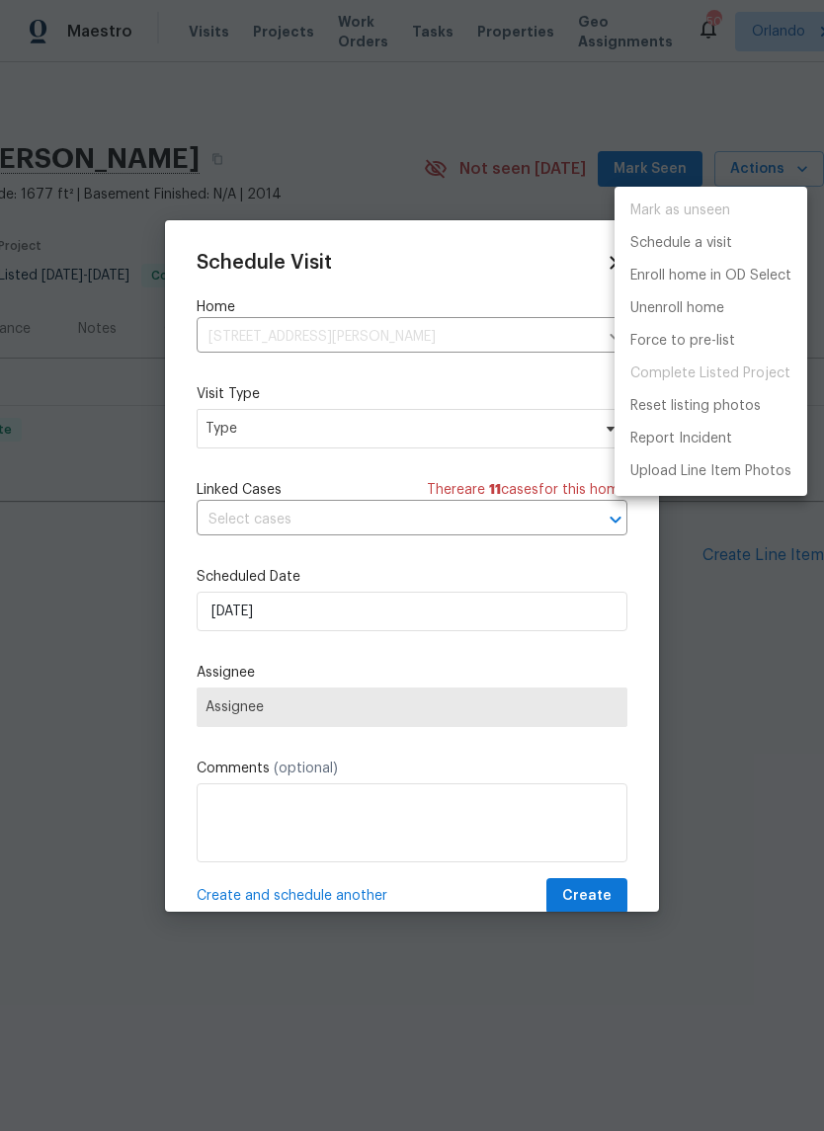
click at [500, 436] on div at bounding box center [412, 565] width 824 height 1131
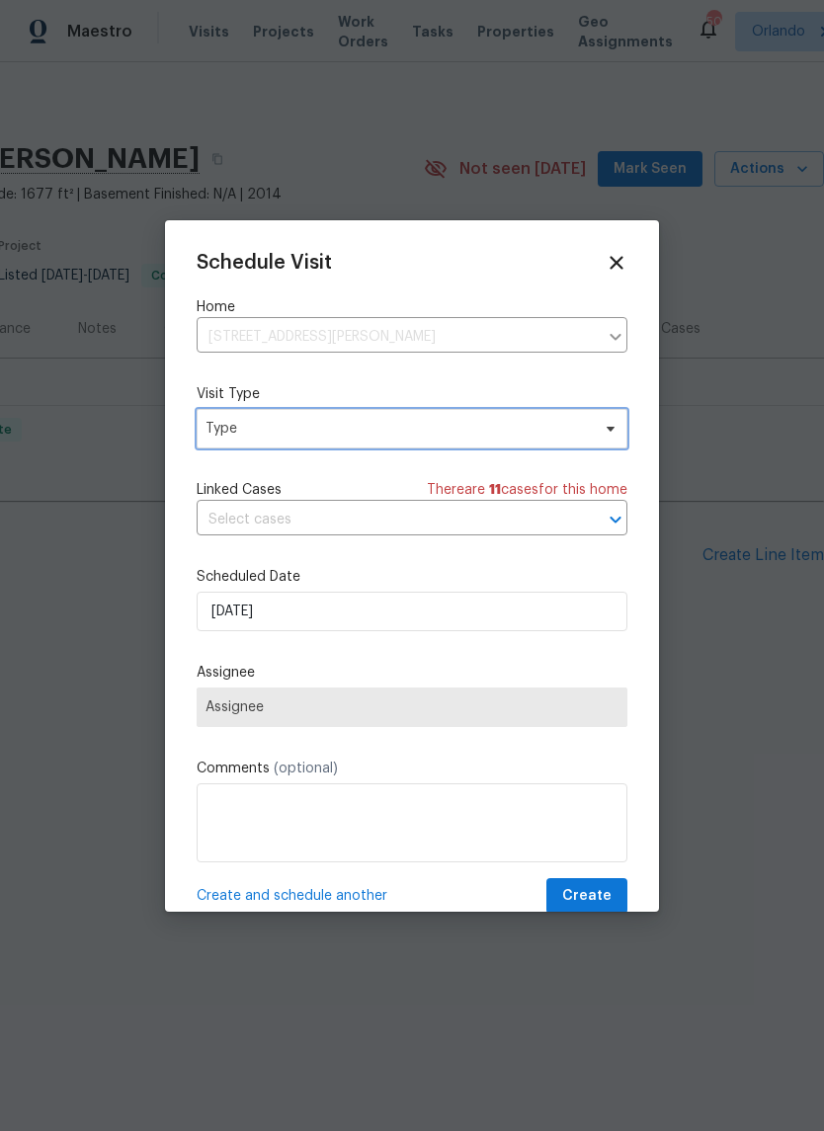
click at [590, 443] on span "Type" at bounding box center [412, 429] width 431 height 40
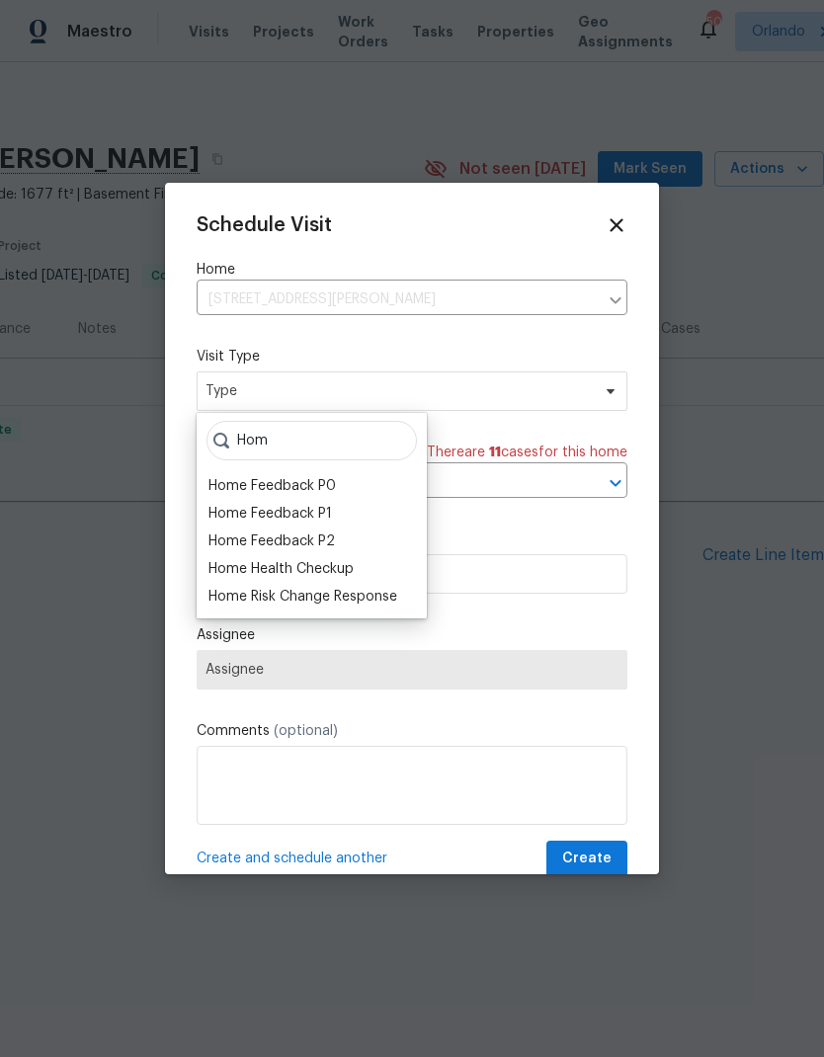
type input "Hom"
click at [331, 569] on div "Home Health Checkup" at bounding box center [280, 569] width 145 height 20
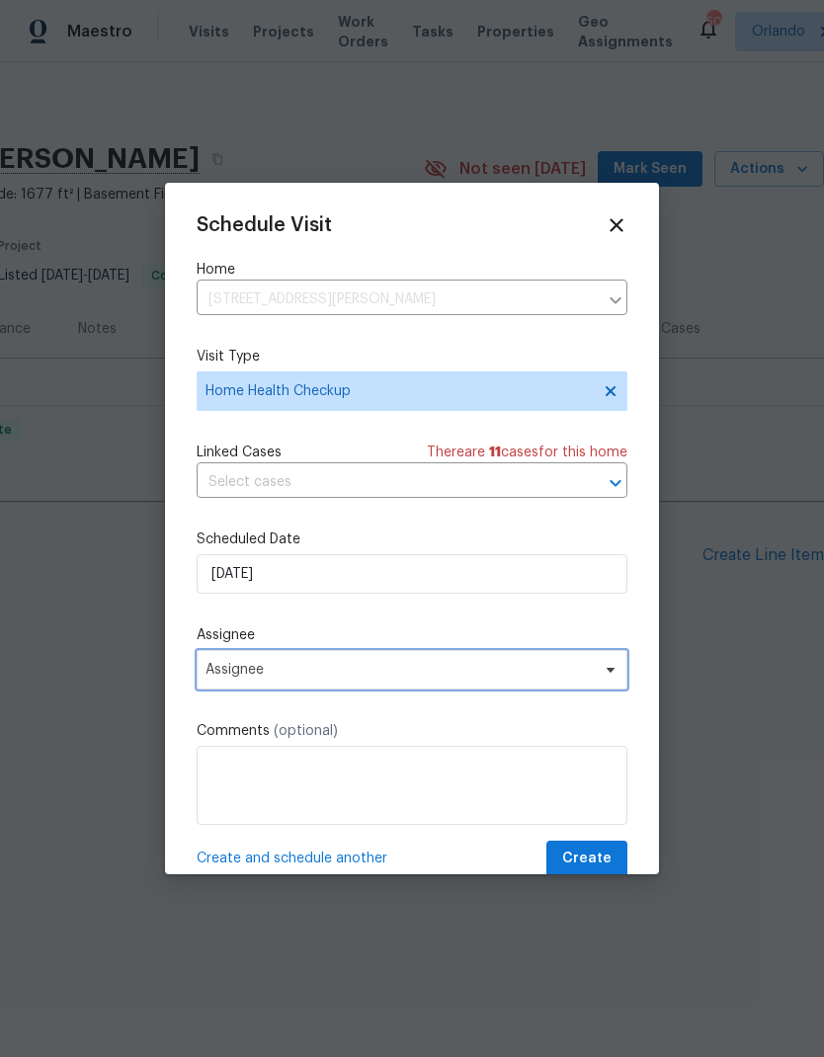
click at [516, 678] on span "Assignee" at bounding box center [398, 670] width 387 height 16
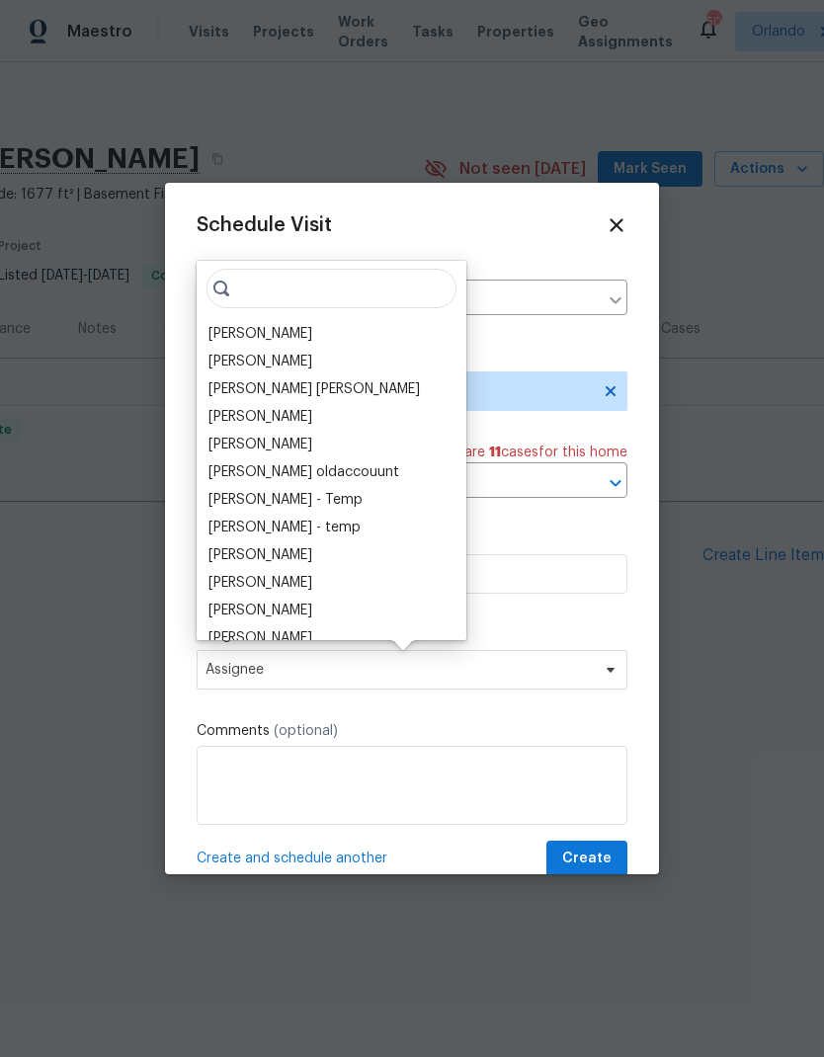
click at [292, 334] on div "[PERSON_NAME]" at bounding box center [260, 334] width 104 height 20
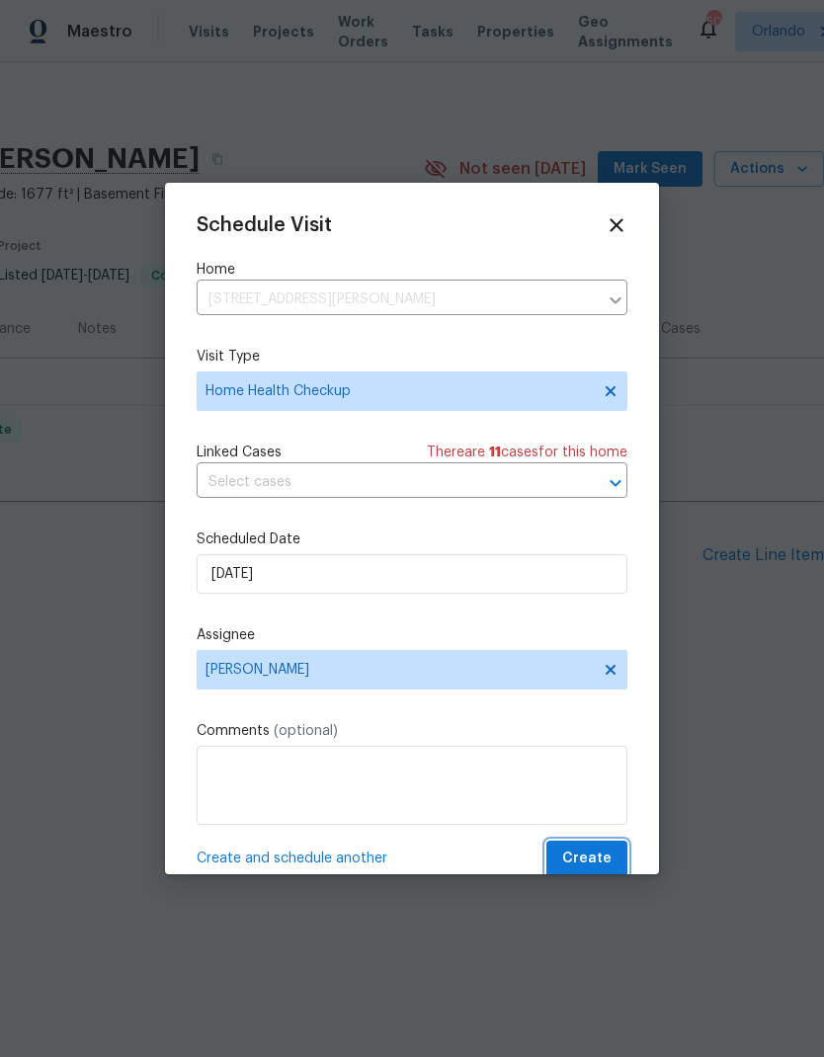
click at [593, 852] on span "Create" at bounding box center [586, 858] width 49 height 25
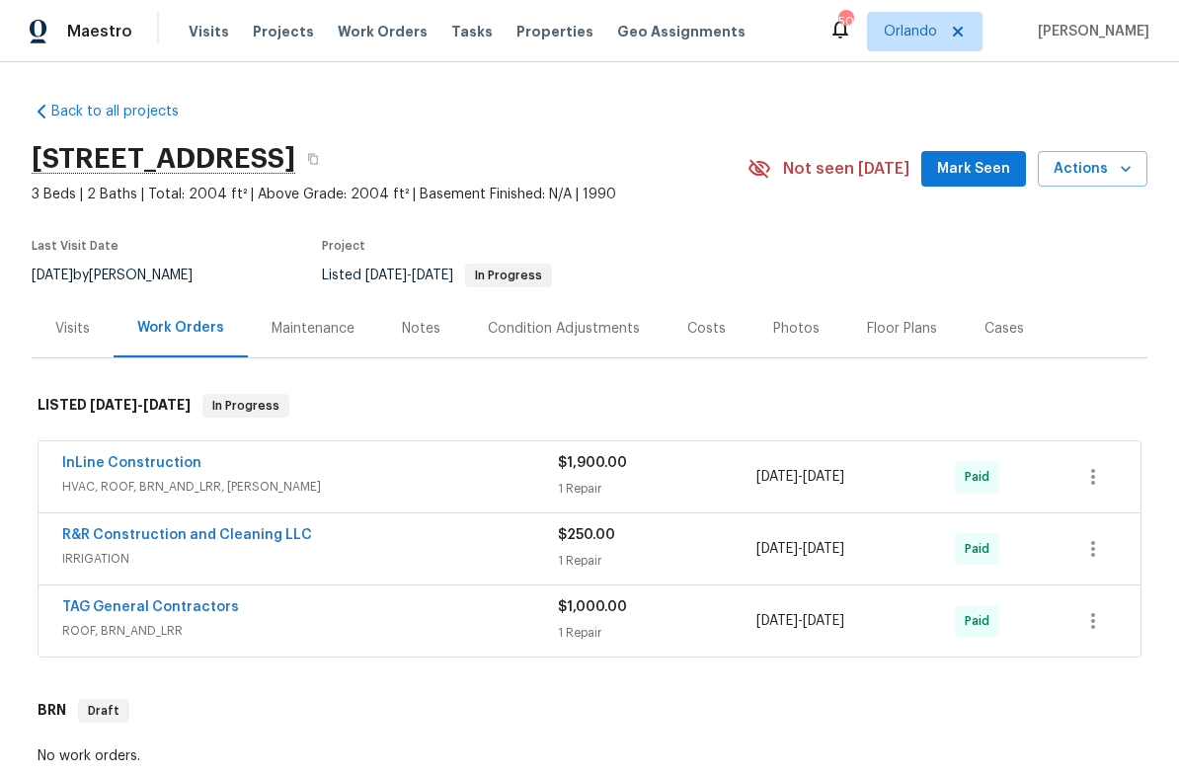
click at [962, 158] on span "Mark Seen" at bounding box center [973, 169] width 73 height 25
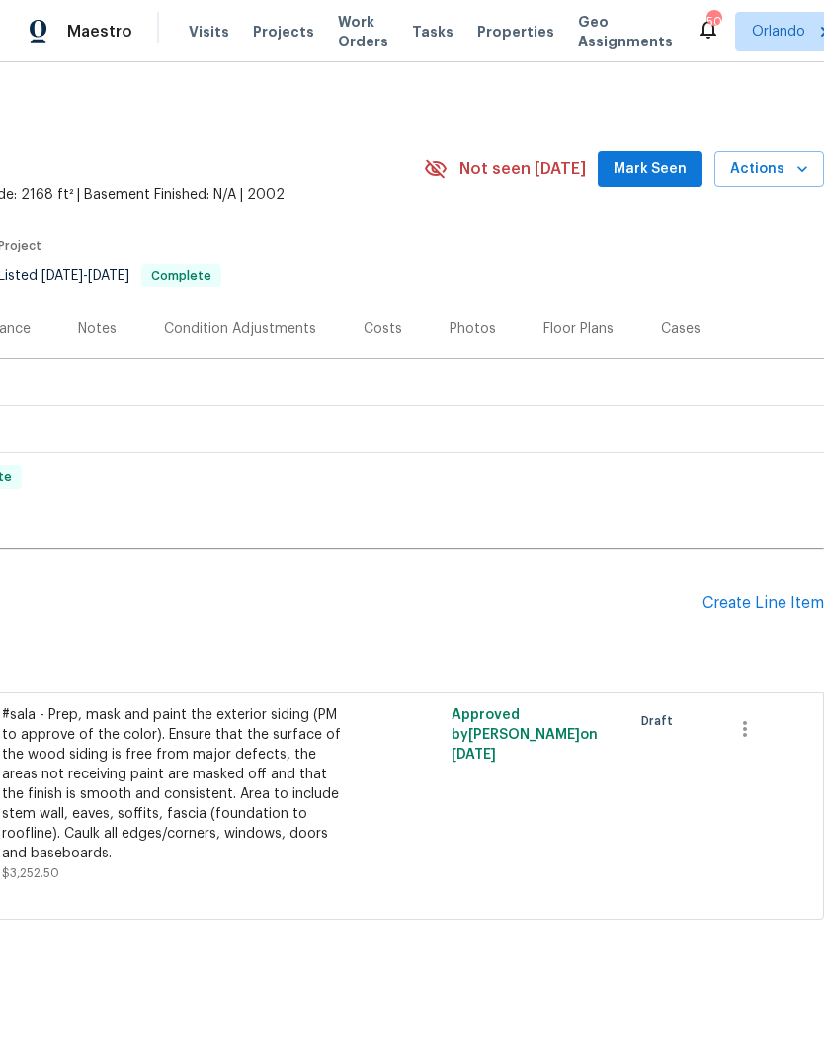
scroll to position [0, 292]
click at [778, 176] on span "Actions" at bounding box center [769, 169] width 78 height 25
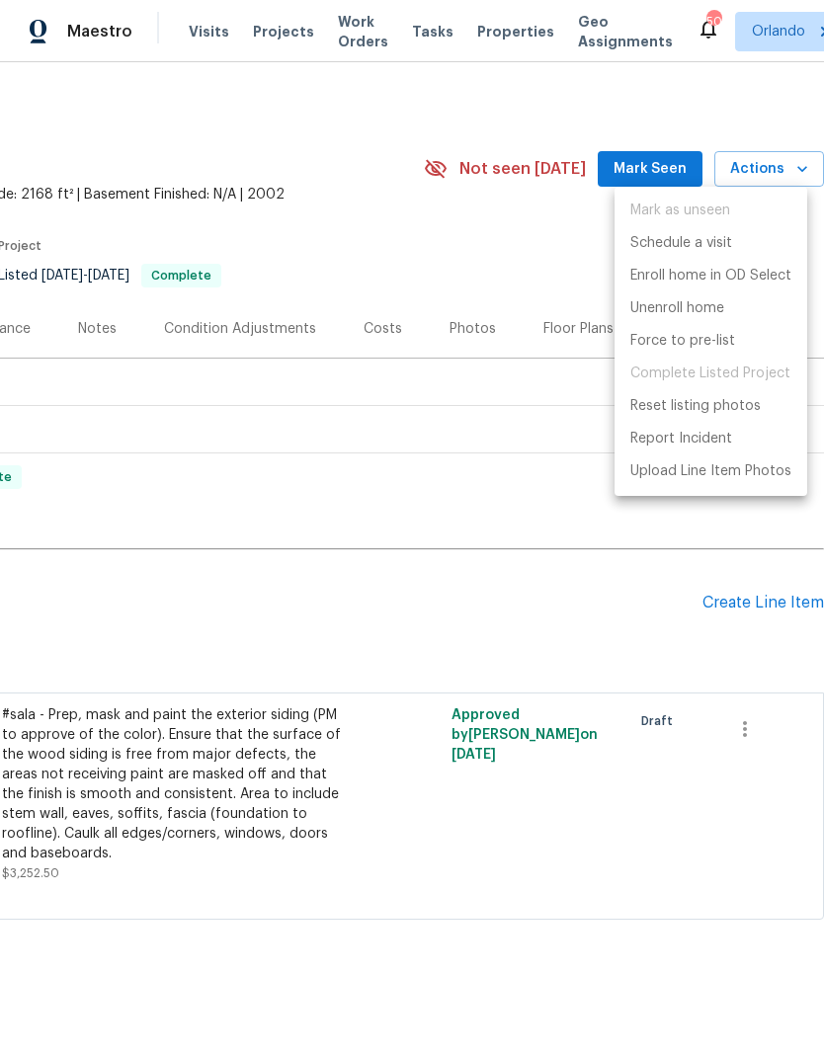
click at [556, 294] on div at bounding box center [412, 528] width 824 height 1057
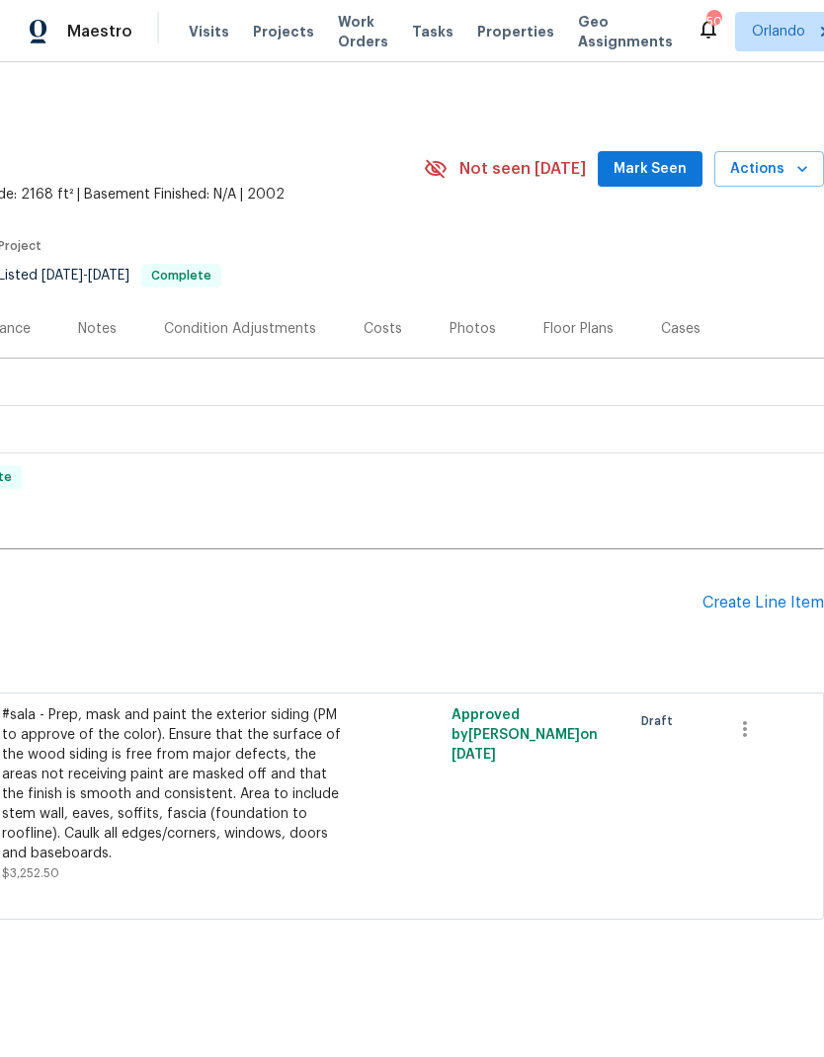
click at [660, 146] on div "[STREET_ADDRESS] 3 Beds | 2 Baths | Total: 2168 ft² | Above Grade: 2168 ft² | B…" at bounding box center [266, 168] width 1116 height 71
click at [660, 145] on div "[STREET_ADDRESS] 3 Beds | 2 Baths | Total: 2168 ft² | Above Grade: 2168 ft² | B…" at bounding box center [266, 168] width 1116 height 71
click at [660, 182] on button "Mark Seen" at bounding box center [650, 169] width 105 height 37
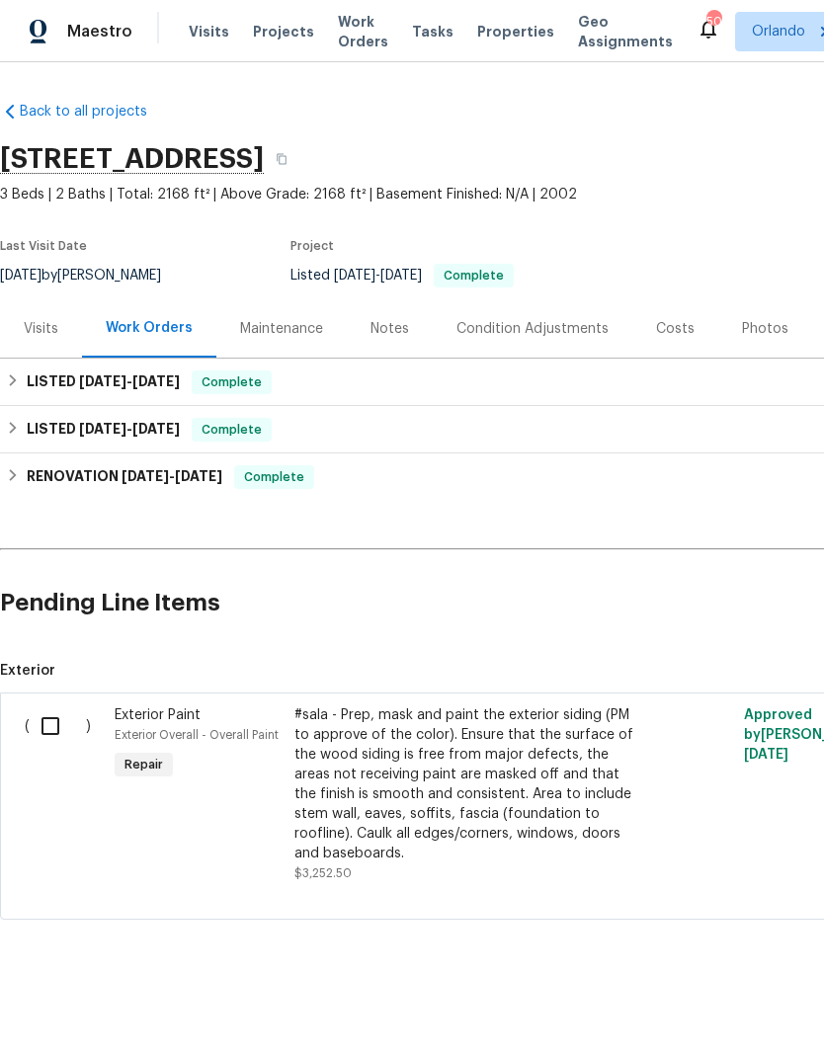
scroll to position [0, 0]
